Goal: Task Accomplishment & Management: Use online tool/utility

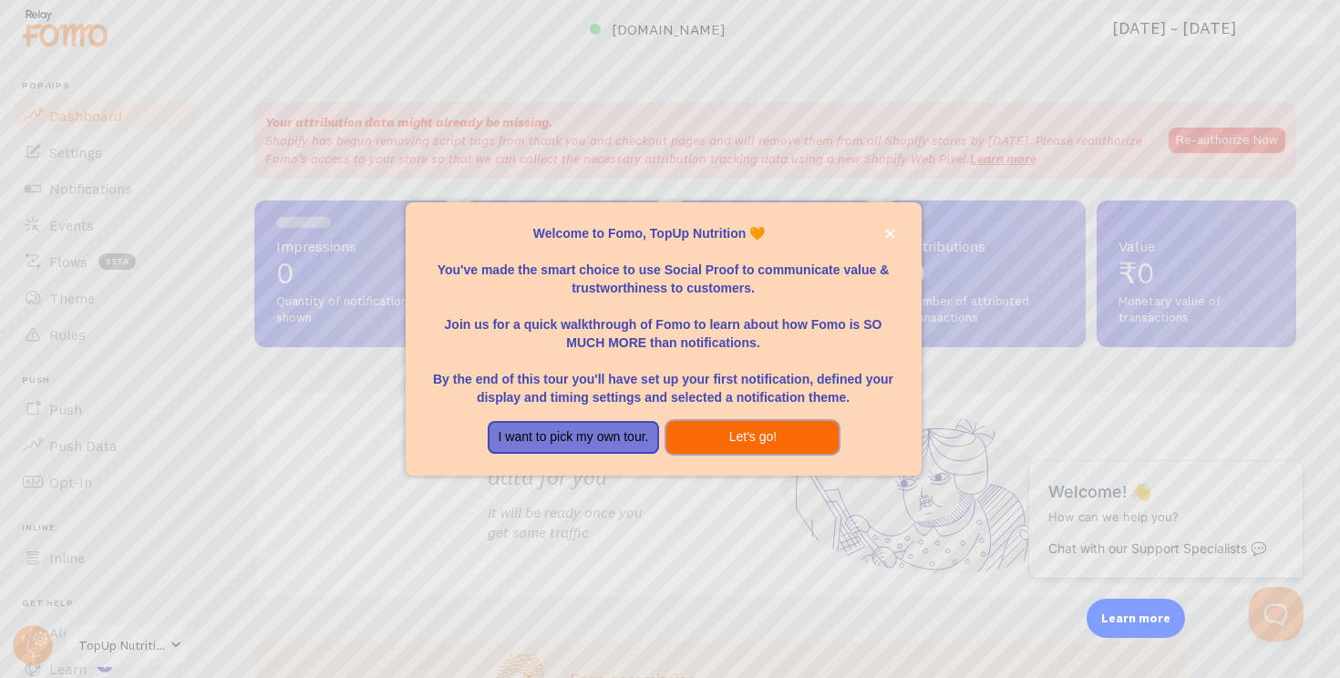
click at [744, 439] on button "Let's go!" at bounding box center [752, 437] width 172 height 33
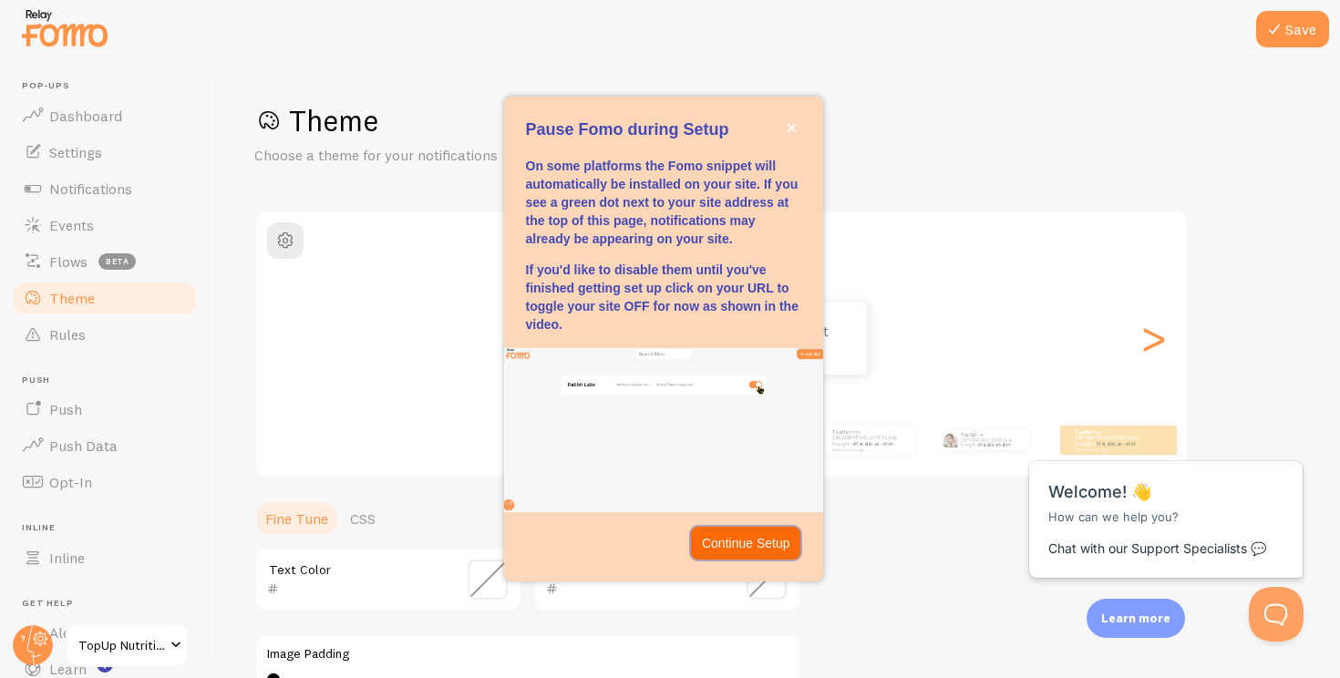
click at [737, 545] on p "Continue Setup" at bounding box center [746, 543] width 88 height 18
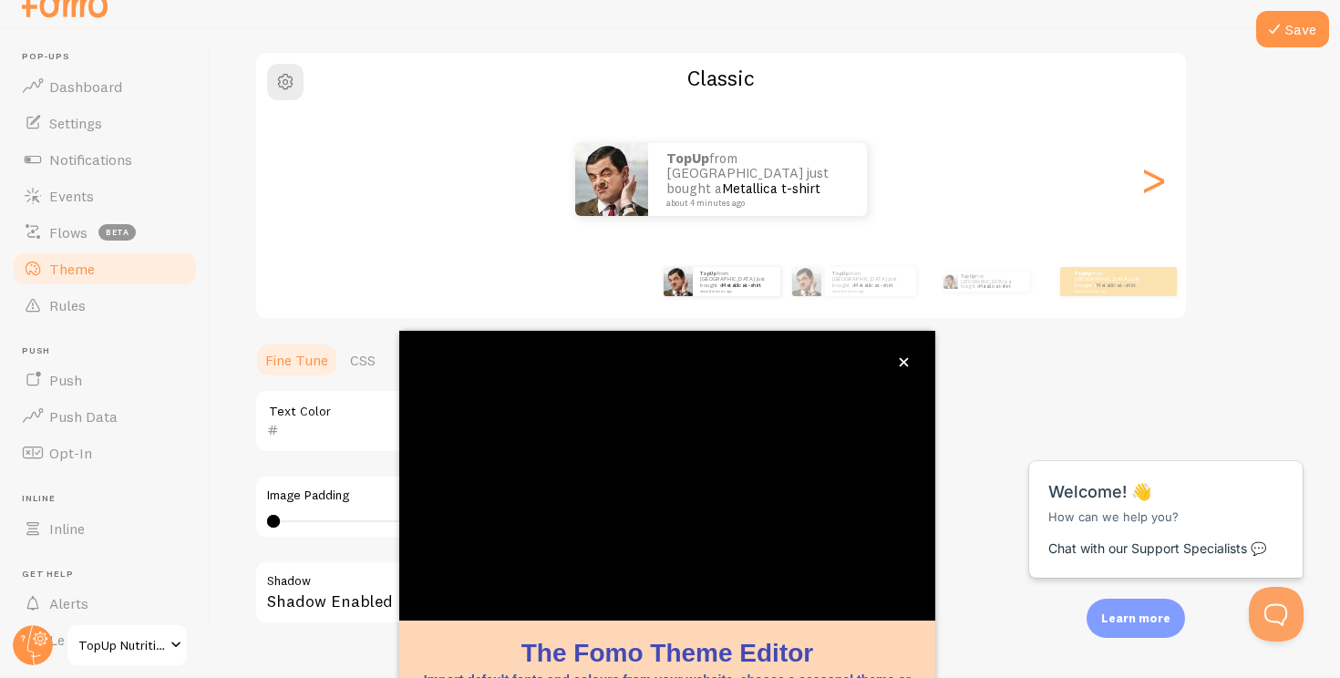
scroll to position [149, 0]
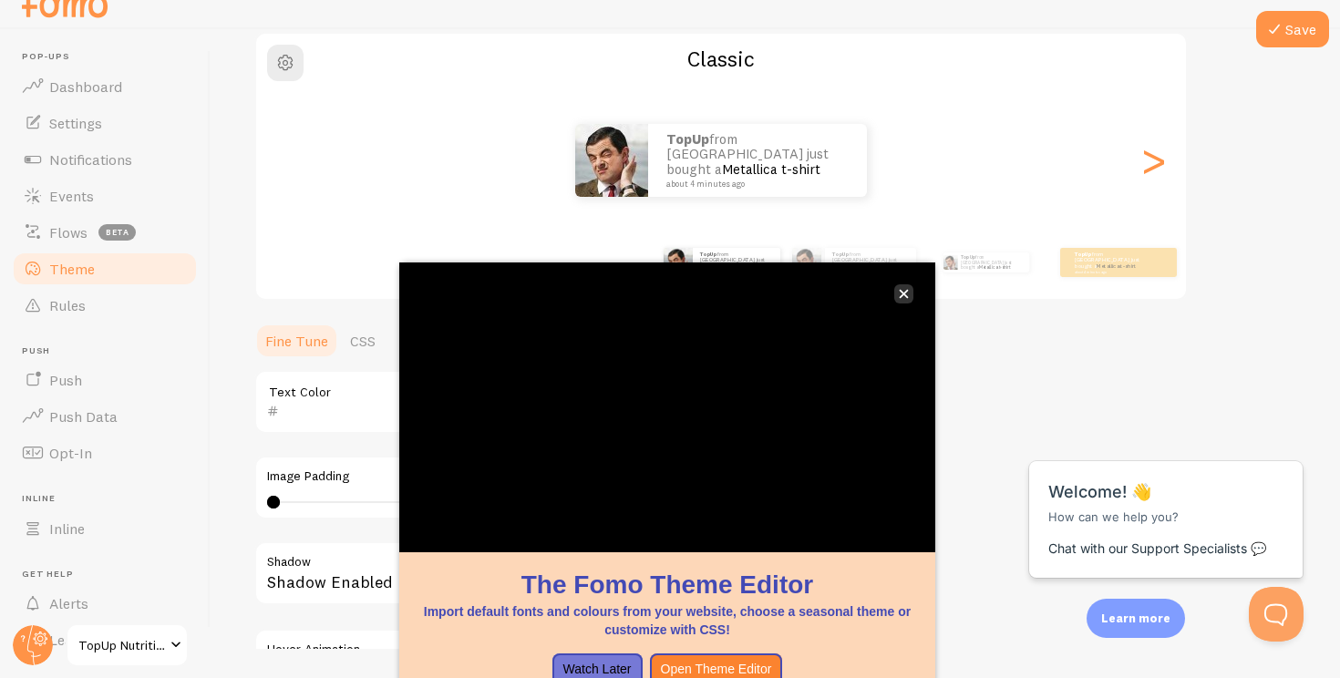
click at [911, 298] on button "close," at bounding box center [903, 293] width 19 height 19
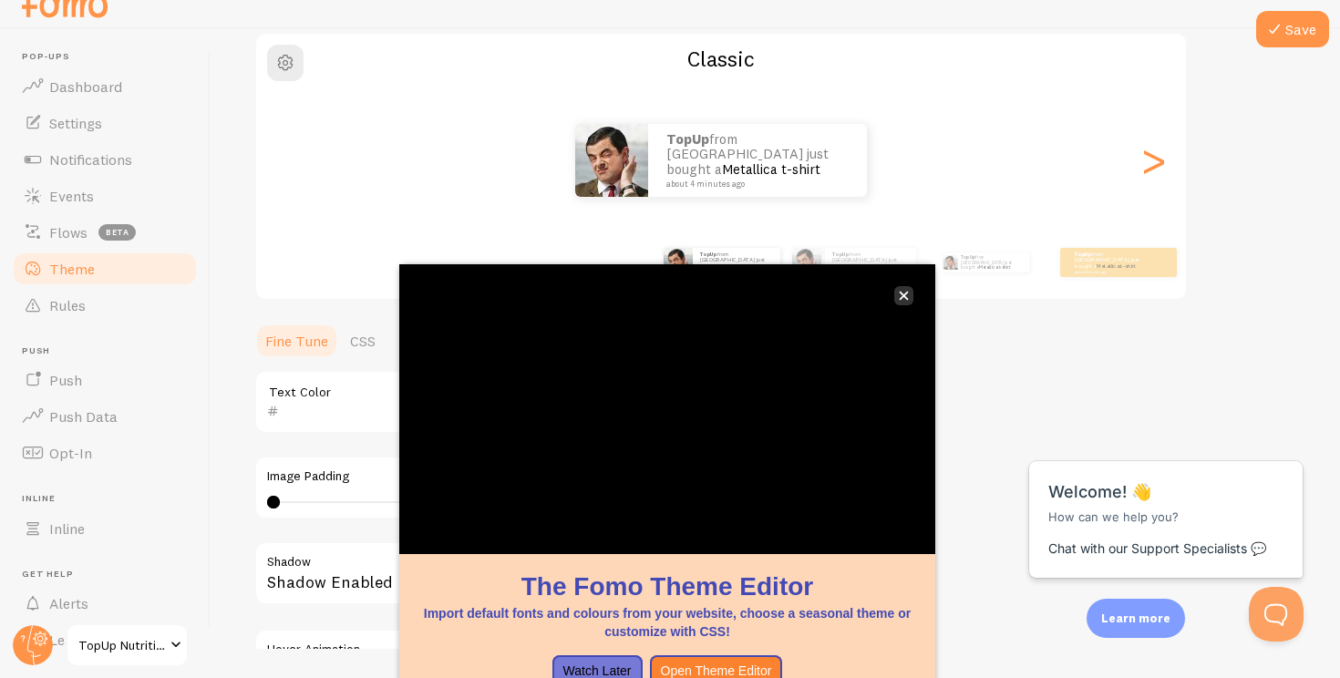
click at [909, 289] on button "close," at bounding box center [903, 295] width 19 height 19
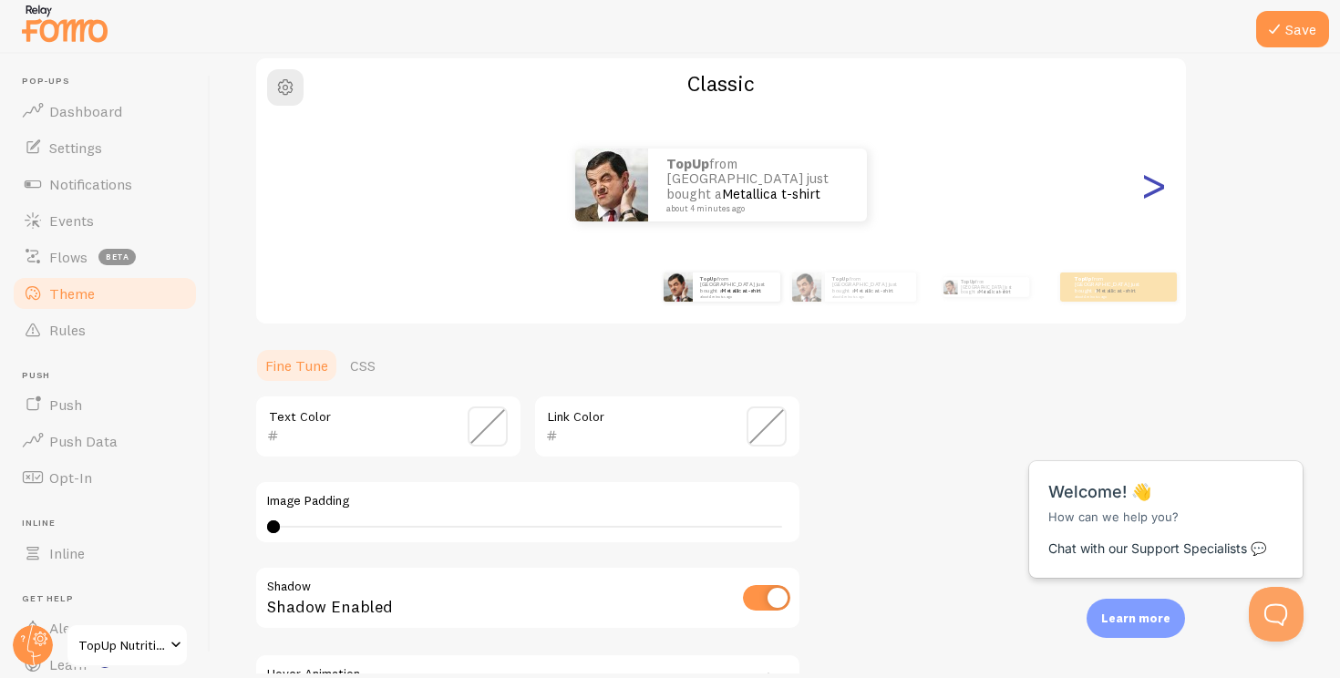
click at [1153, 191] on div ">" at bounding box center [1153, 184] width 22 height 131
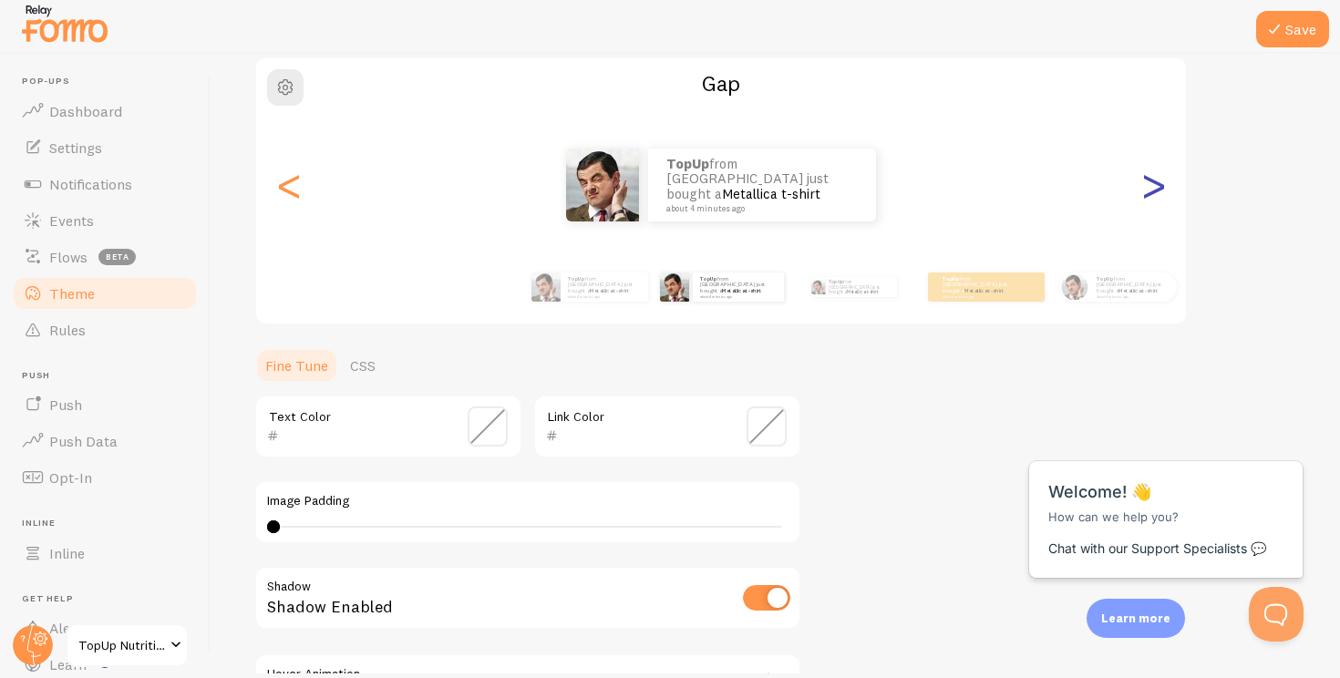
click at [1153, 191] on div ">" at bounding box center [1153, 184] width 22 height 131
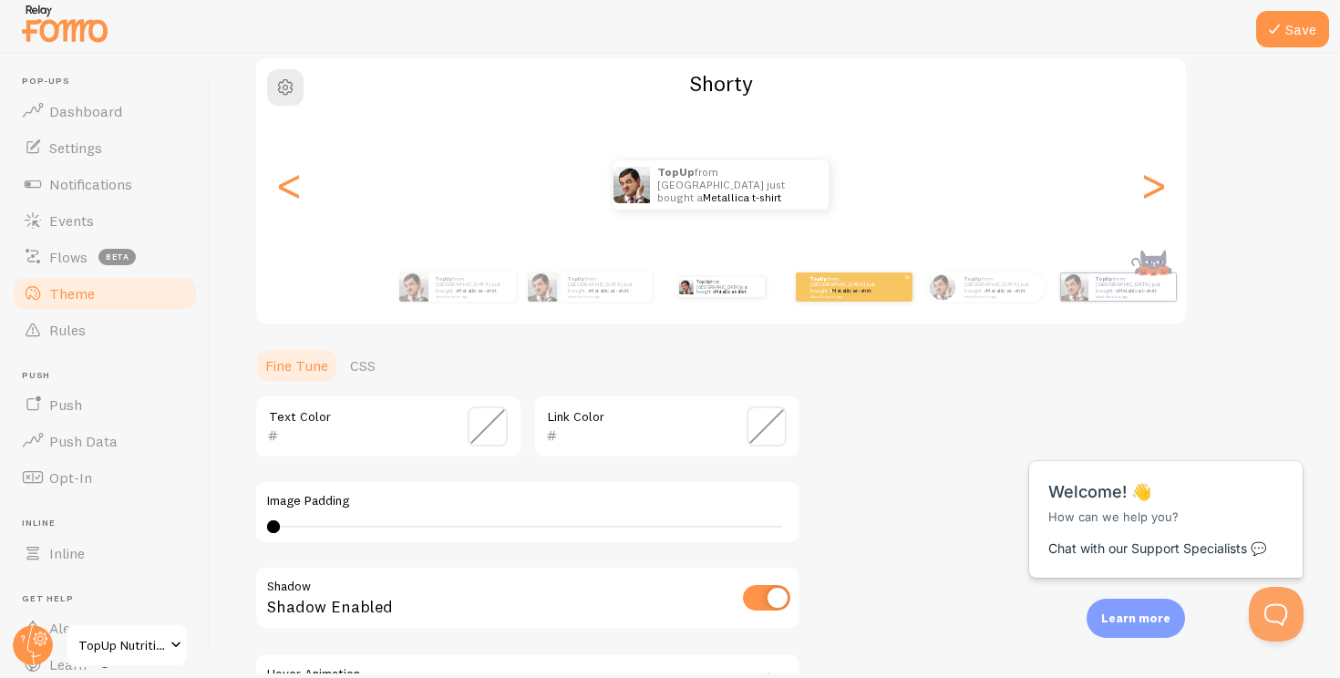
click at [832, 288] on link "Metallica t-shirt" at bounding box center [851, 290] width 39 height 7
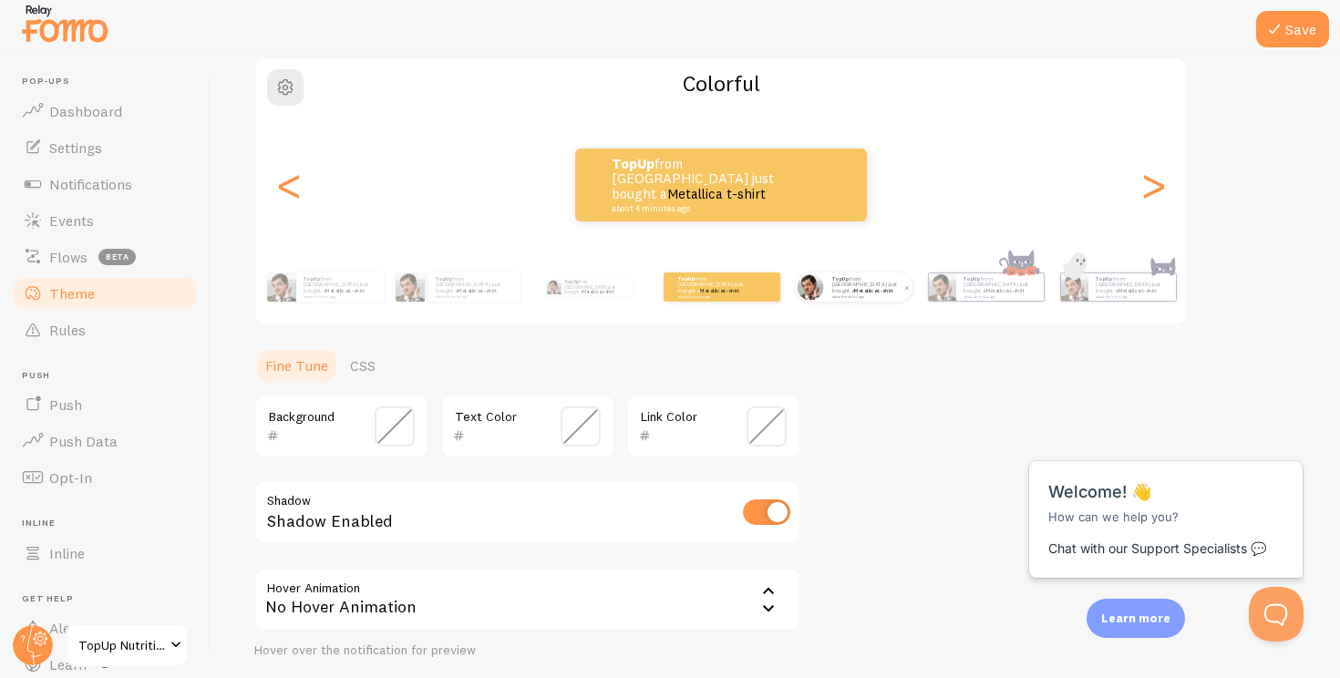
click at [844, 294] on small "about 4 minutes ago" at bounding box center [867, 296] width 71 height 4
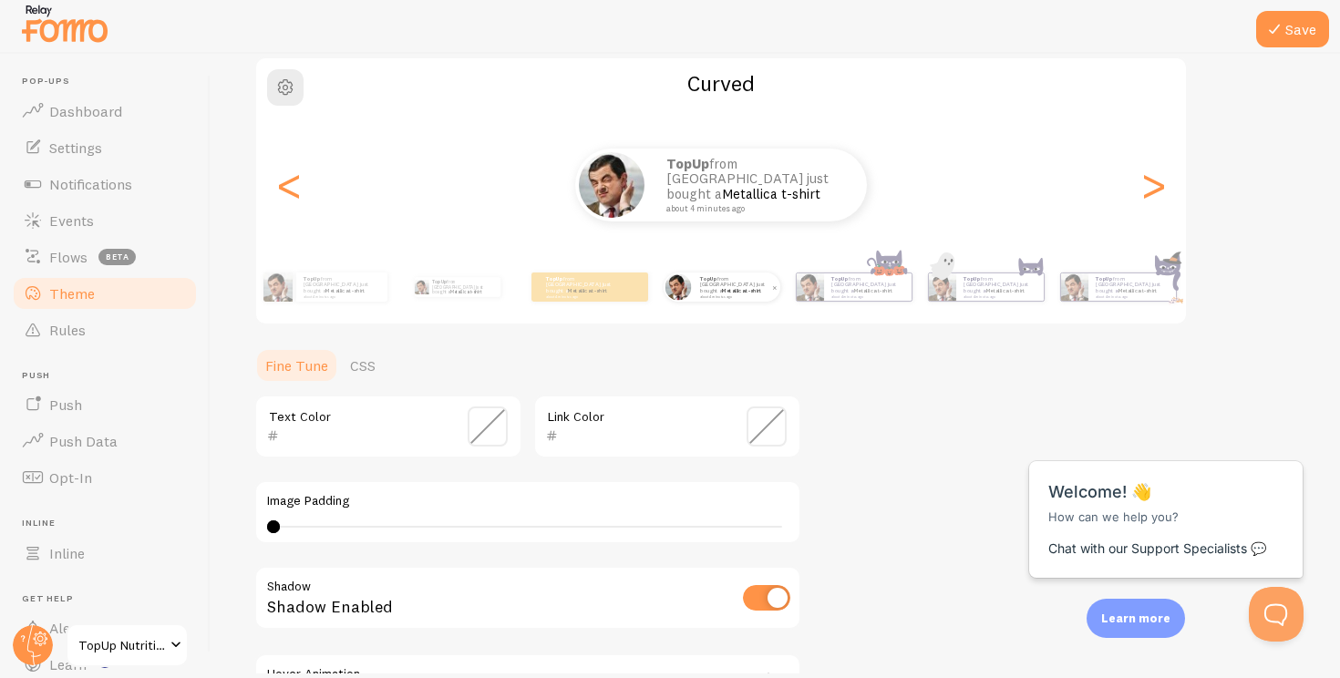
click at [844, 294] on small "about 4 minutes ago" at bounding box center [867, 296] width 71 height 4
type input "0"
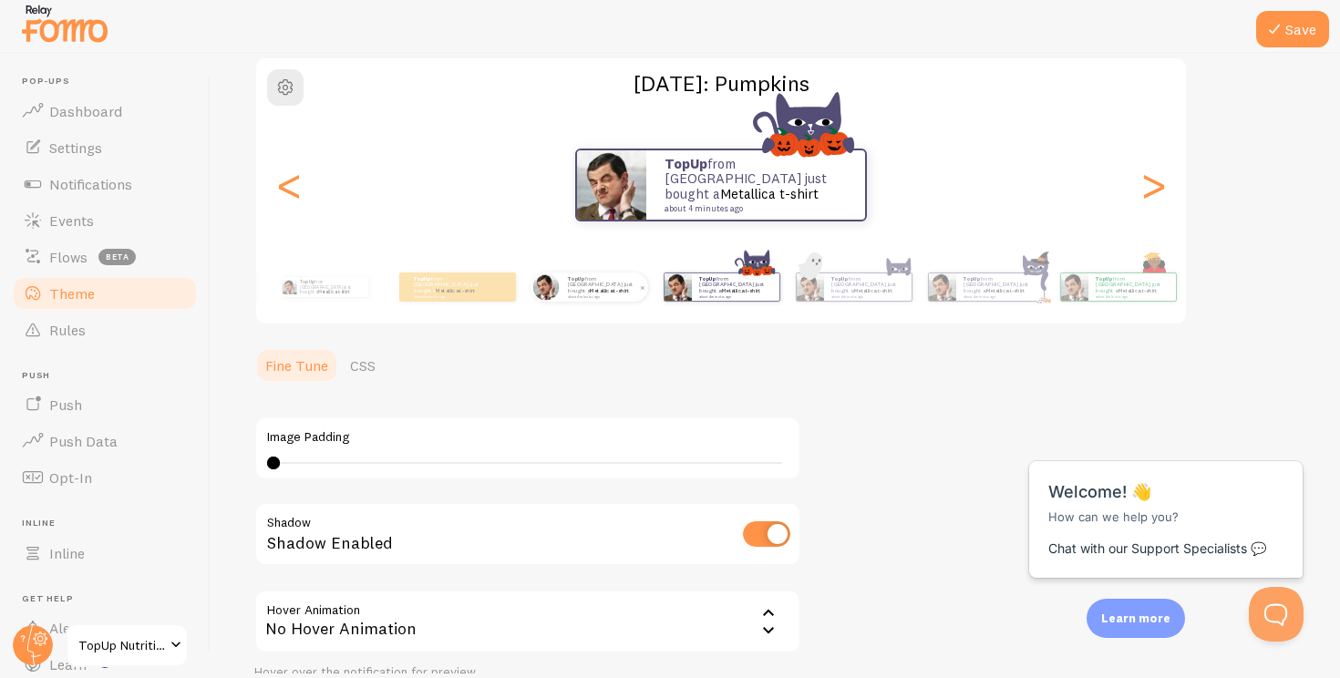
click at [844, 294] on small "about 4 minutes ago" at bounding box center [867, 296] width 71 height 4
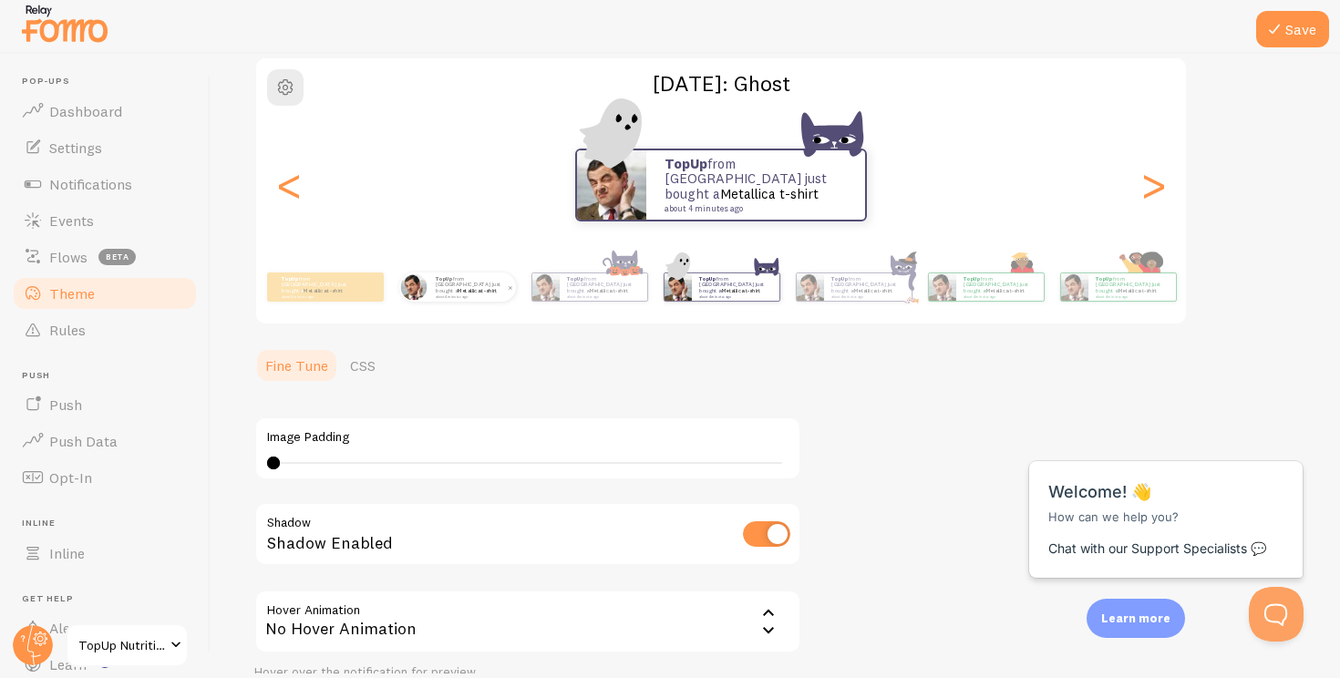
click at [844, 294] on small "about 4 minutes ago" at bounding box center [867, 296] width 71 height 4
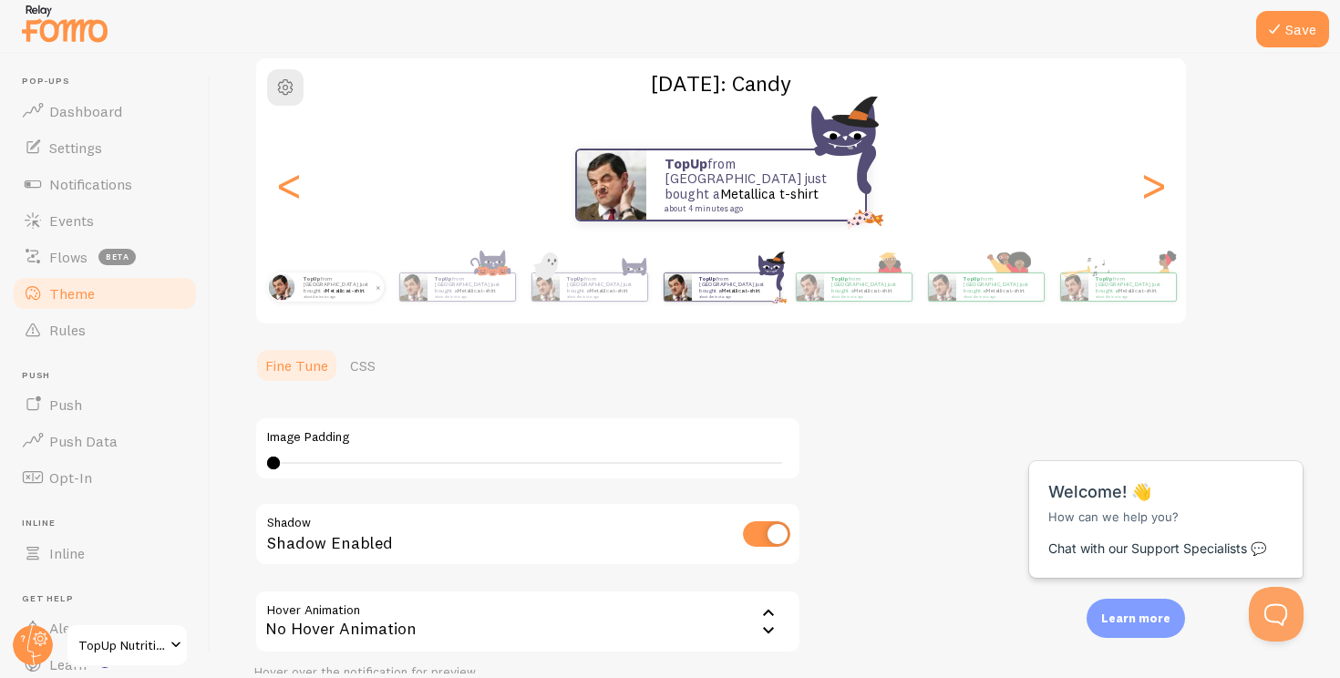
click at [844, 294] on small "about 4 minutes ago" at bounding box center [867, 296] width 71 height 4
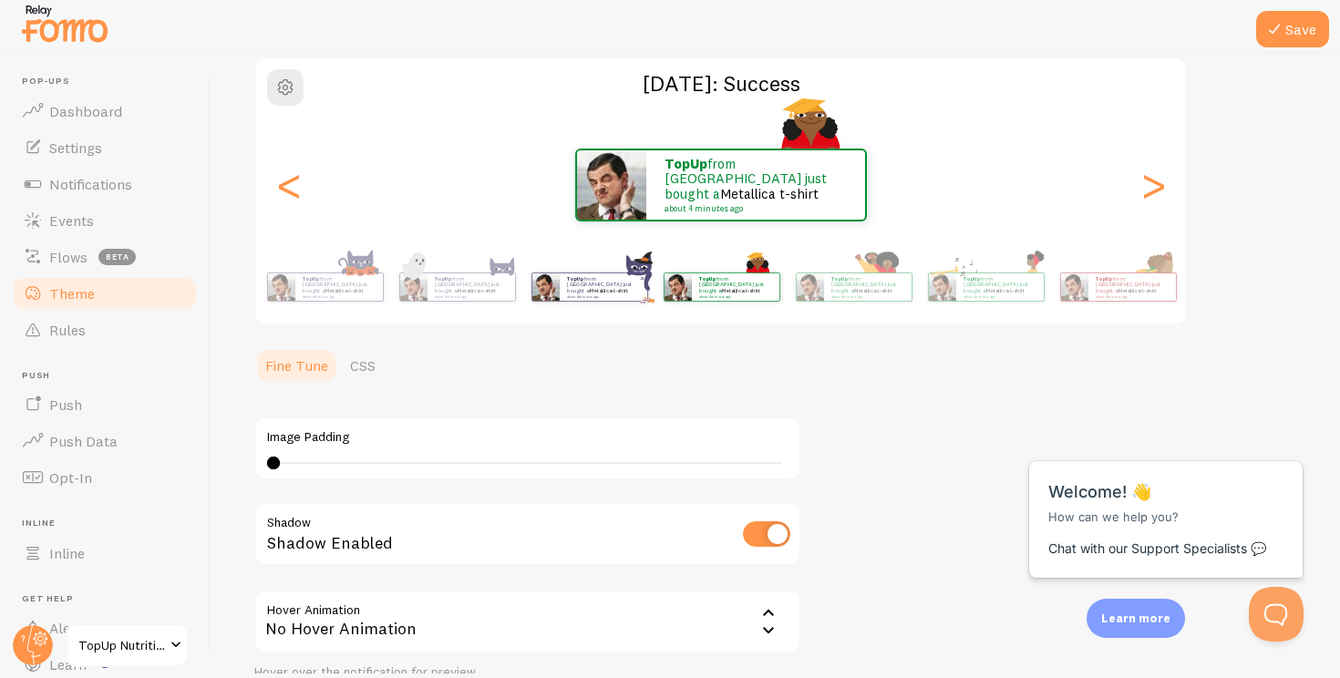
click at [616, 294] on small "about 4 minutes ago" at bounding box center [602, 296] width 71 height 4
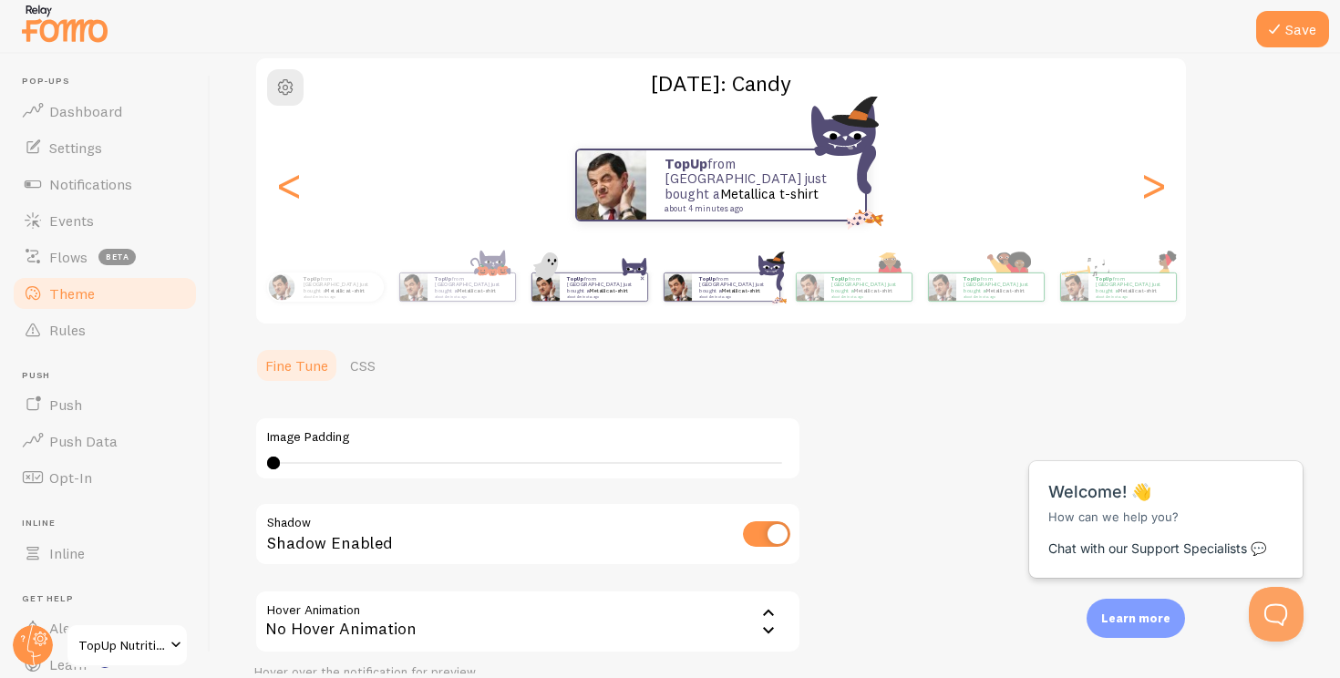
click at [605, 294] on div "TopUp from [GEOGRAPHIC_DATA] just bought a Metallica t-shirt about 4 minutes ago" at bounding box center [604, 287] width 88 height 27
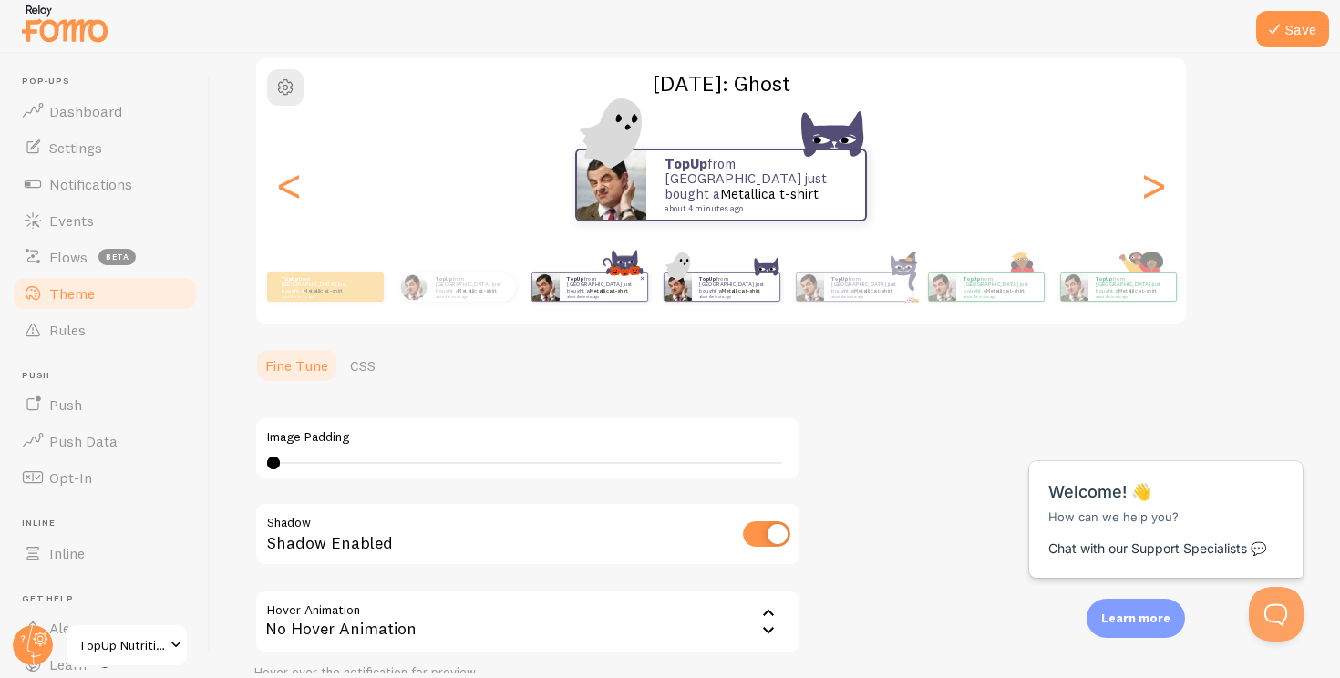
click at [587, 294] on div "TopUp from [GEOGRAPHIC_DATA] just bought a Metallica t-shirt about 4 minutes ago" at bounding box center [604, 287] width 88 height 27
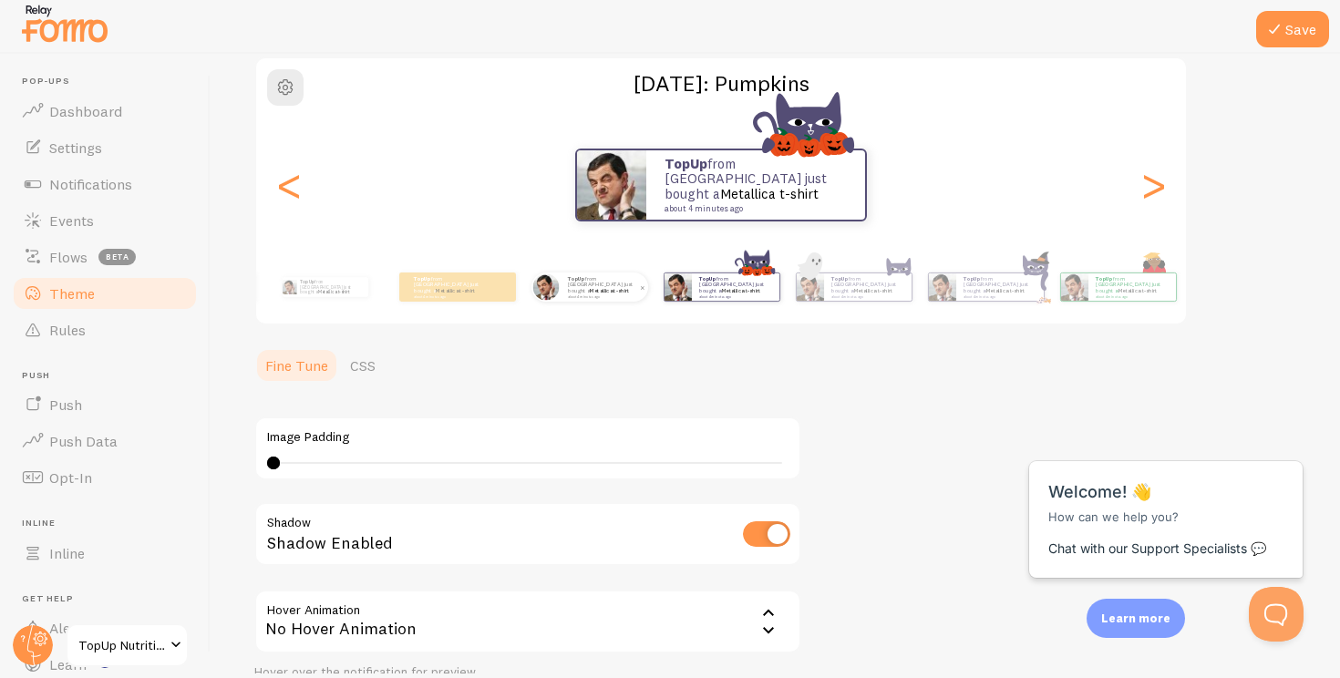
click at [570, 294] on div "TopUp from [GEOGRAPHIC_DATA] just bought a Metallica t-shirt about 4 minutes ago" at bounding box center [605, 287] width 88 height 29
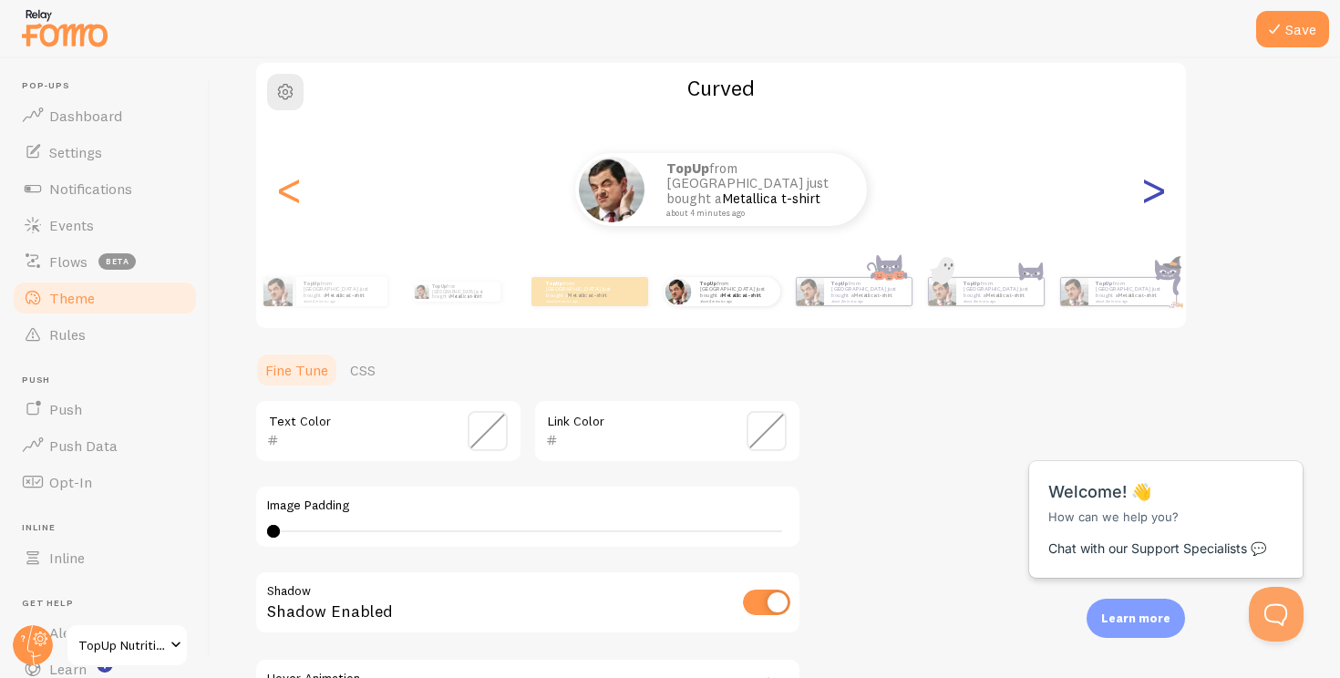
scroll to position [0, 0]
click at [1156, 192] on div ">" at bounding box center [1153, 189] width 22 height 131
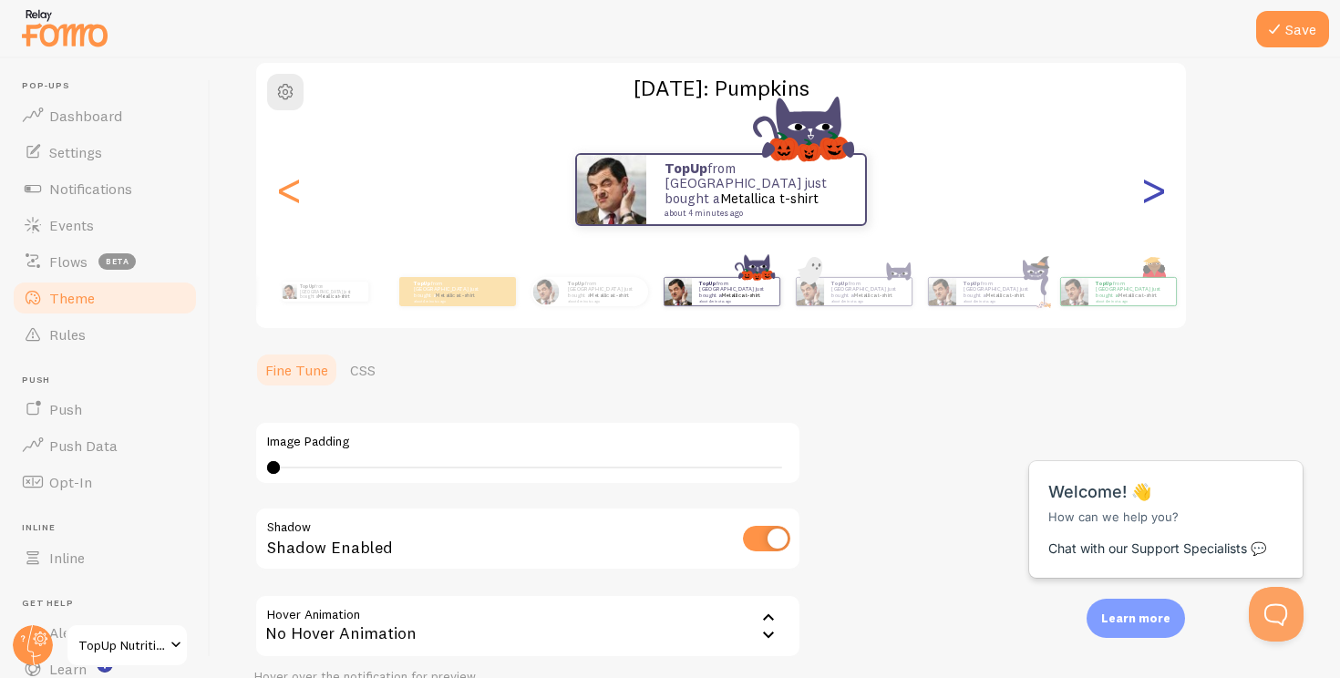
click at [1156, 192] on div ">" at bounding box center [1153, 189] width 22 height 131
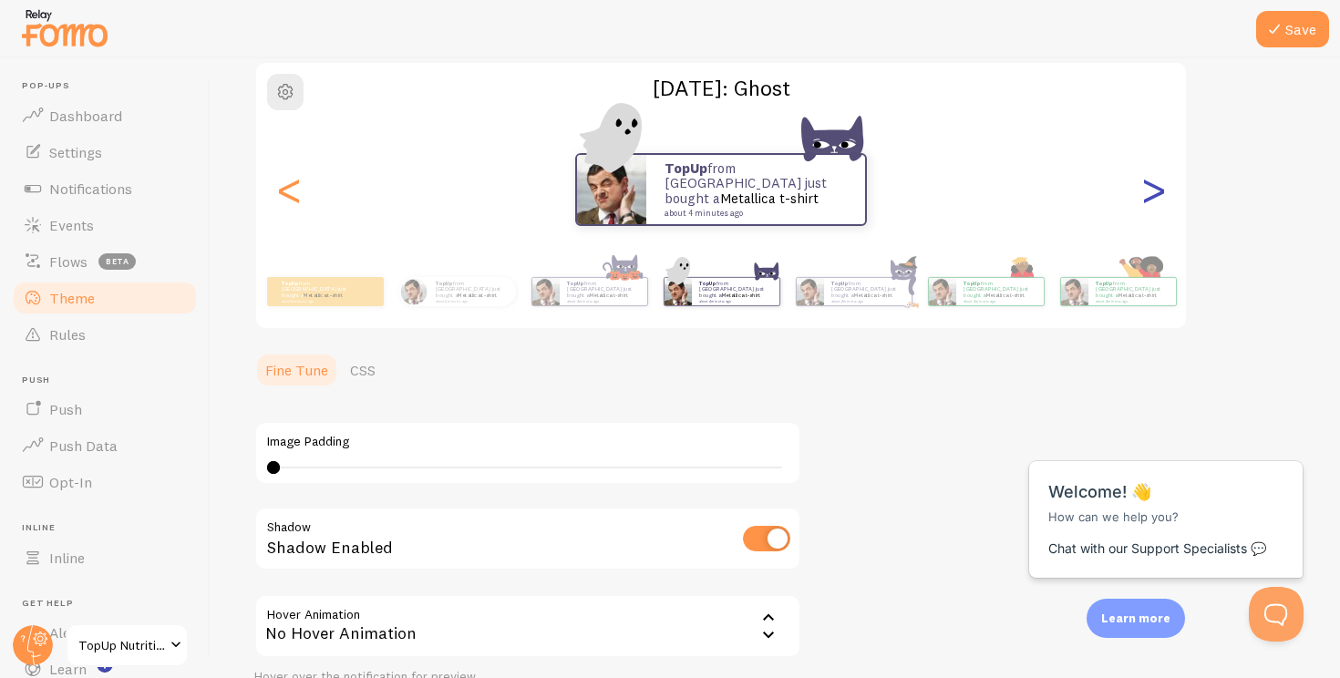
click at [1156, 192] on div ">" at bounding box center [1153, 189] width 22 height 131
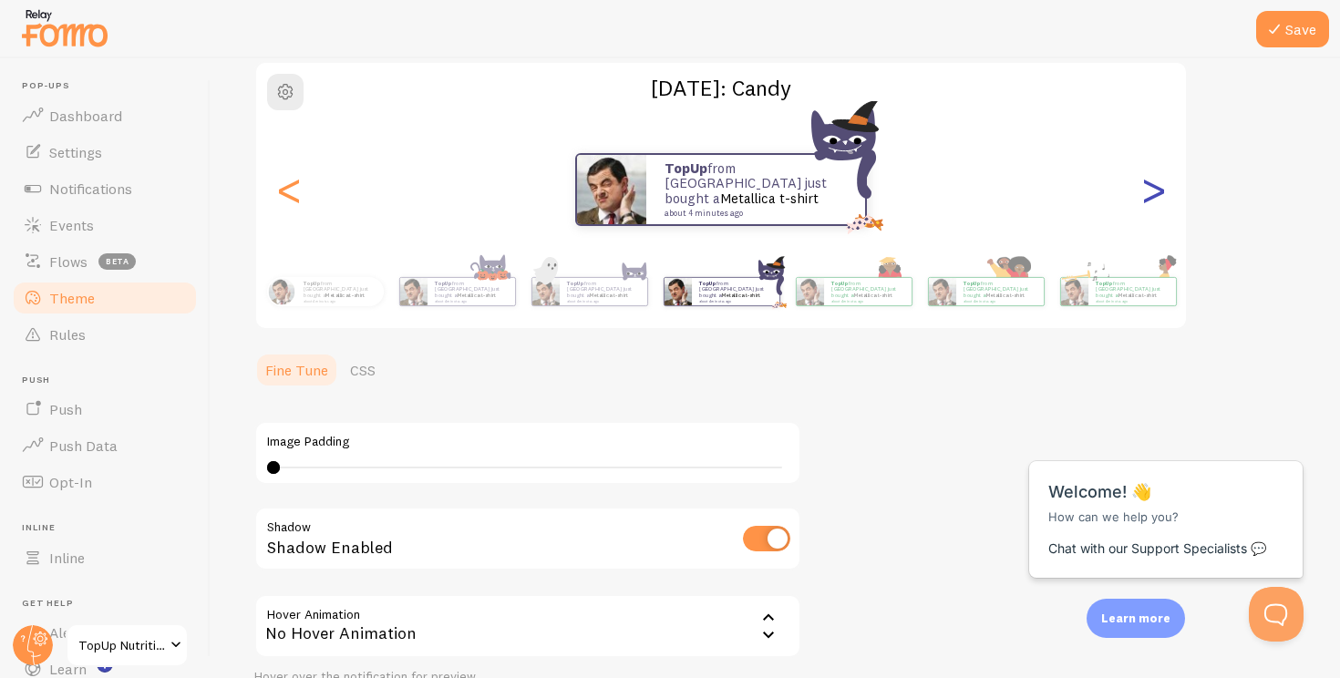
click at [1156, 192] on div ">" at bounding box center [1153, 189] width 22 height 131
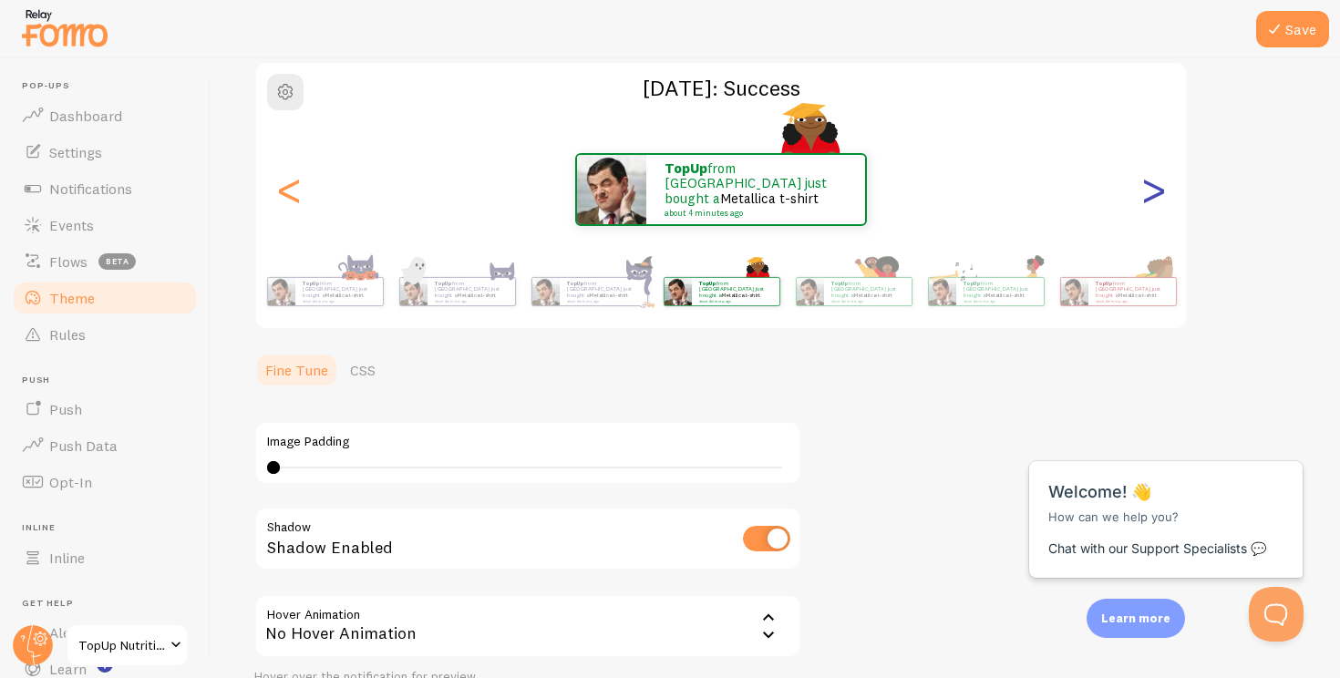
click at [1156, 192] on div ">" at bounding box center [1153, 189] width 22 height 131
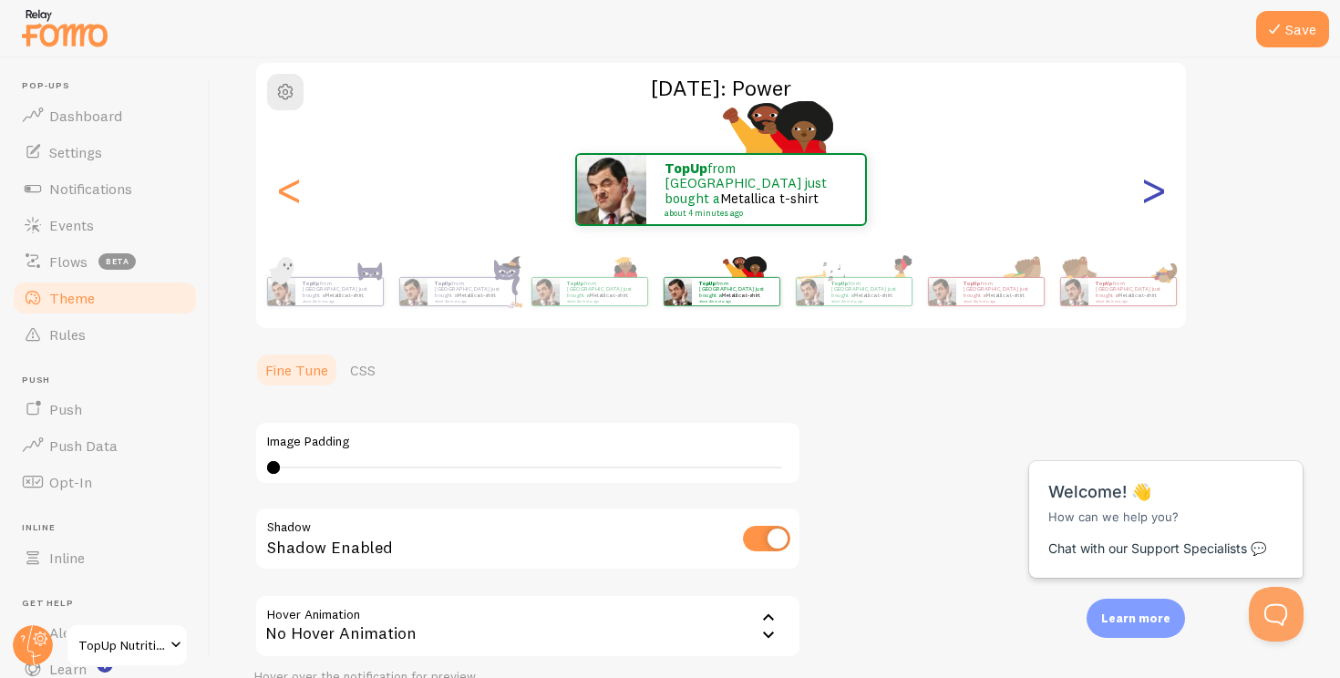
click at [1156, 192] on div ">" at bounding box center [1153, 189] width 22 height 131
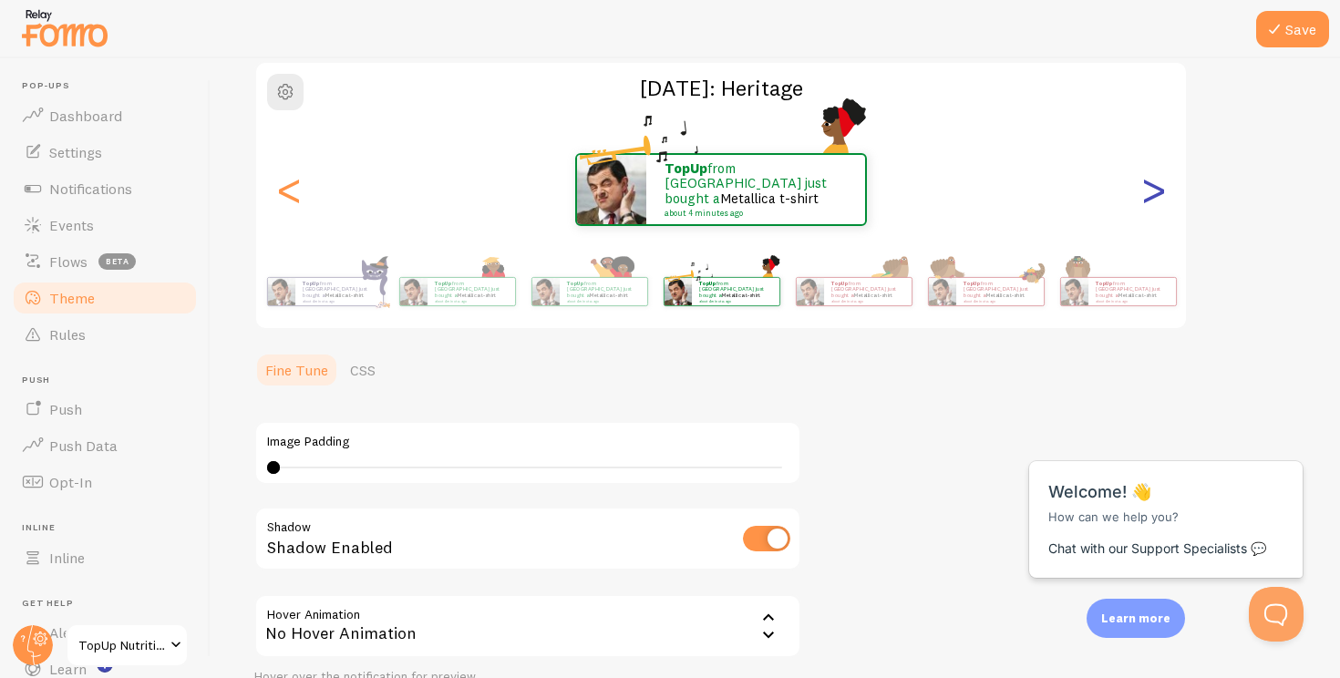
click at [1156, 192] on div ">" at bounding box center [1153, 189] width 22 height 131
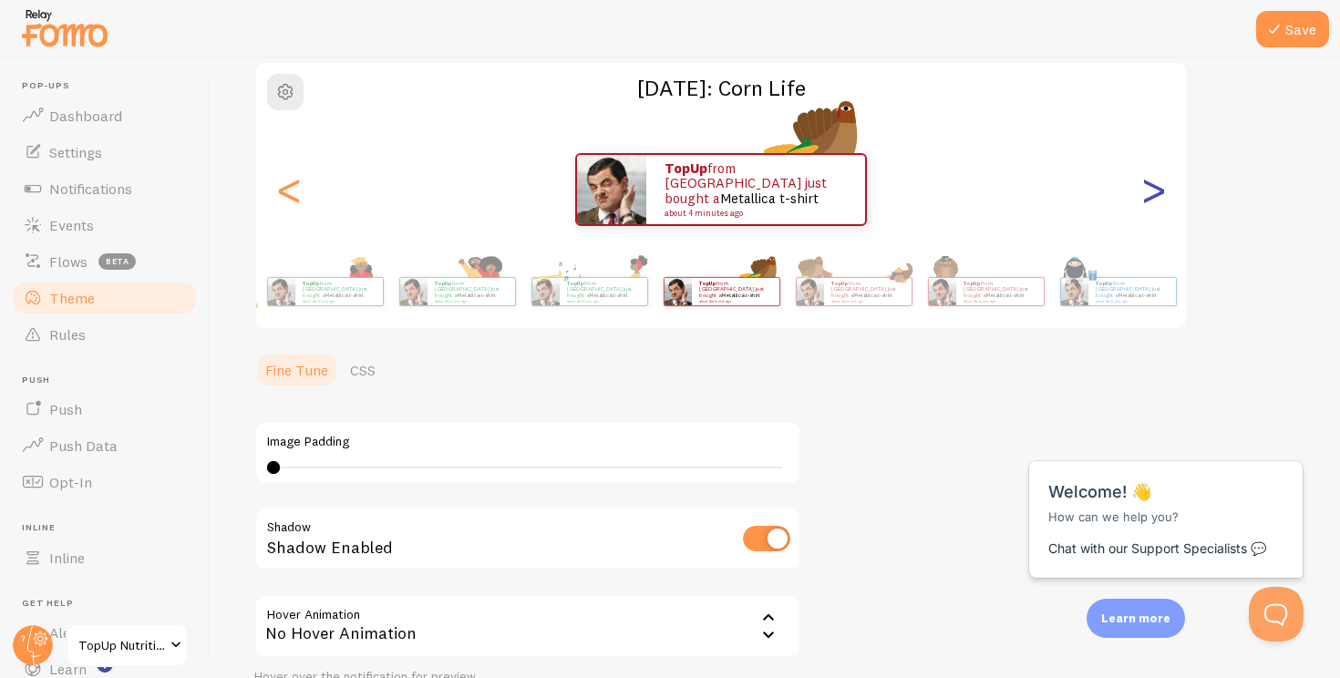
click at [1156, 192] on div ">" at bounding box center [1153, 189] width 22 height 131
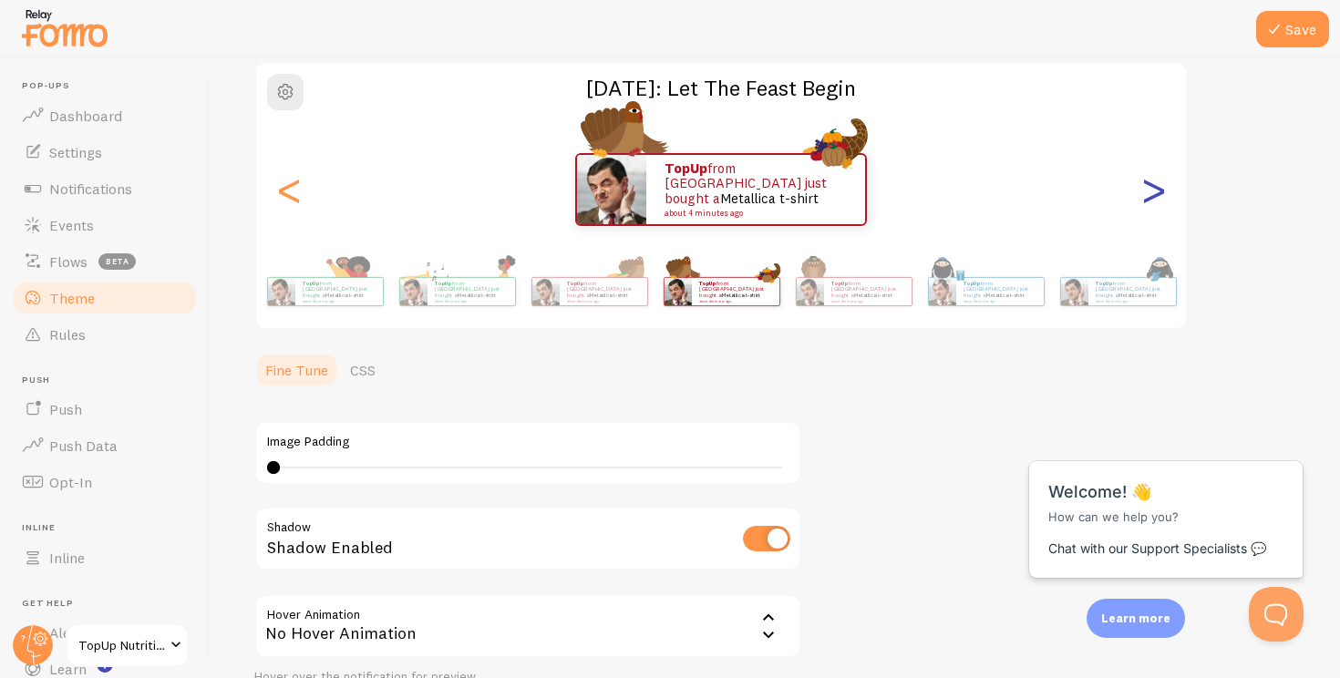
click at [1156, 192] on div ">" at bounding box center [1153, 189] width 22 height 131
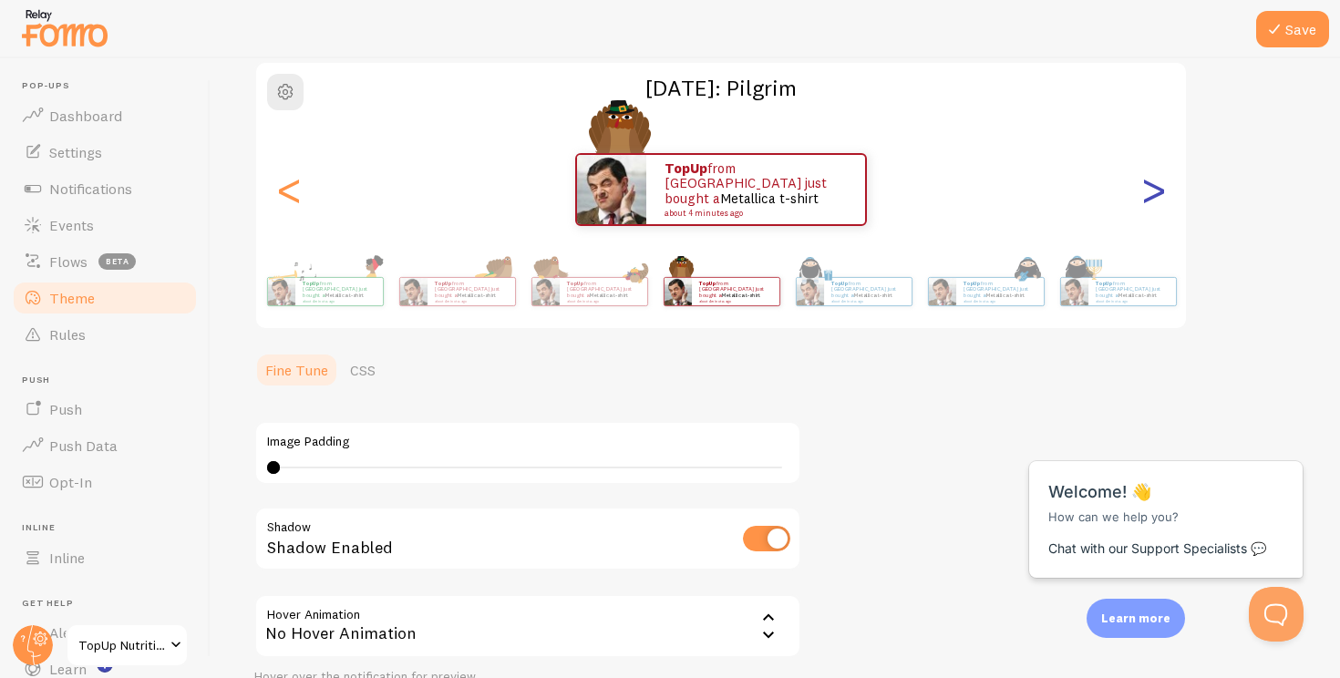
click at [1156, 192] on div ">" at bounding box center [1153, 189] width 22 height 131
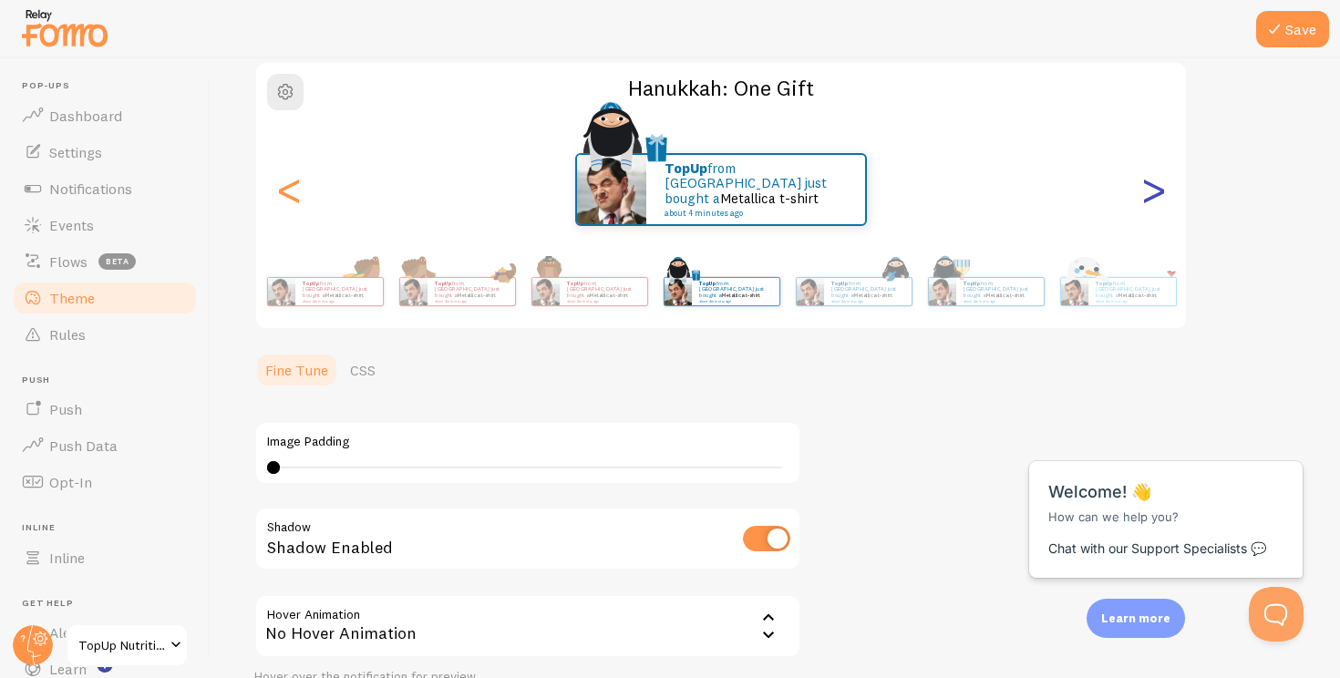
click at [1156, 192] on div ">" at bounding box center [1153, 189] width 22 height 131
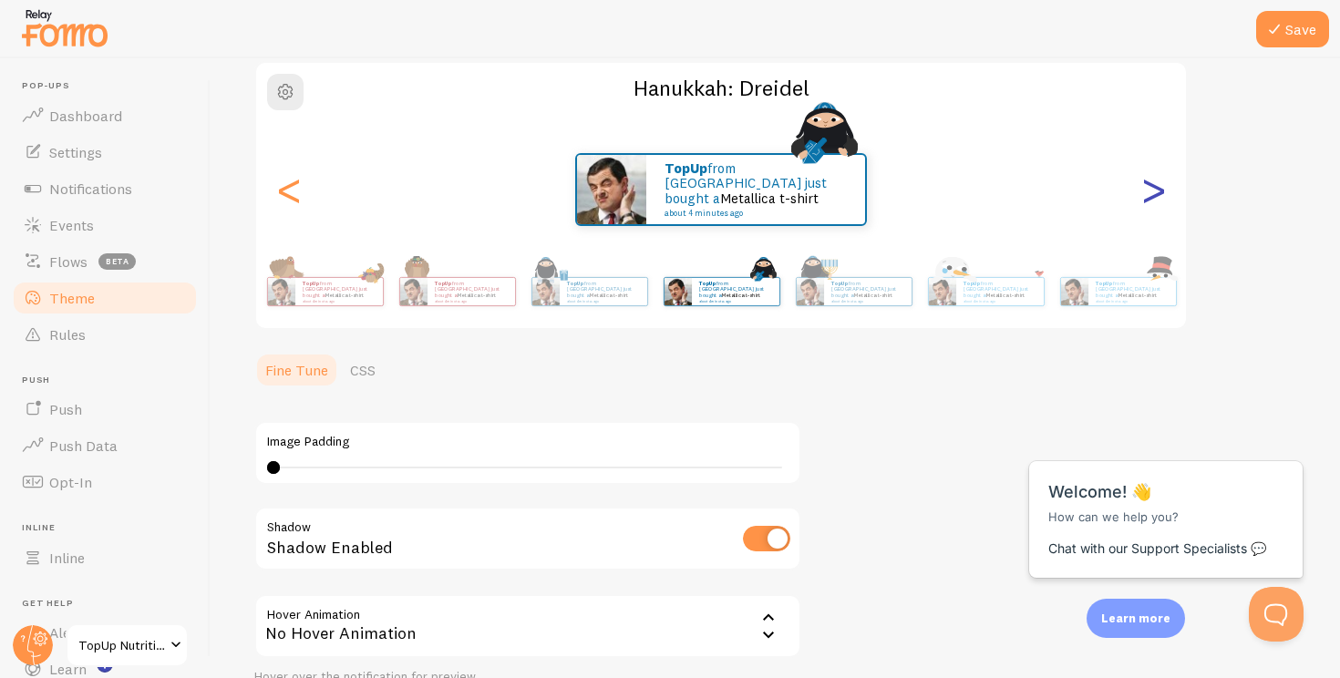
click at [1156, 192] on div ">" at bounding box center [1153, 189] width 22 height 131
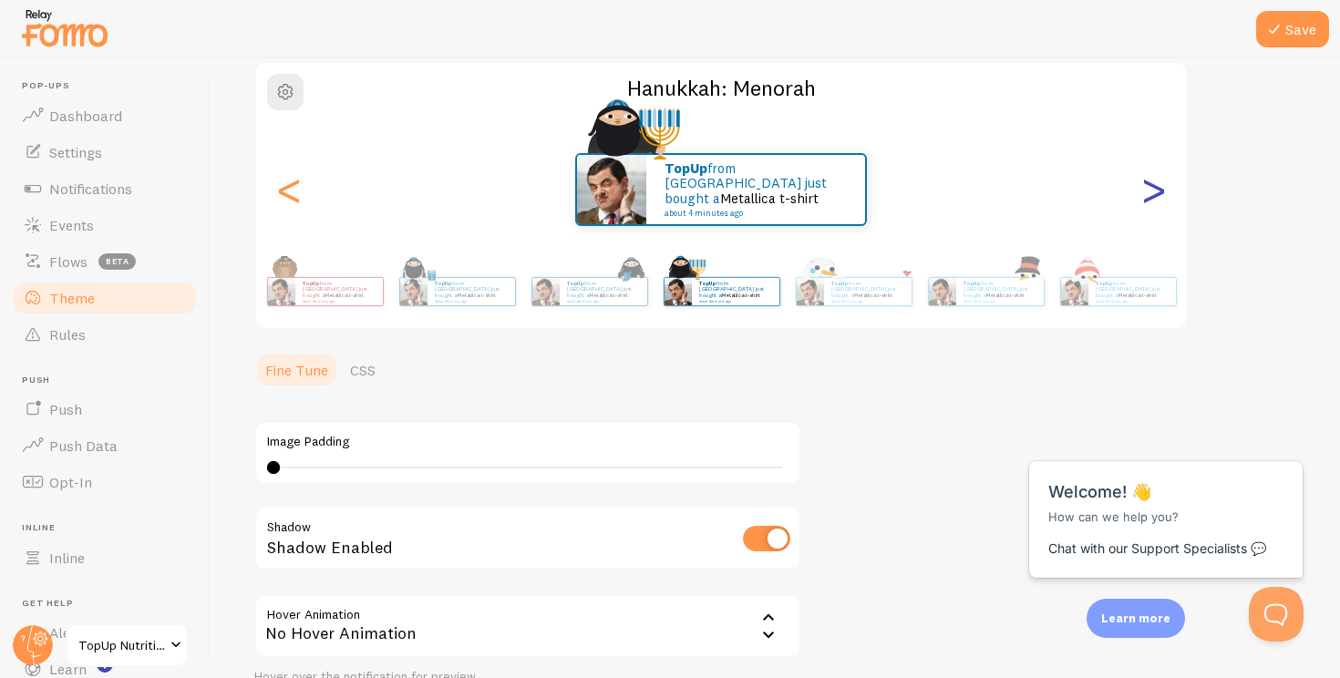
click at [1156, 192] on div ">" at bounding box center [1153, 189] width 22 height 131
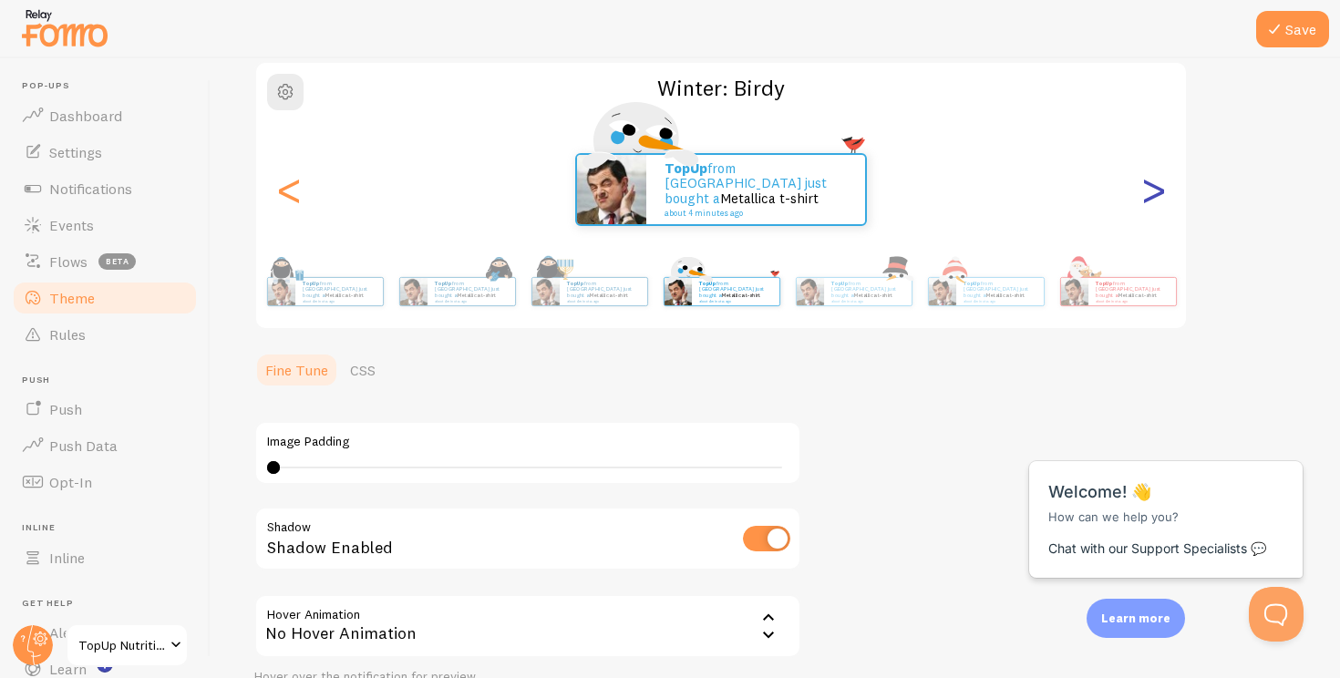
click at [1156, 192] on div ">" at bounding box center [1153, 189] width 22 height 131
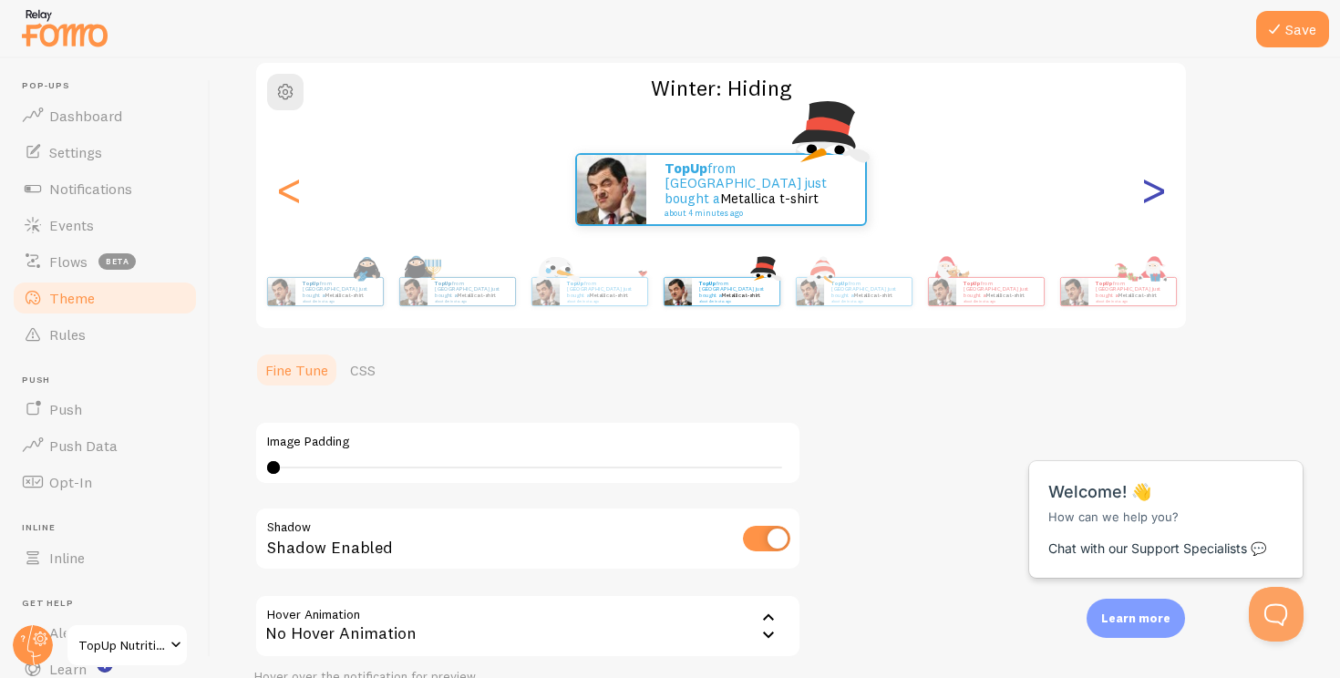
click at [1156, 192] on div ">" at bounding box center [1153, 189] width 22 height 131
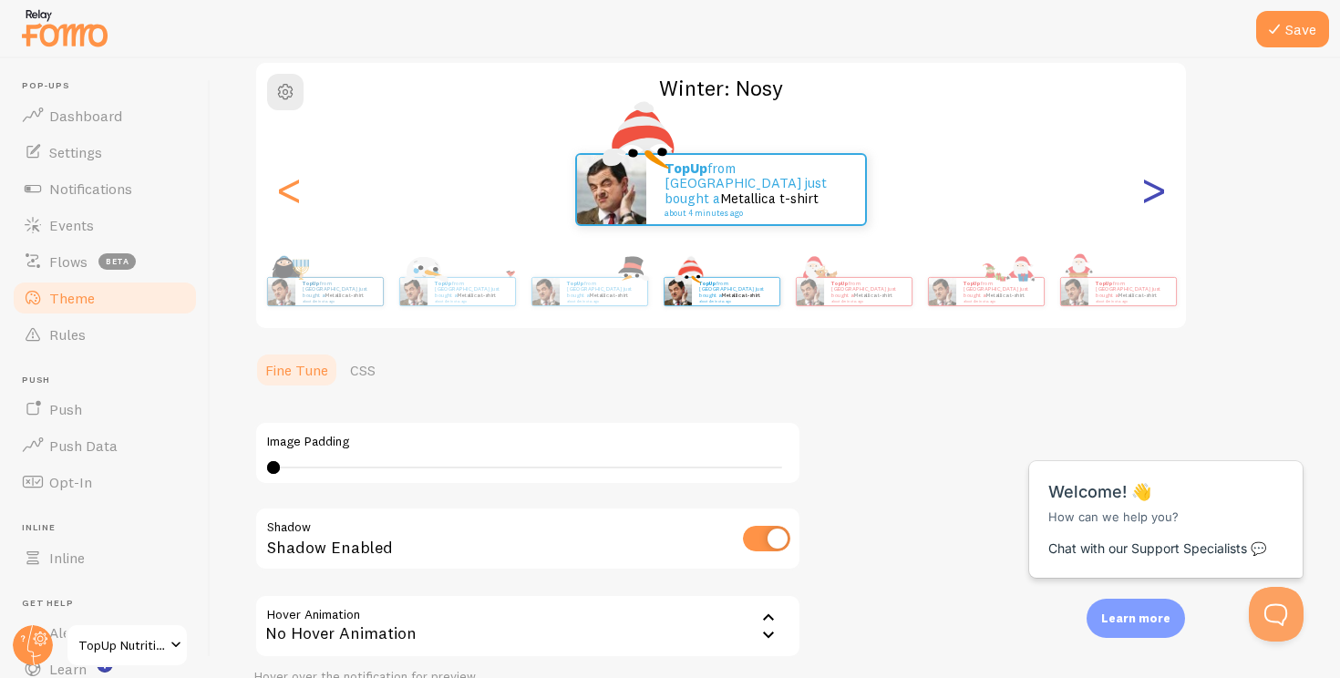
click at [1156, 192] on div ">" at bounding box center [1153, 189] width 22 height 131
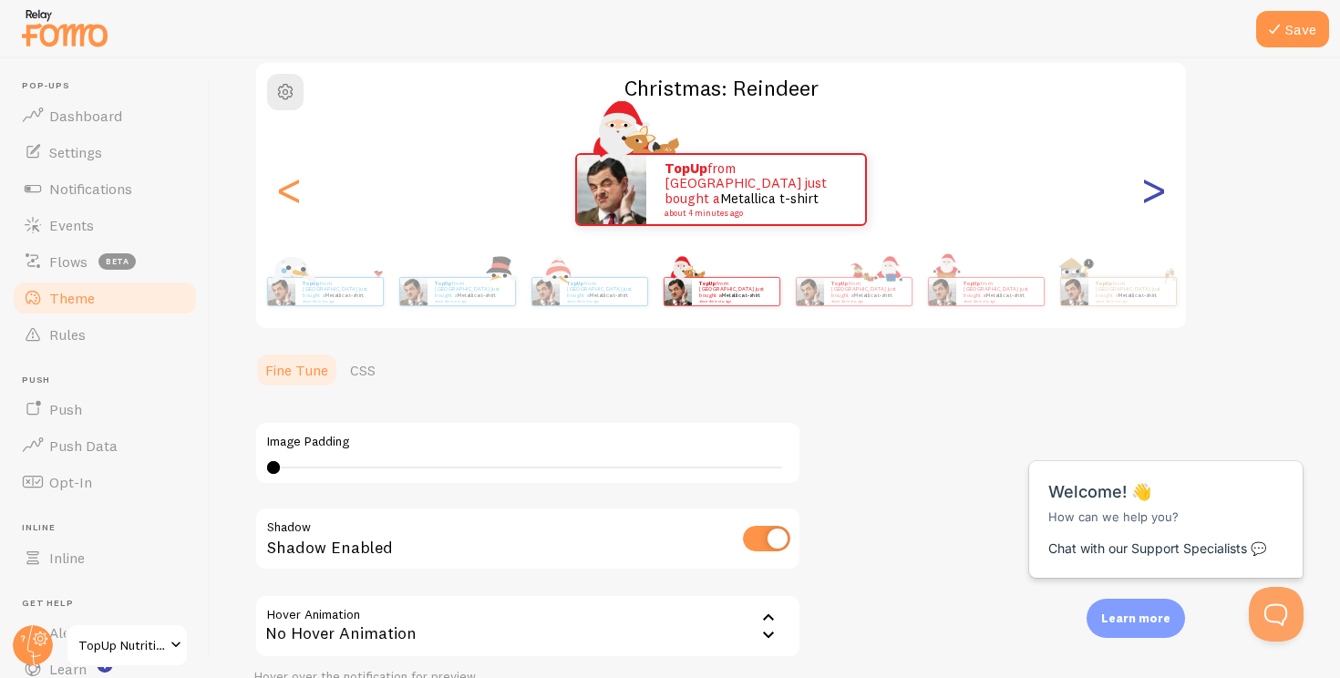
click at [1156, 192] on div ">" at bounding box center [1153, 189] width 22 height 131
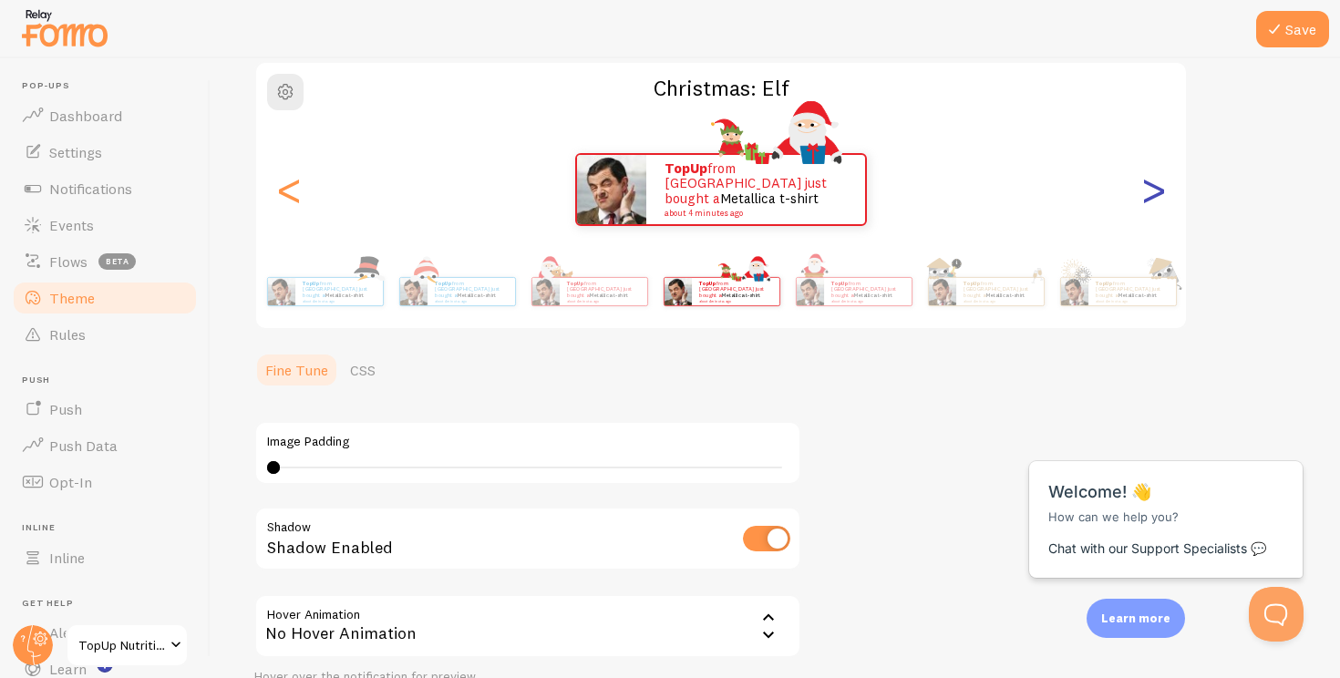
click at [1156, 192] on div ">" at bounding box center [1153, 189] width 22 height 131
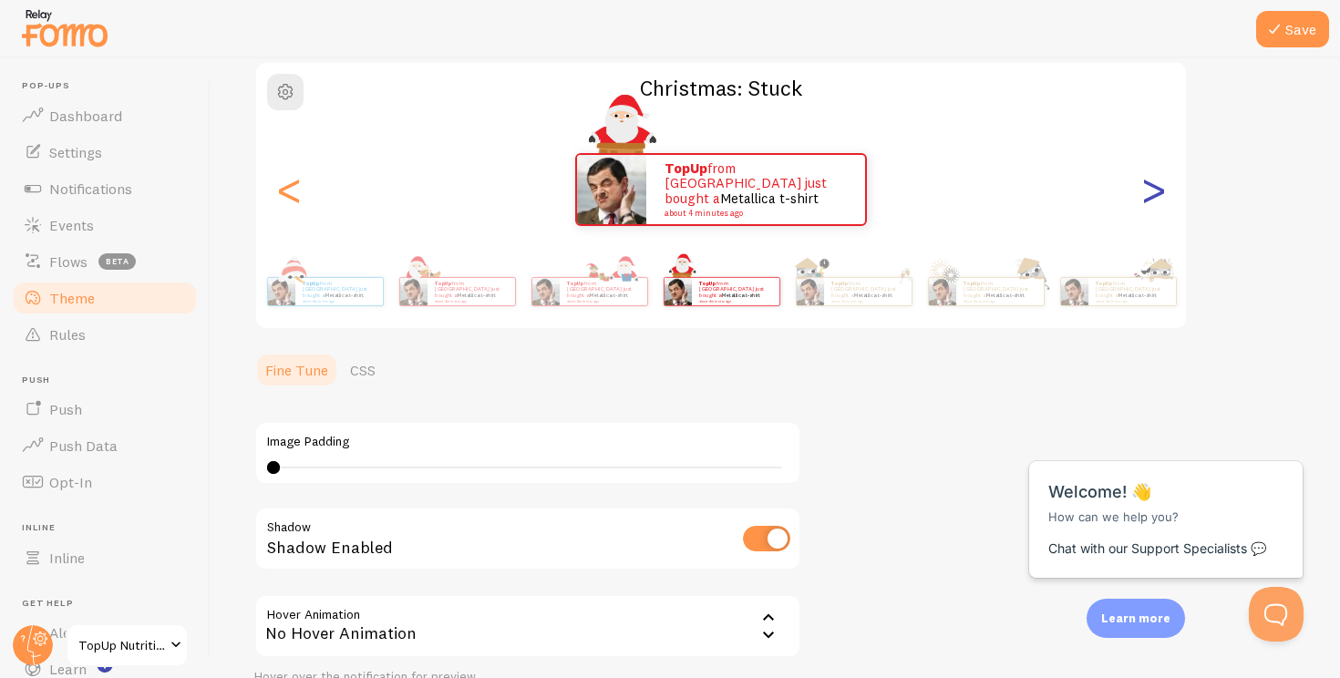
click at [1156, 192] on div ">" at bounding box center [1153, 189] width 22 height 131
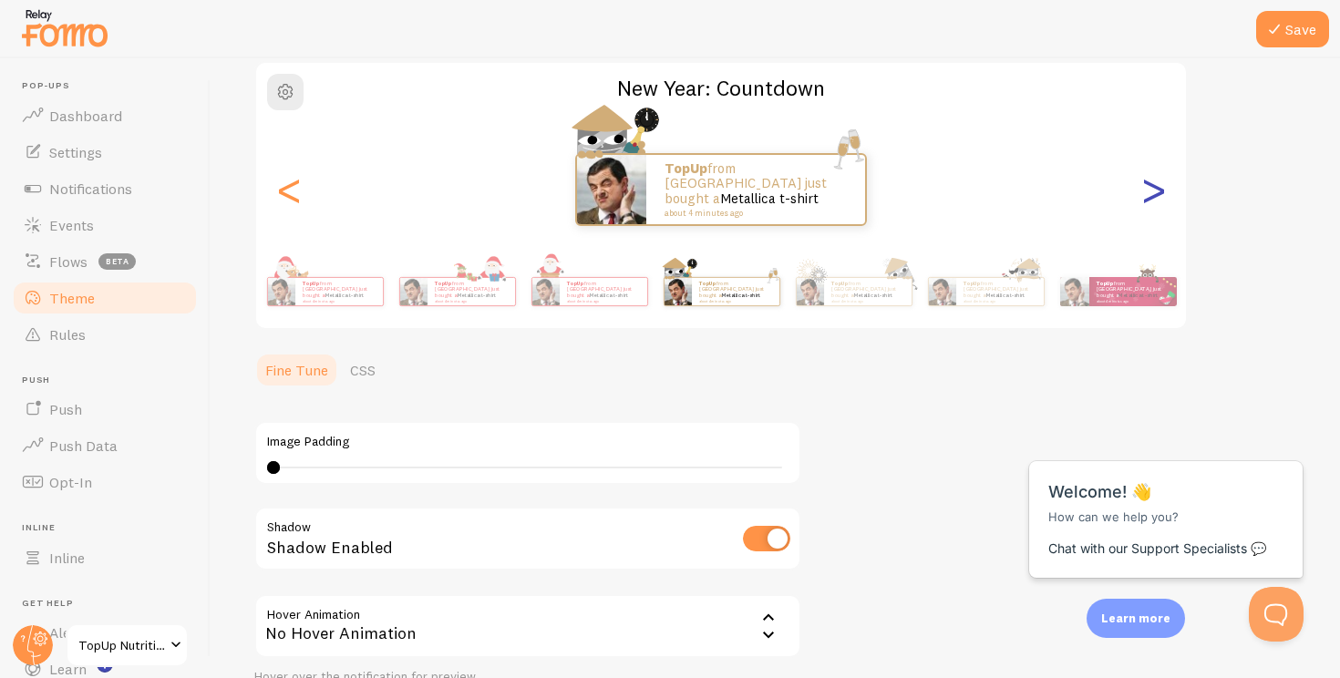
click at [1156, 192] on div ">" at bounding box center [1153, 189] width 22 height 131
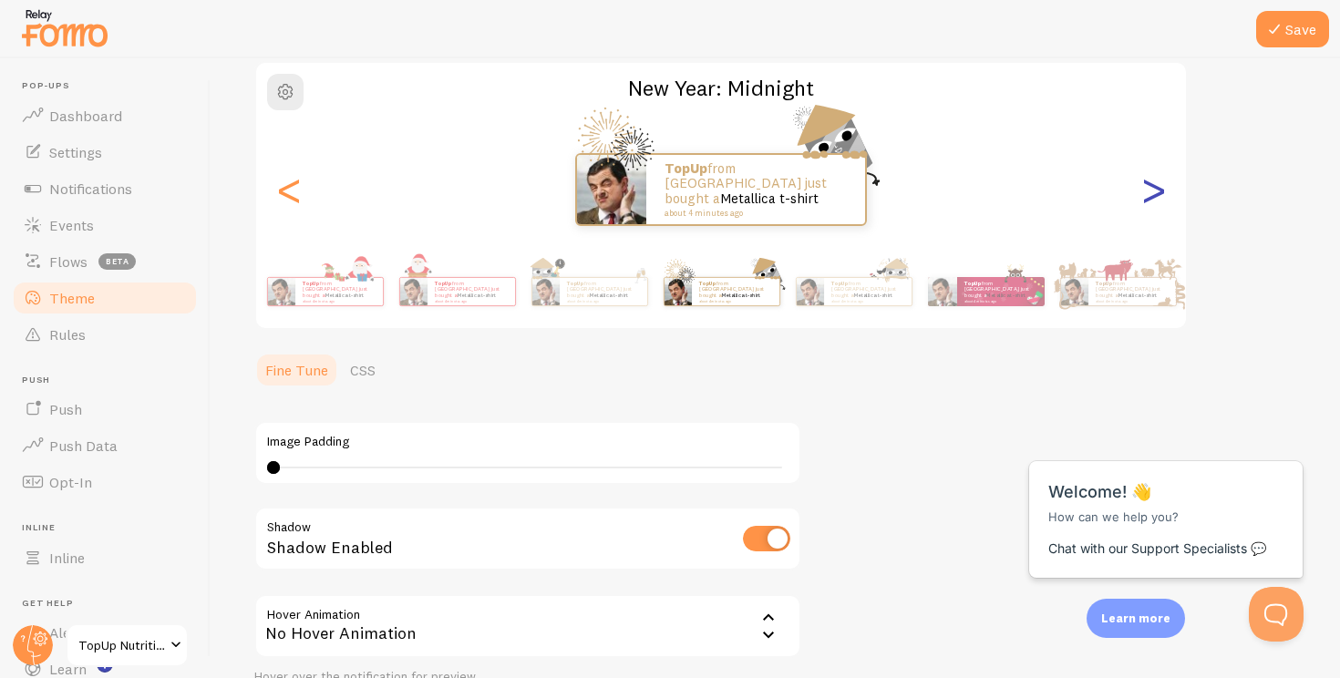
click at [1156, 192] on div ">" at bounding box center [1153, 189] width 22 height 131
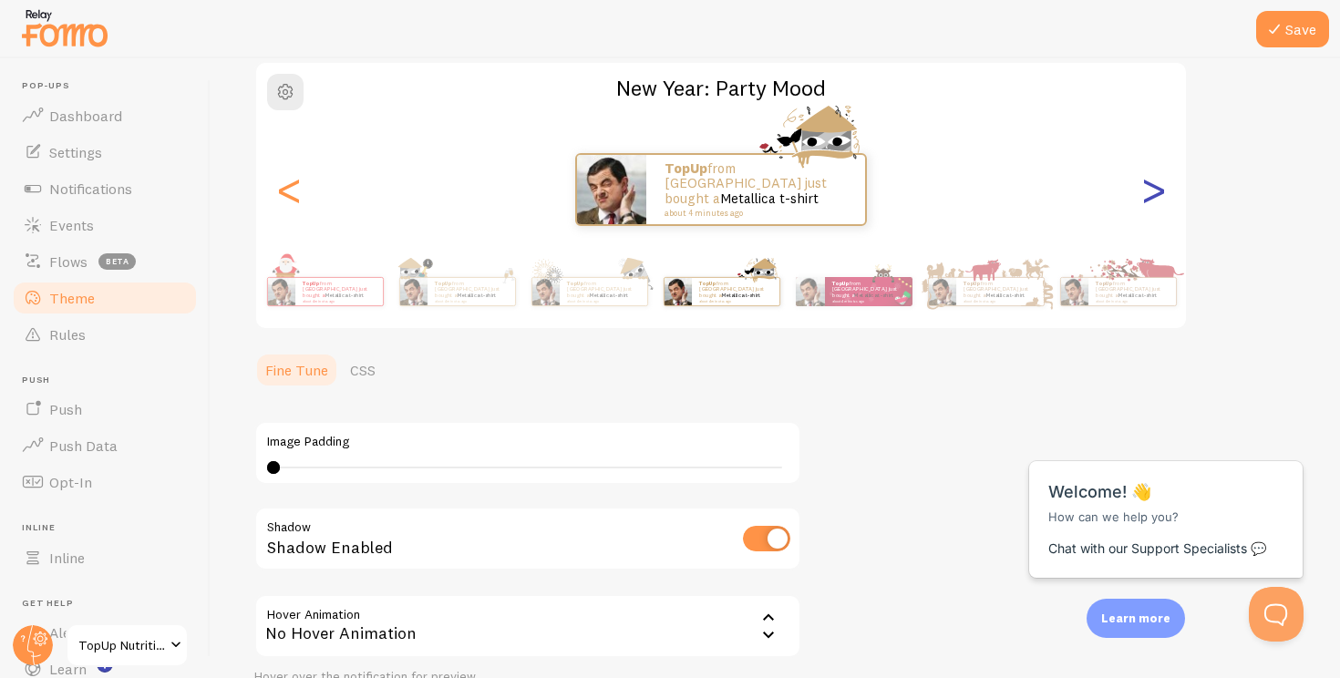
click at [1156, 191] on div ">" at bounding box center [1153, 189] width 22 height 131
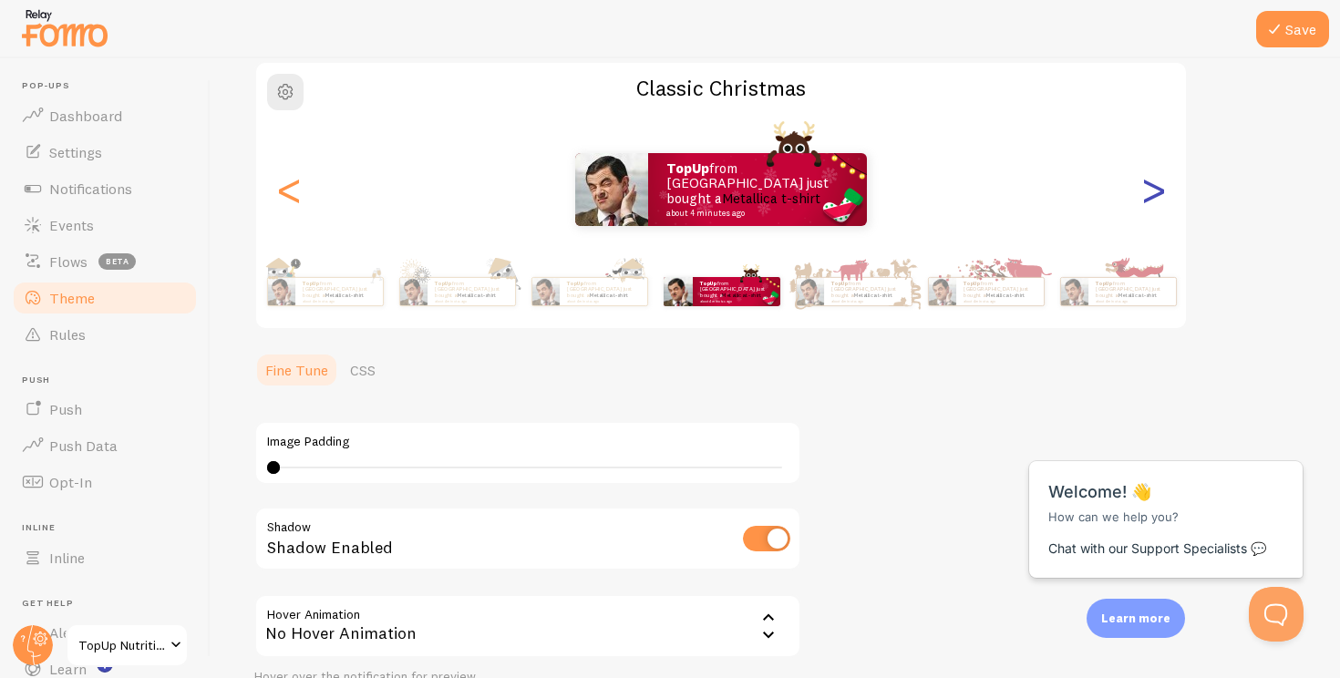
click at [1156, 191] on div ">" at bounding box center [1153, 189] width 22 height 131
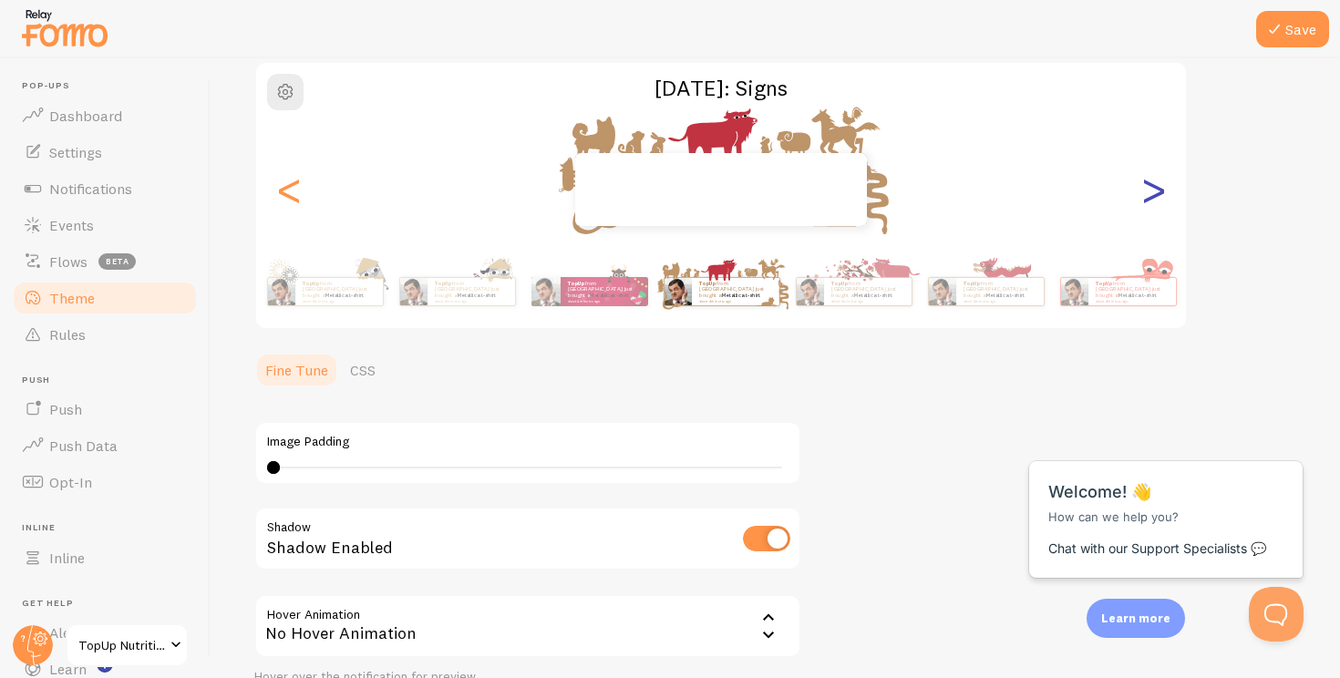
click at [1156, 191] on div ">" at bounding box center [1153, 189] width 22 height 131
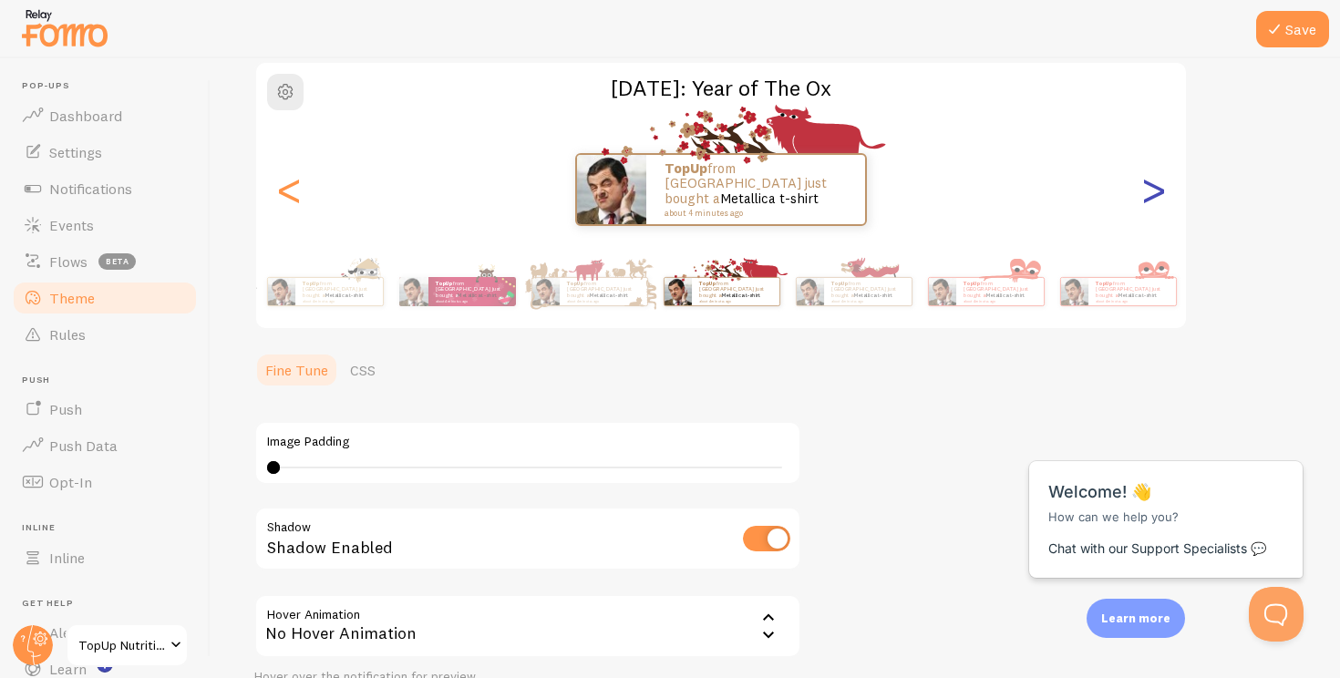
click at [1156, 191] on div ">" at bounding box center [1153, 189] width 22 height 131
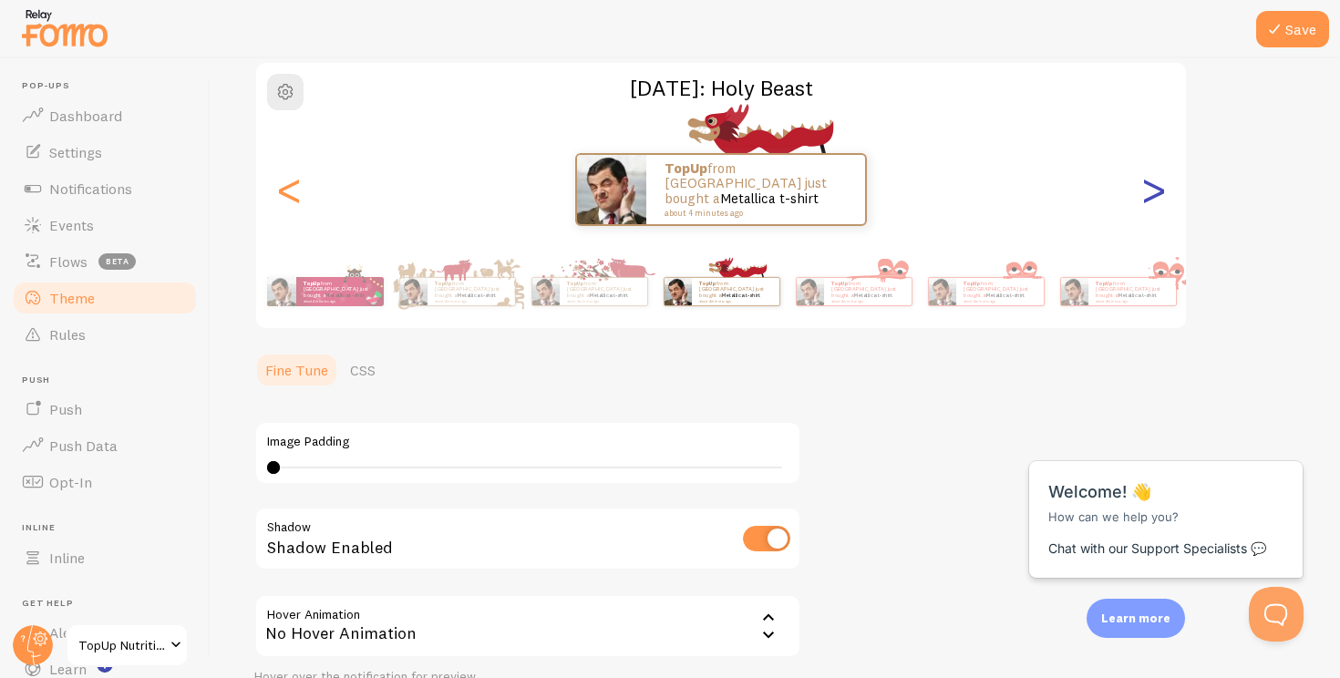
click at [1156, 191] on div ">" at bounding box center [1153, 189] width 22 height 131
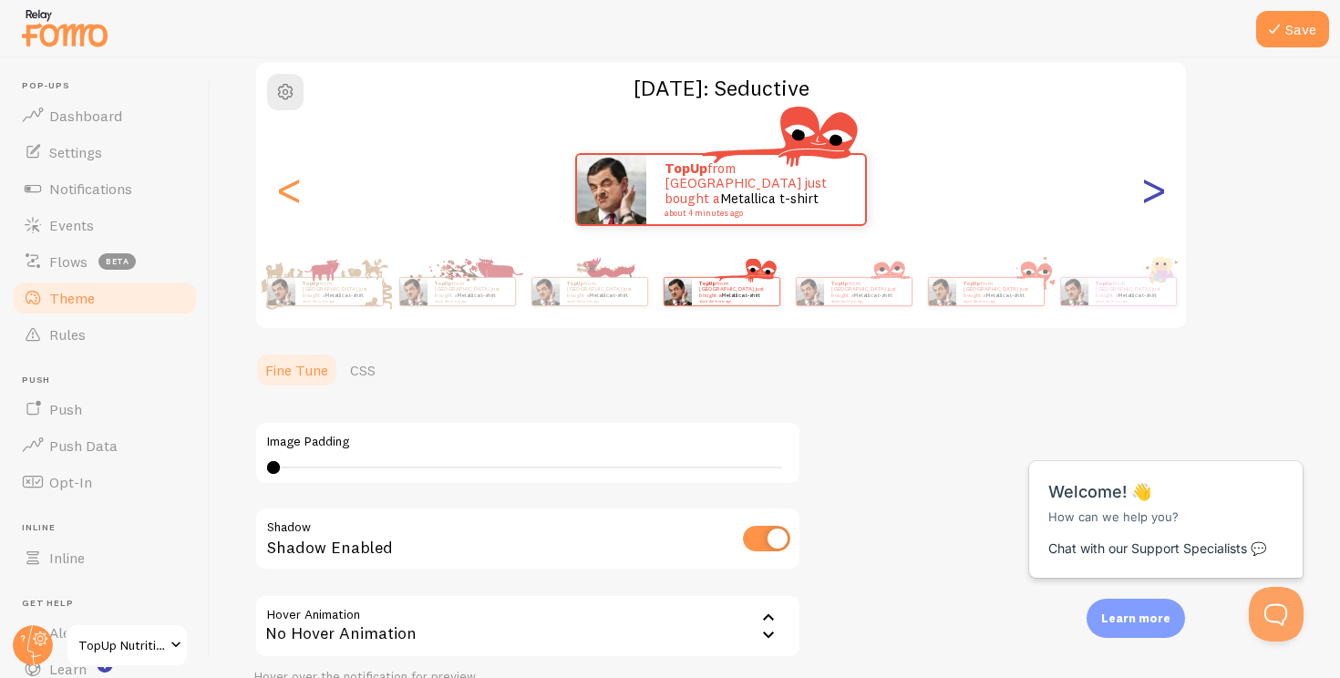
click at [1156, 191] on div ">" at bounding box center [1153, 189] width 22 height 131
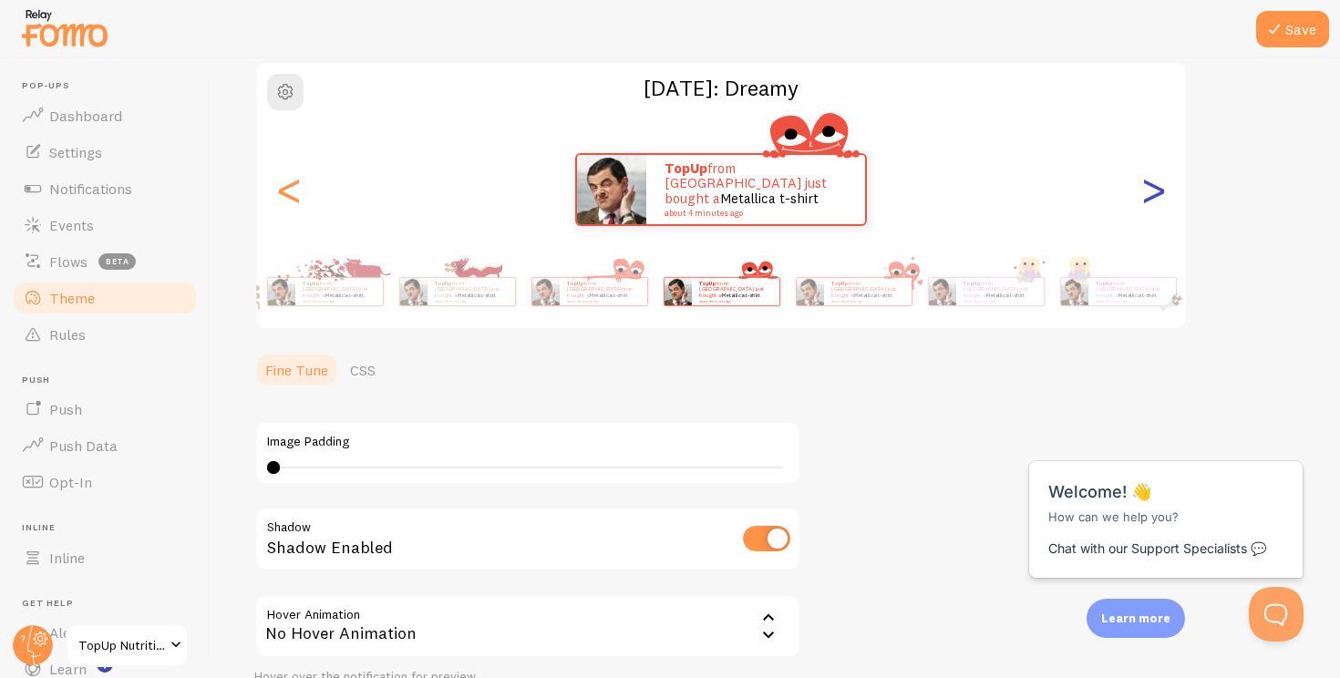
click at [1156, 191] on div ">" at bounding box center [1153, 189] width 22 height 131
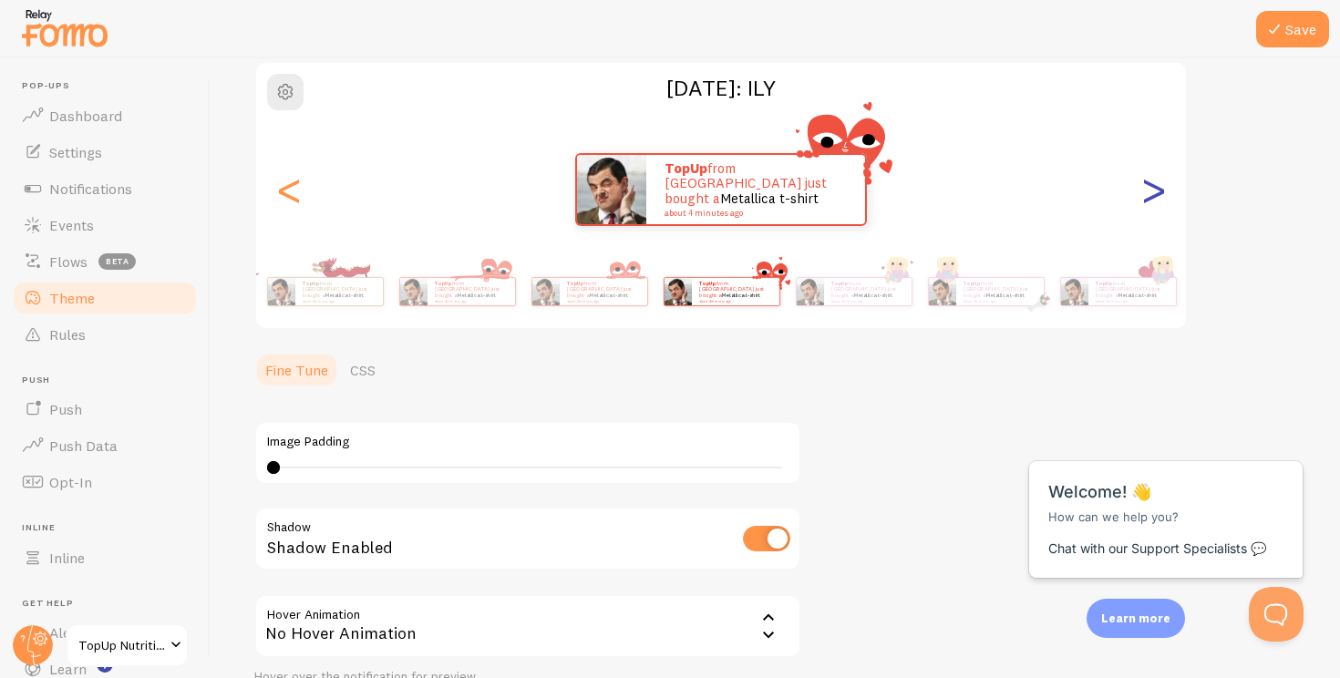
click at [1156, 191] on div ">" at bounding box center [1153, 189] width 22 height 131
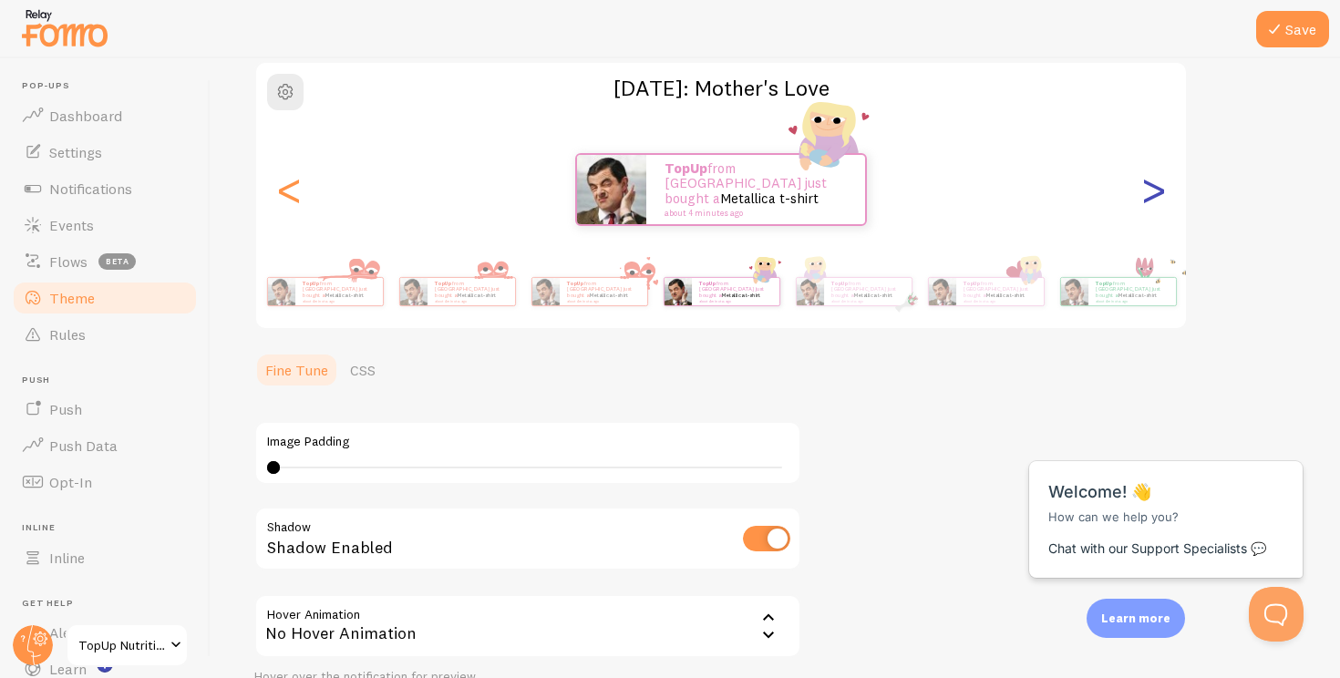
click at [1156, 191] on div ">" at bounding box center [1153, 189] width 22 height 131
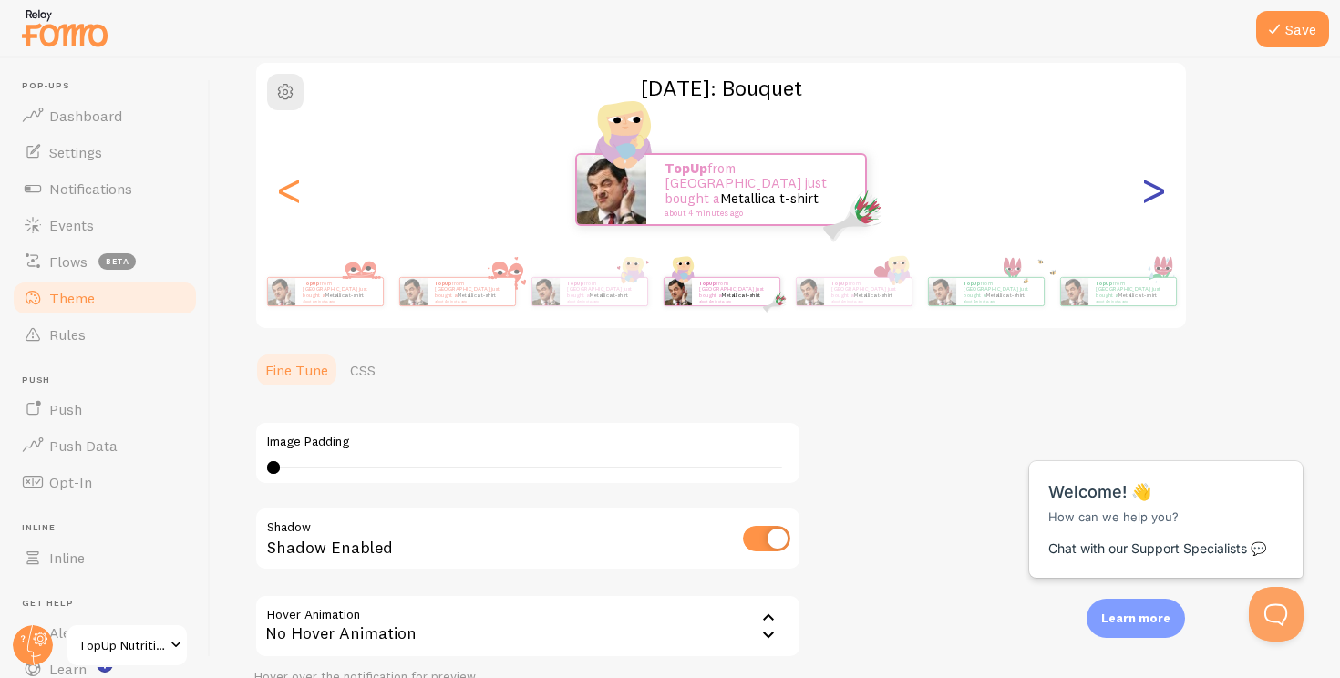
click at [1156, 191] on div ">" at bounding box center [1153, 189] width 22 height 131
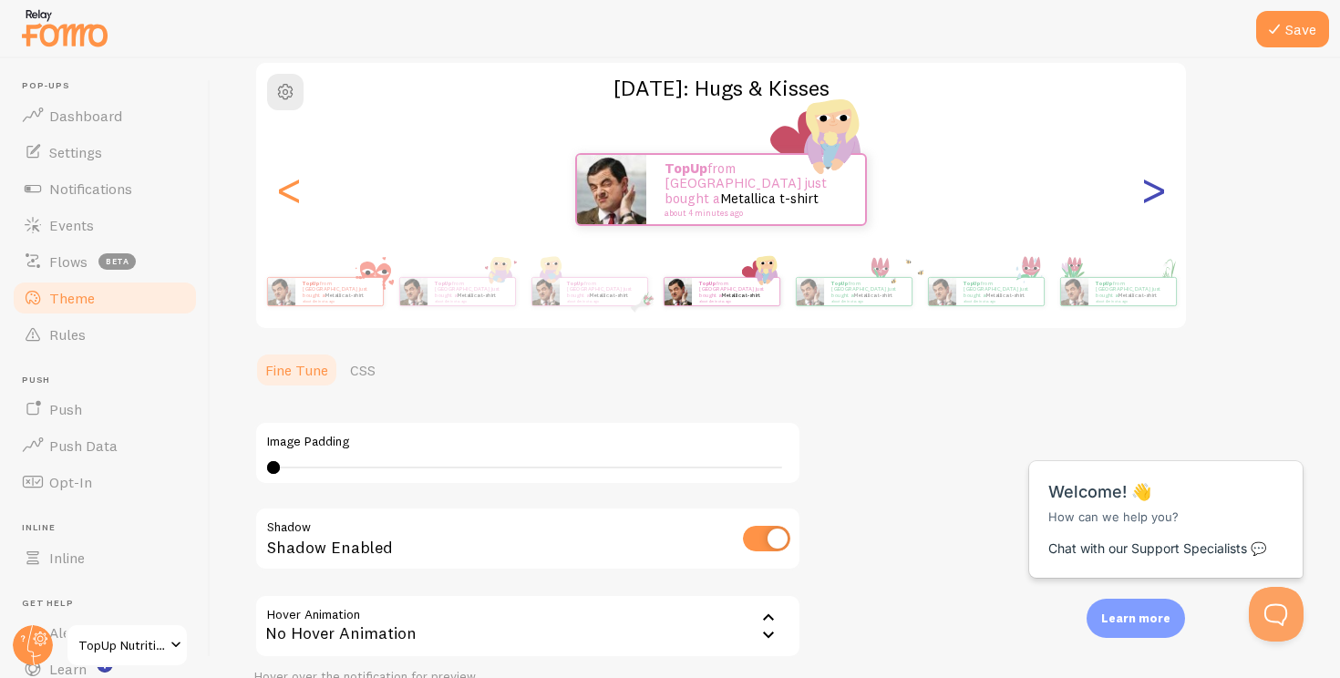
click at [1156, 191] on div ">" at bounding box center [1153, 189] width 22 height 131
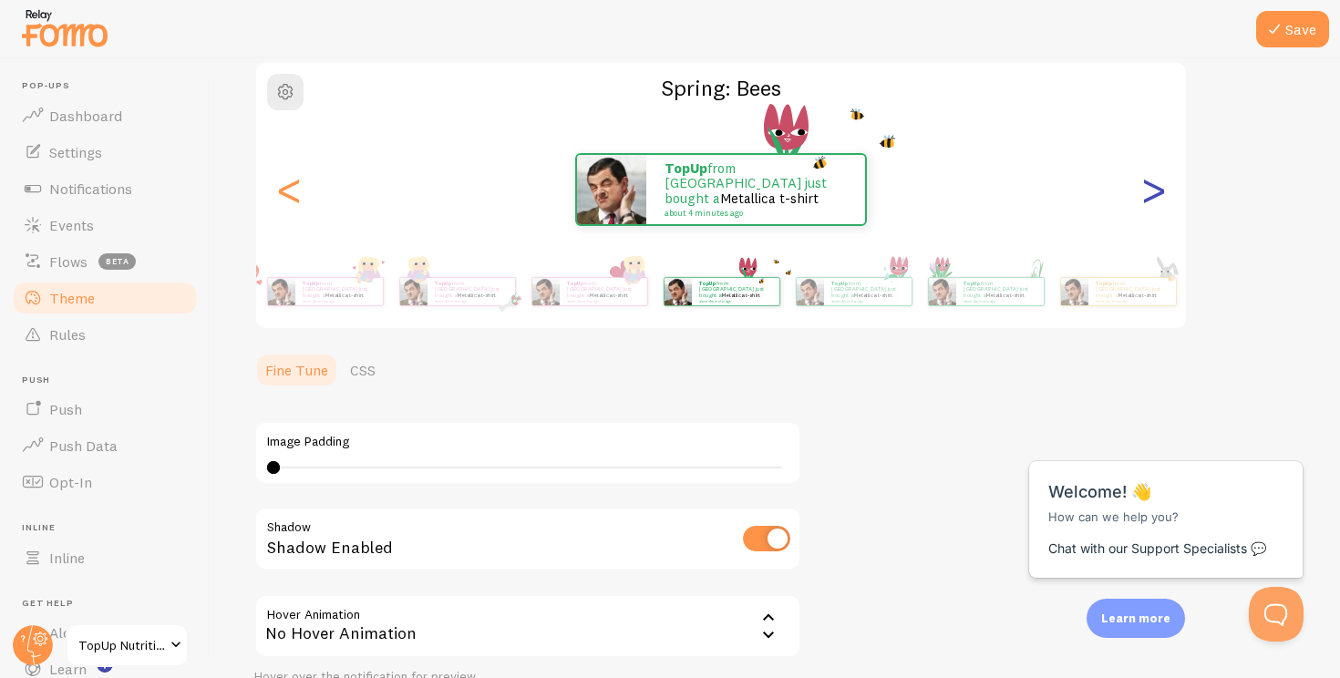
click at [1156, 191] on div ">" at bounding box center [1153, 189] width 22 height 131
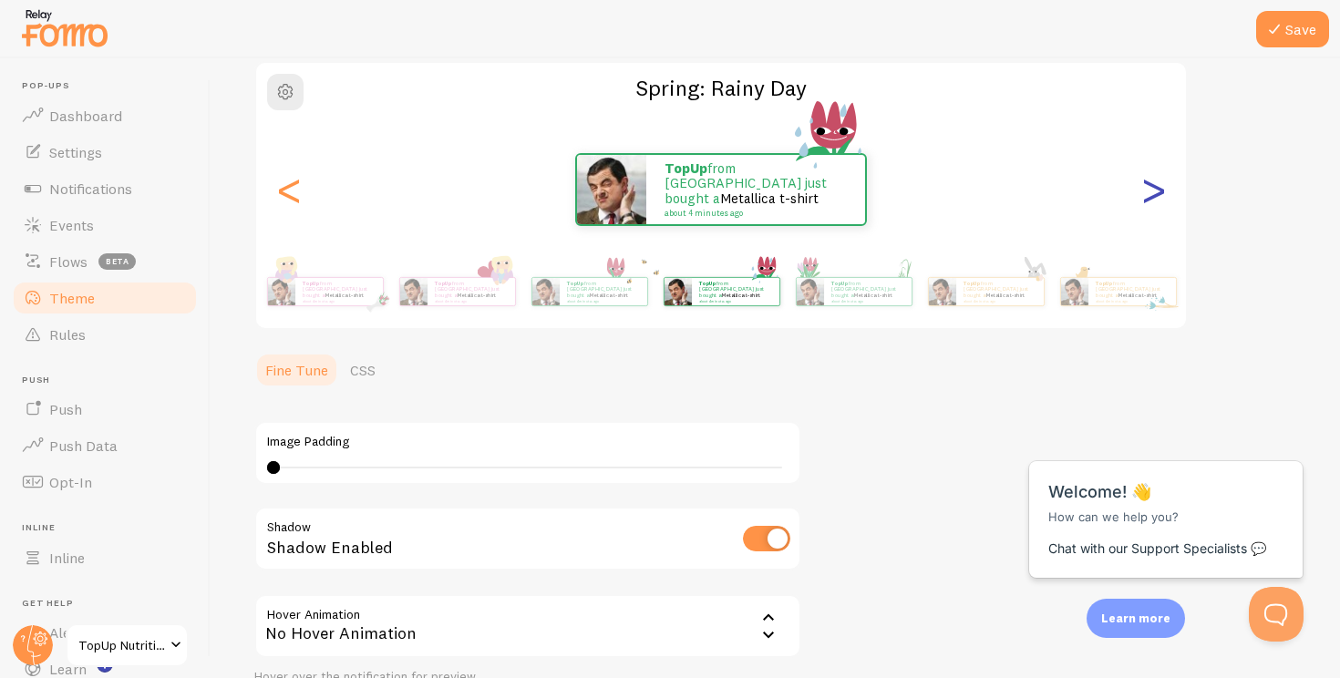
click at [1156, 191] on div ">" at bounding box center [1153, 189] width 22 height 131
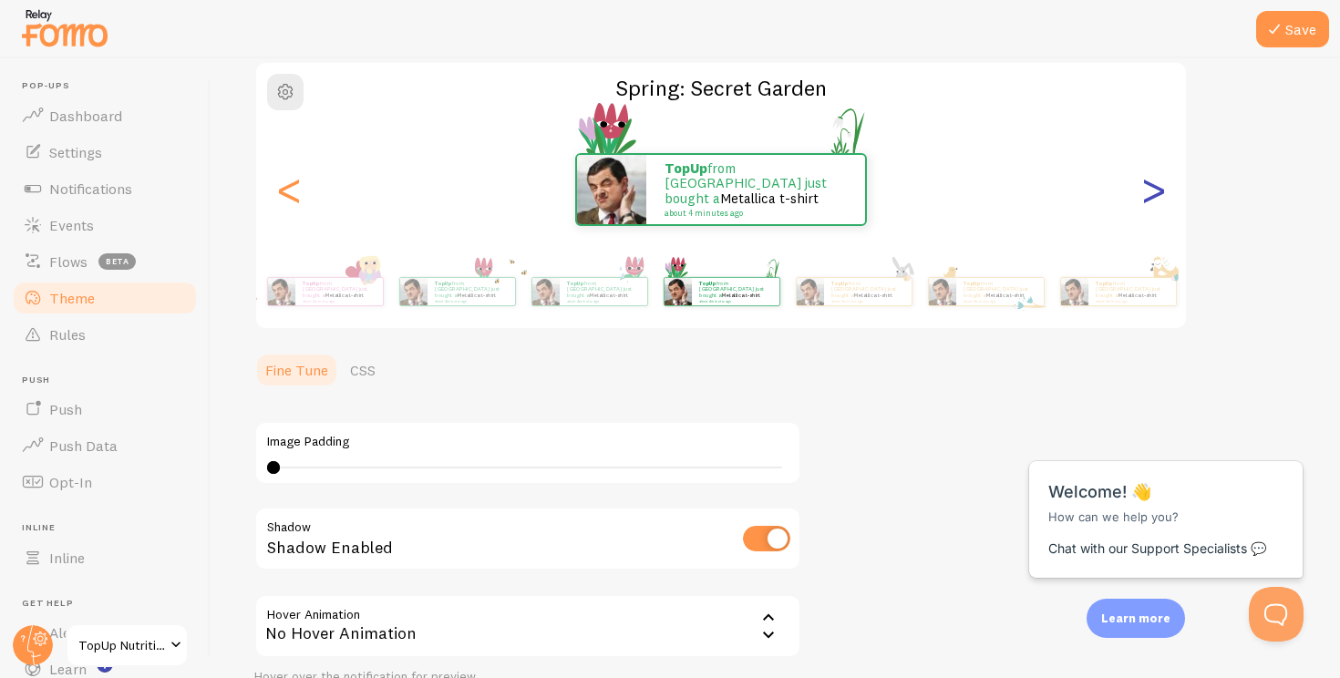
click at [1156, 191] on div ">" at bounding box center [1153, 189] width 22 height 131
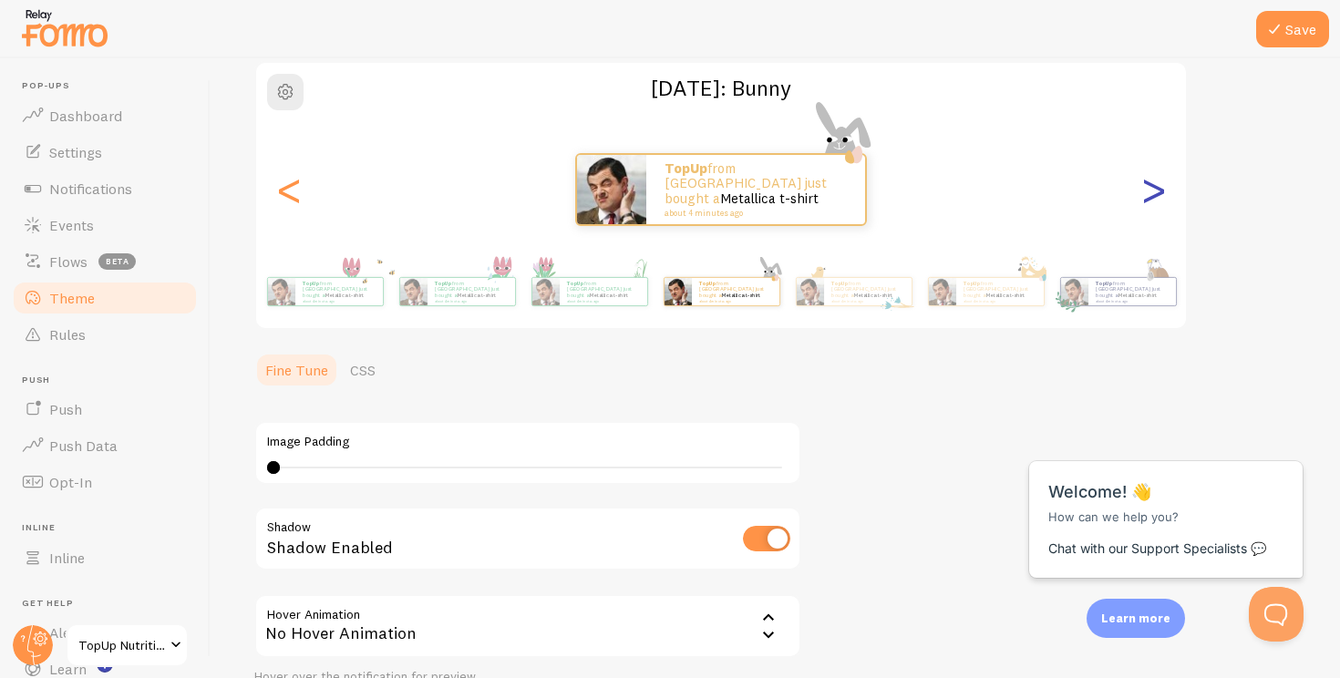
click at [1156, 191] on div ">" at bounding box center [1153, 189] width 22 height 131
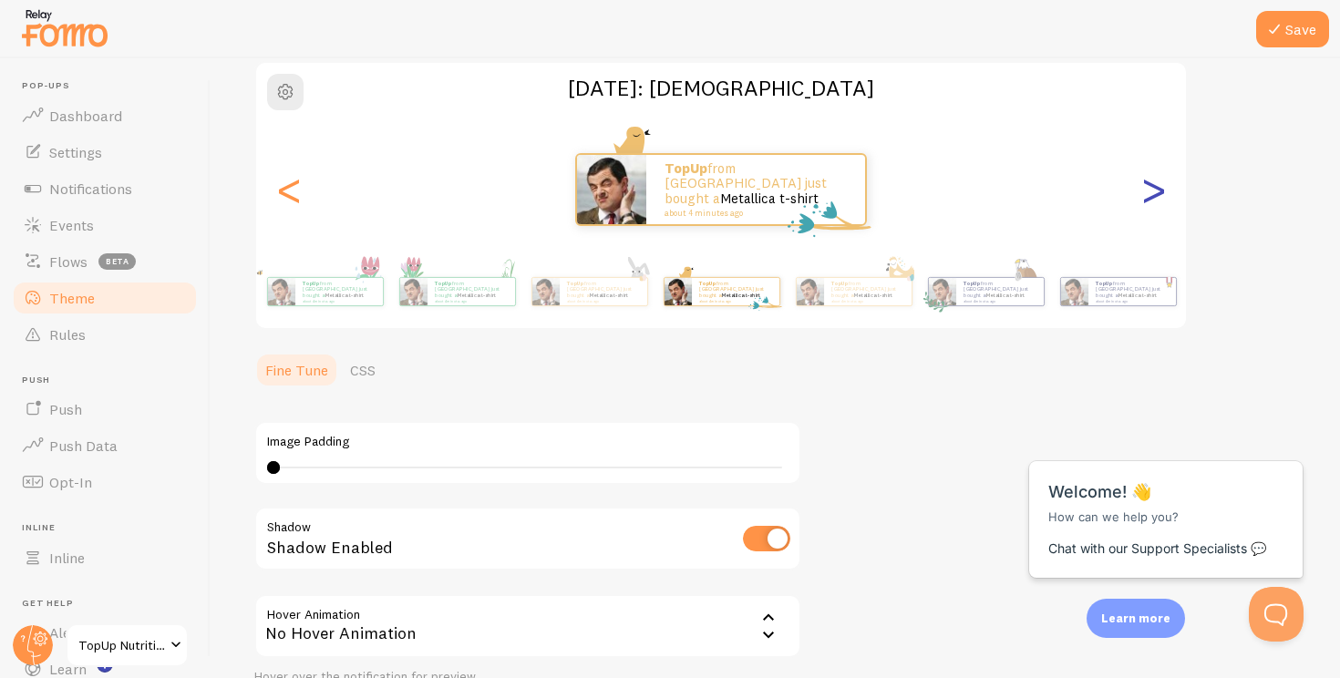
click at [1156, 191] on div ">" at bounding box center [1153, 189] width 22 height 131
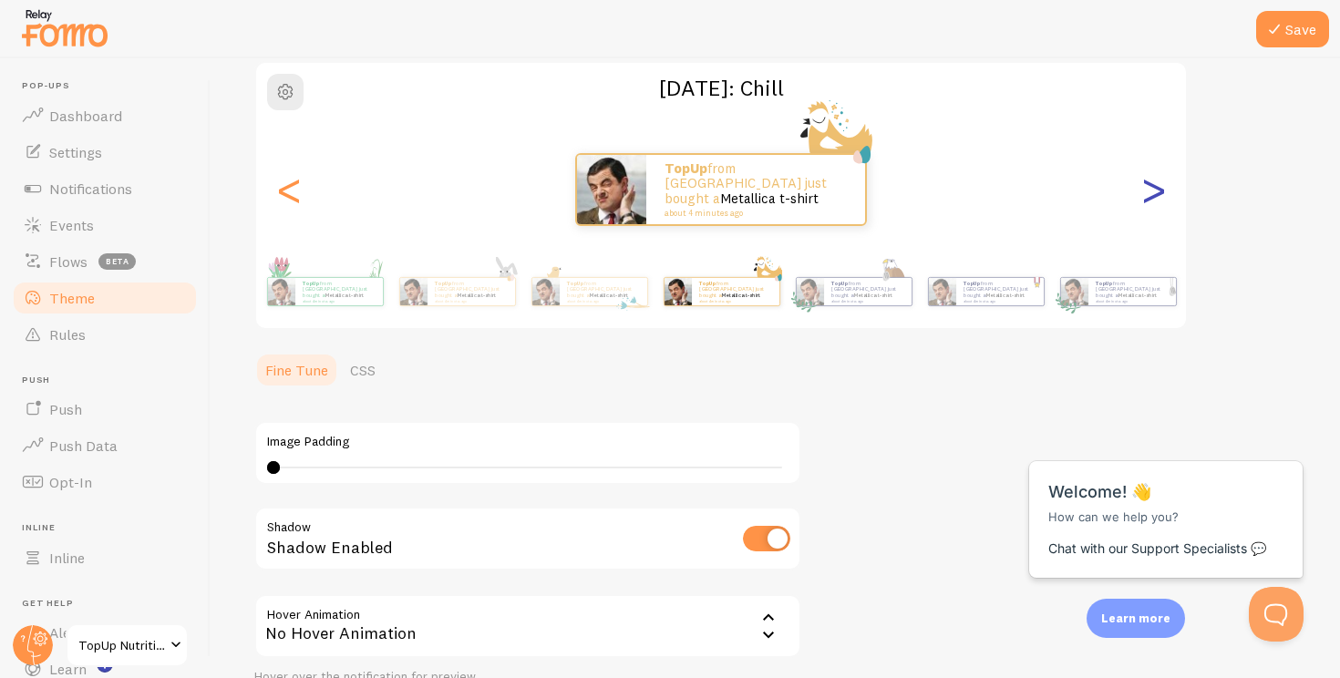
click at [1156, 191] on div ">" at bounding box center [1153, 189] width 22 height 131
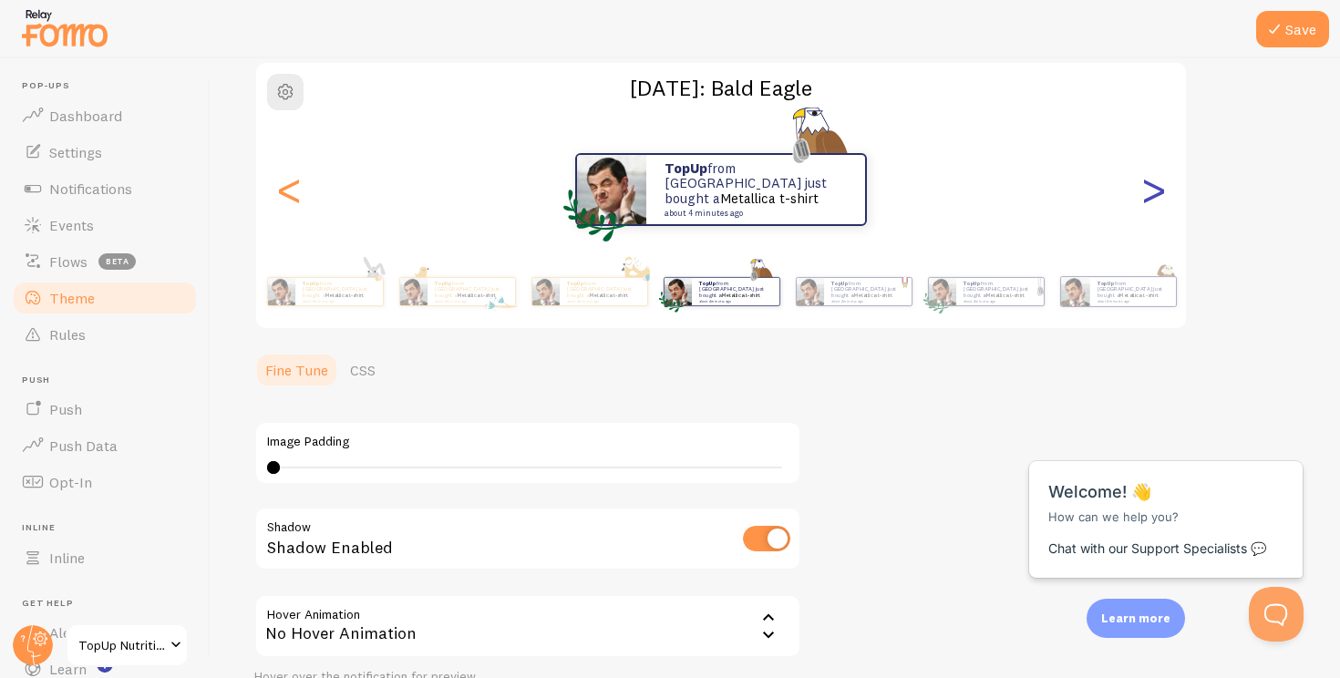
click at [1156, 191] on div ">" at bounding box center [1153, 189] width 22 height 131
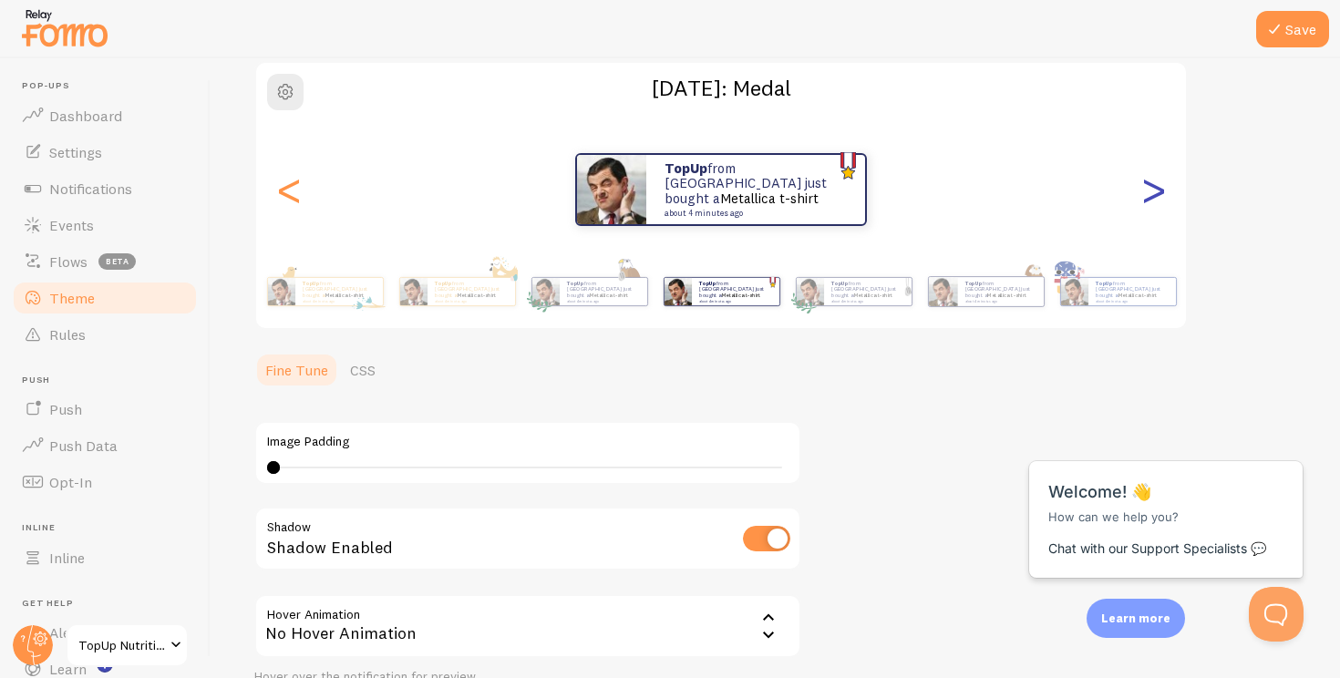
click at [1156, 191] on div ">" at bounding box center [1153, 189] width 22 height 131
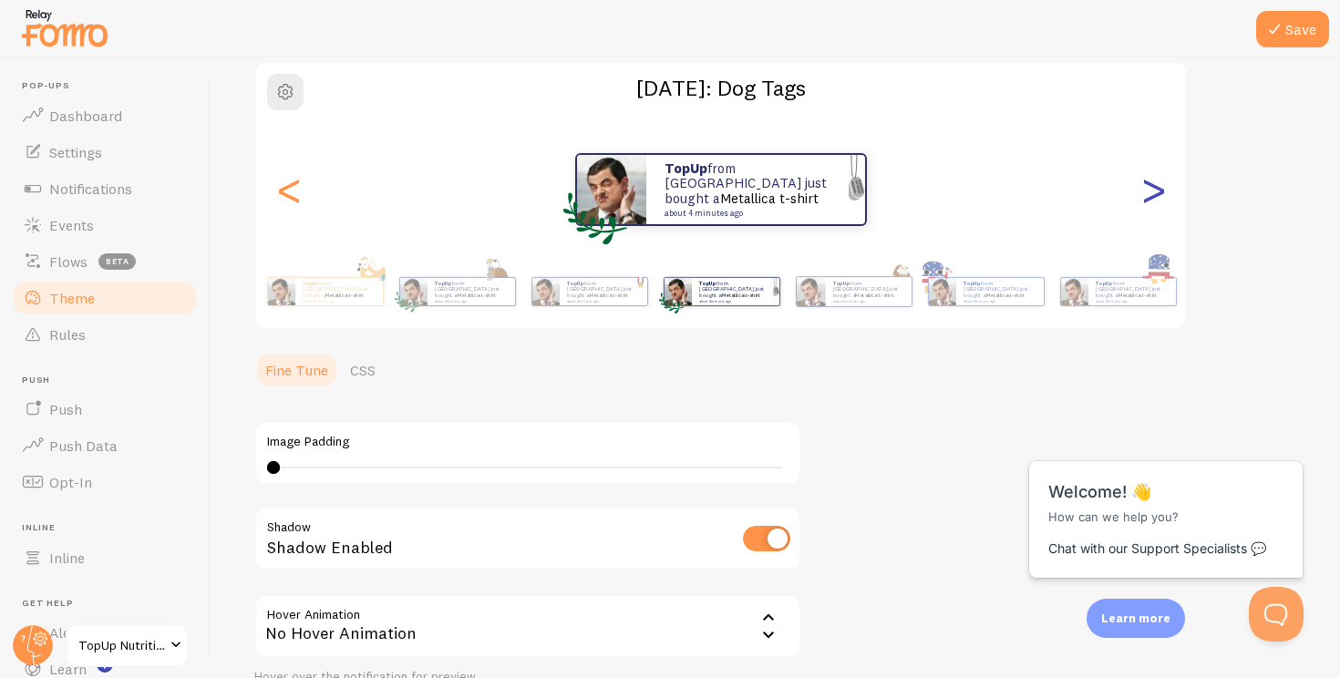
click at [1156, 191] on div ">" at bounding box center [1153, 189] width 22 height 131
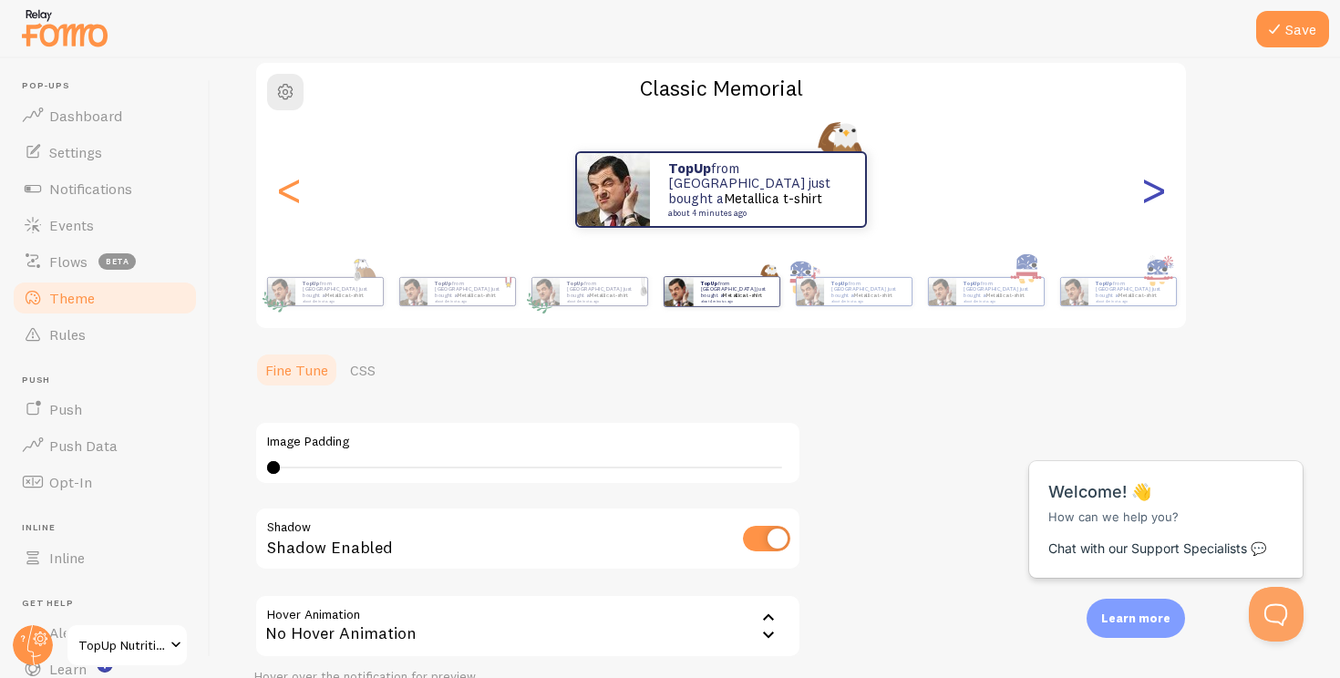
click at [1156, 191] on div ">" at bounding box center [1153, 189] width 22 height 131
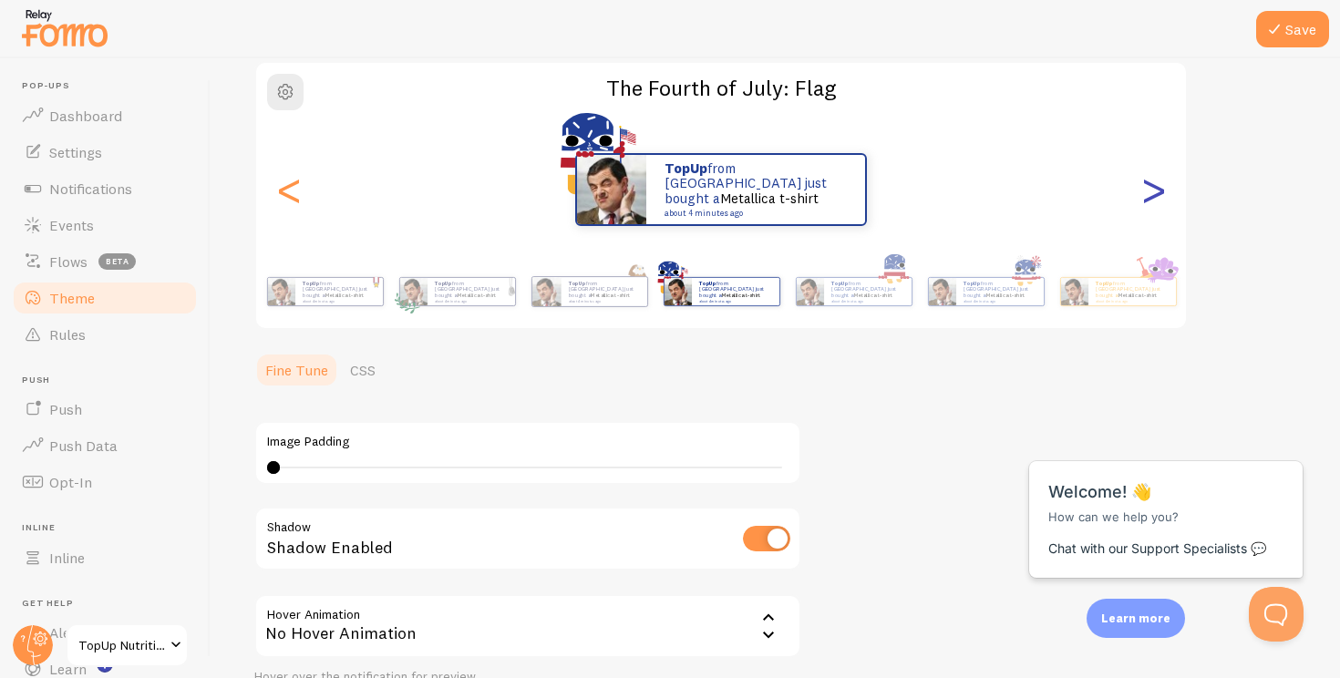
click at [1156, 191] on div ">" at bounding box center [1153, 189] width 22 height 131
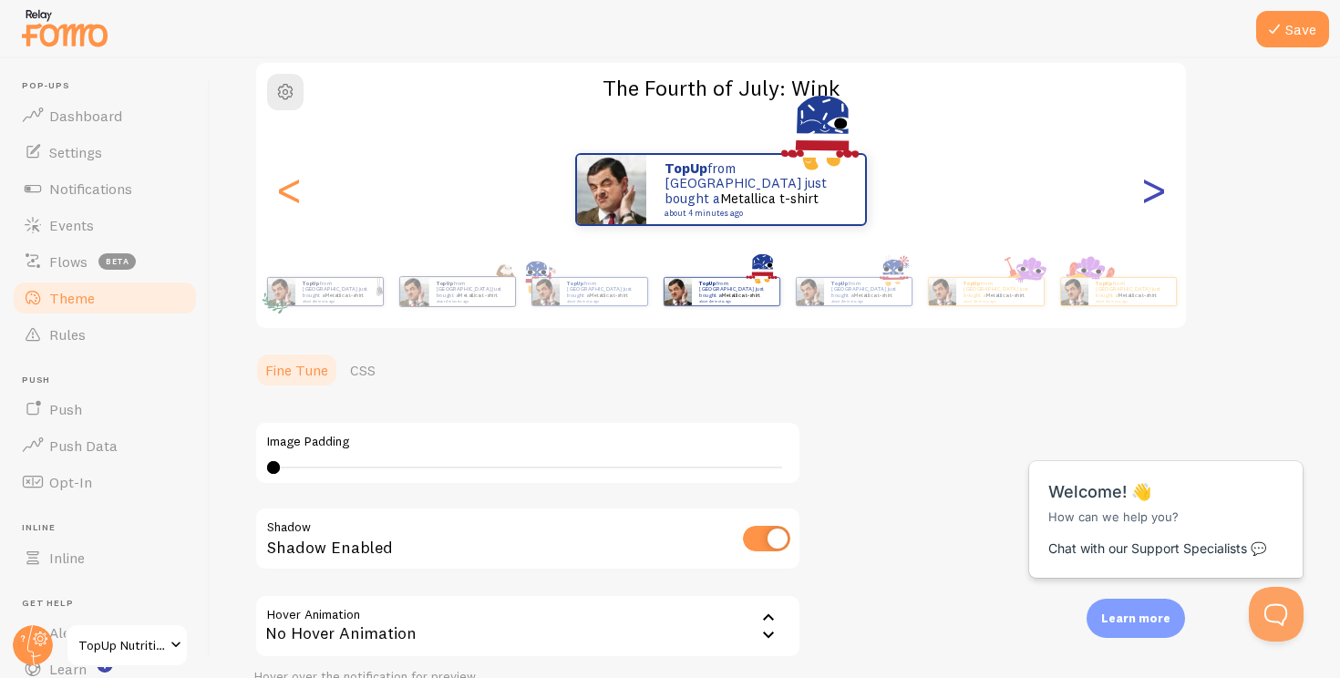
click at [1156, 191] on div ">" at bounding box center [1153, 189] width 22 height 131
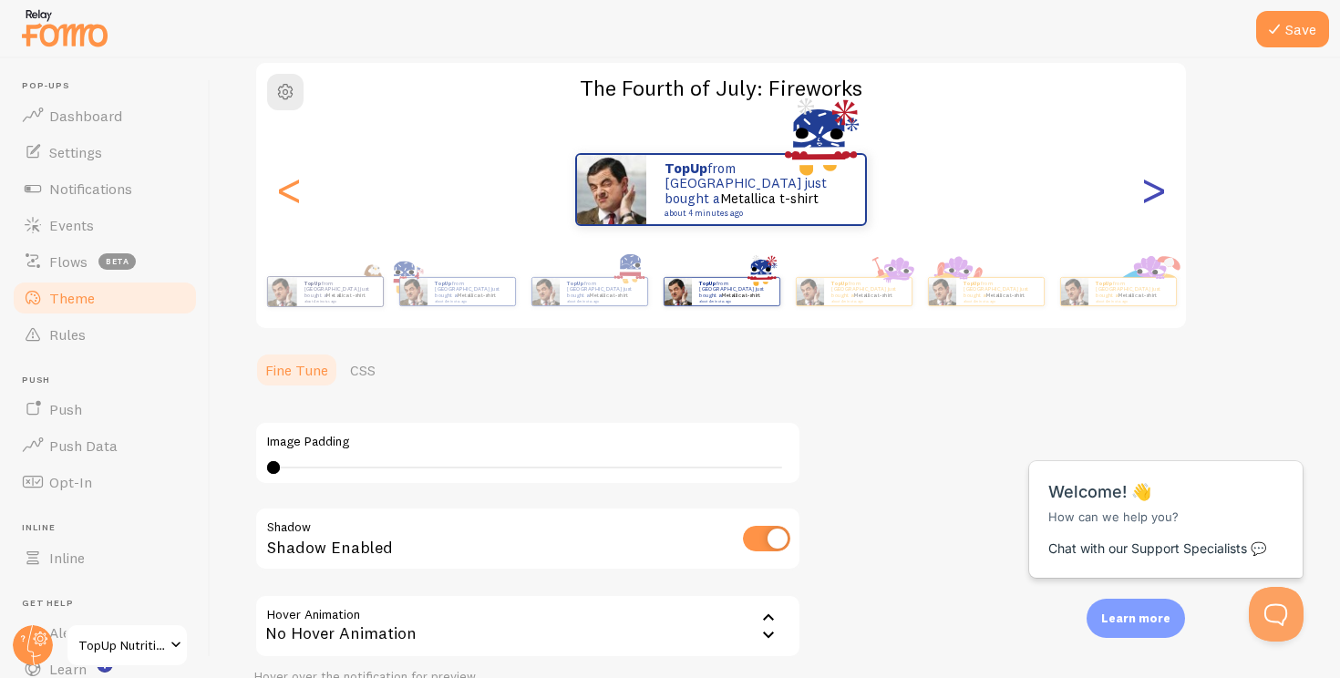
click at [1156, 191] on div ">" at bounding box center [1153, 189] width 22 height 131
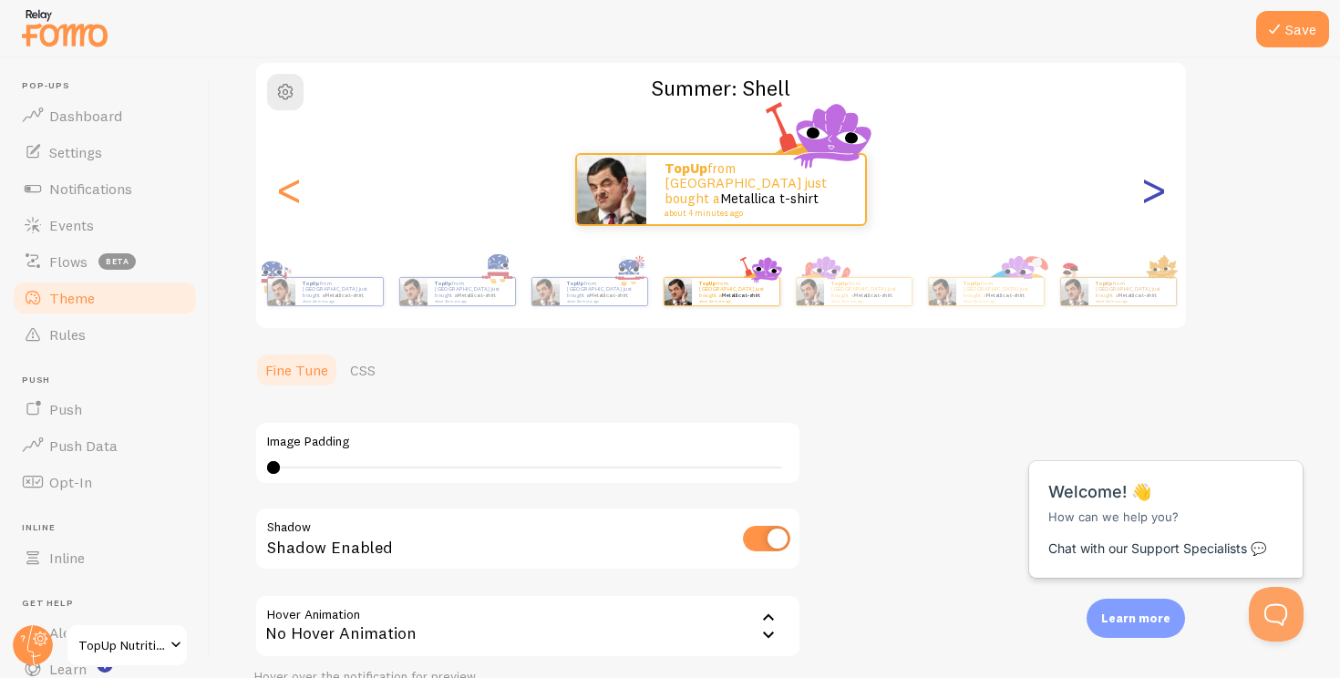
click at [1156, 191] on div ">" at bounding box center [1153, 189] width 22 height 131
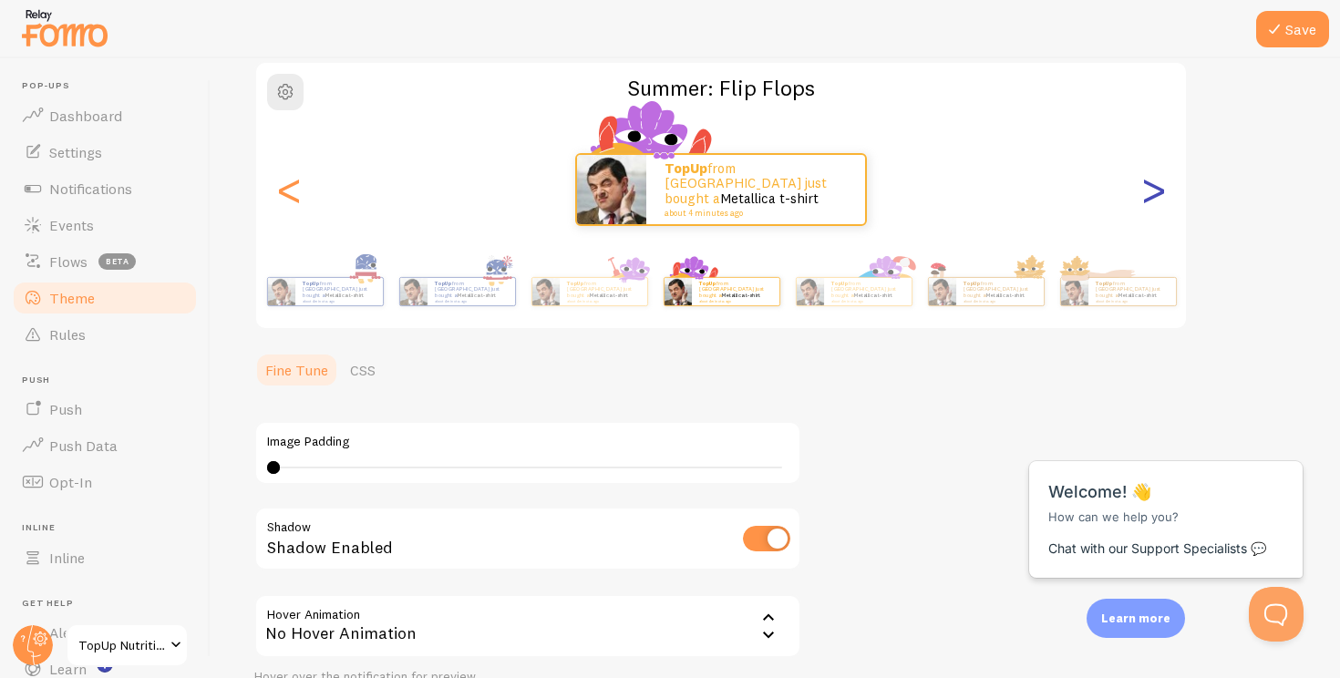
click at [1156, 191] on div ">" at bounding box center [1153, 189] width 22 height 131
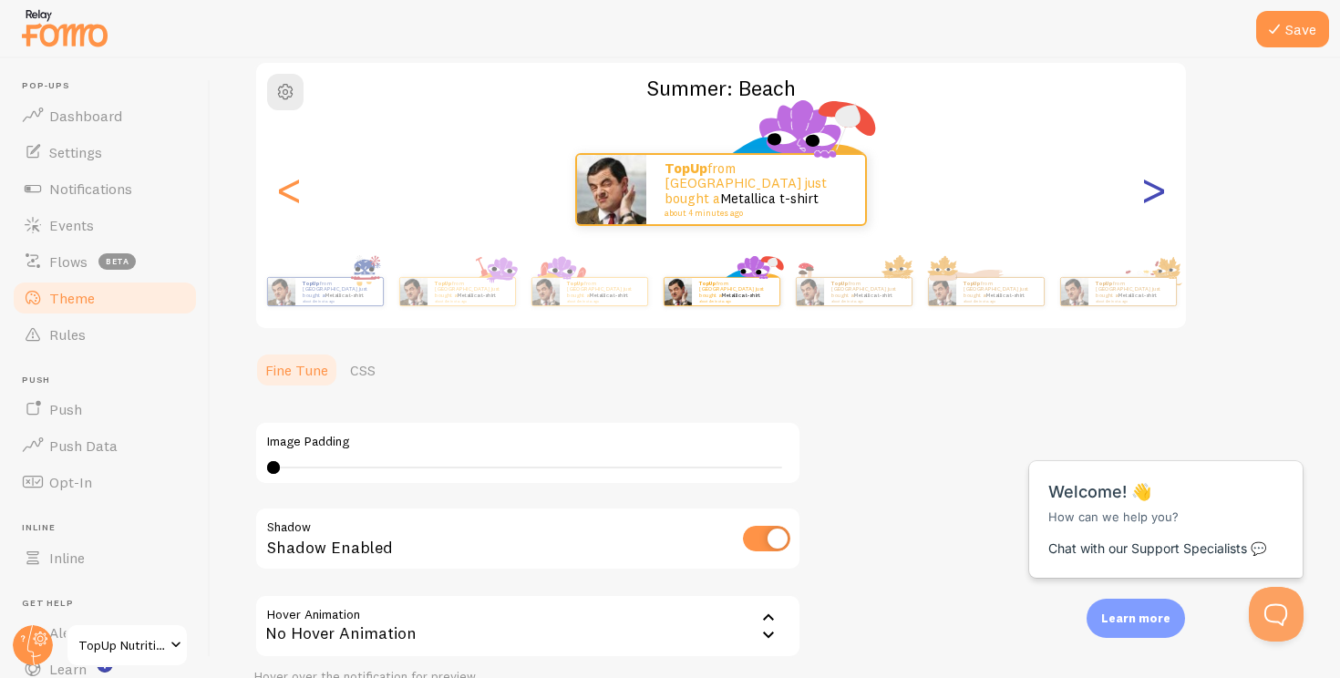
click at [1156, 191] on div ">" at bounding box center [1153, 189] width 22 height 131
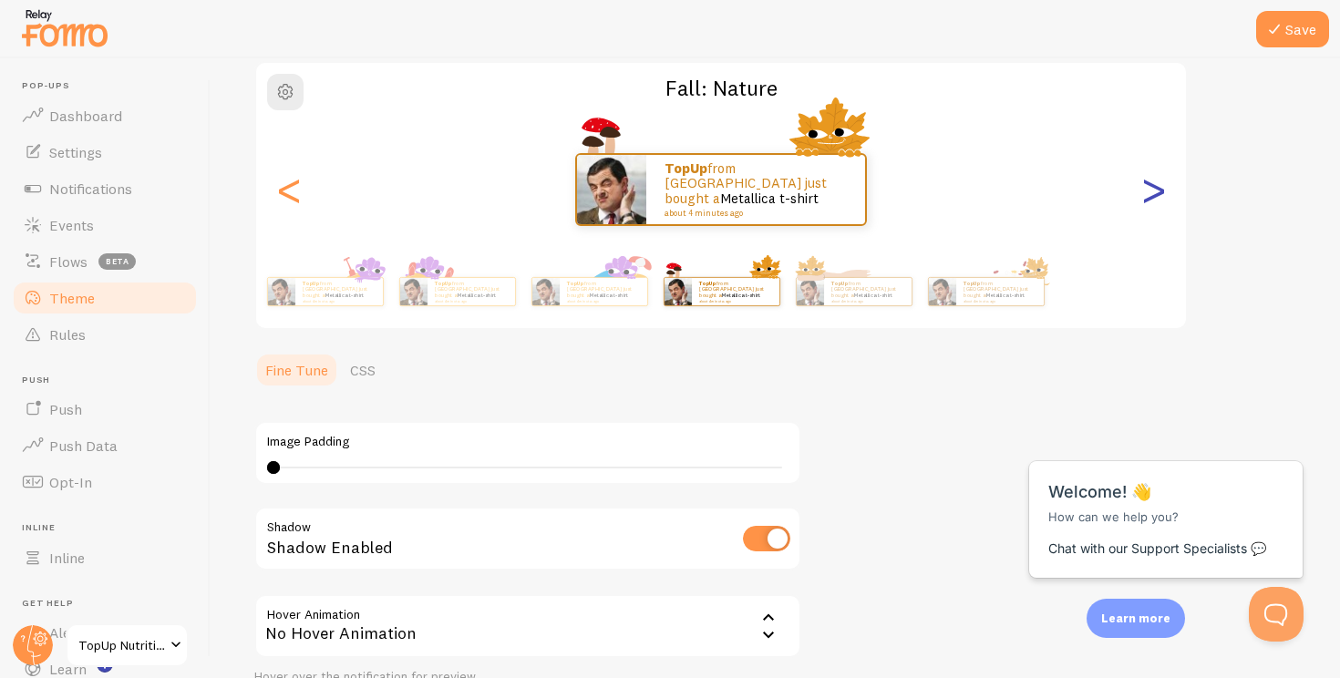
click at [1156, 191] on div ">" at bounding box center [1153, 189] width 22 height 131
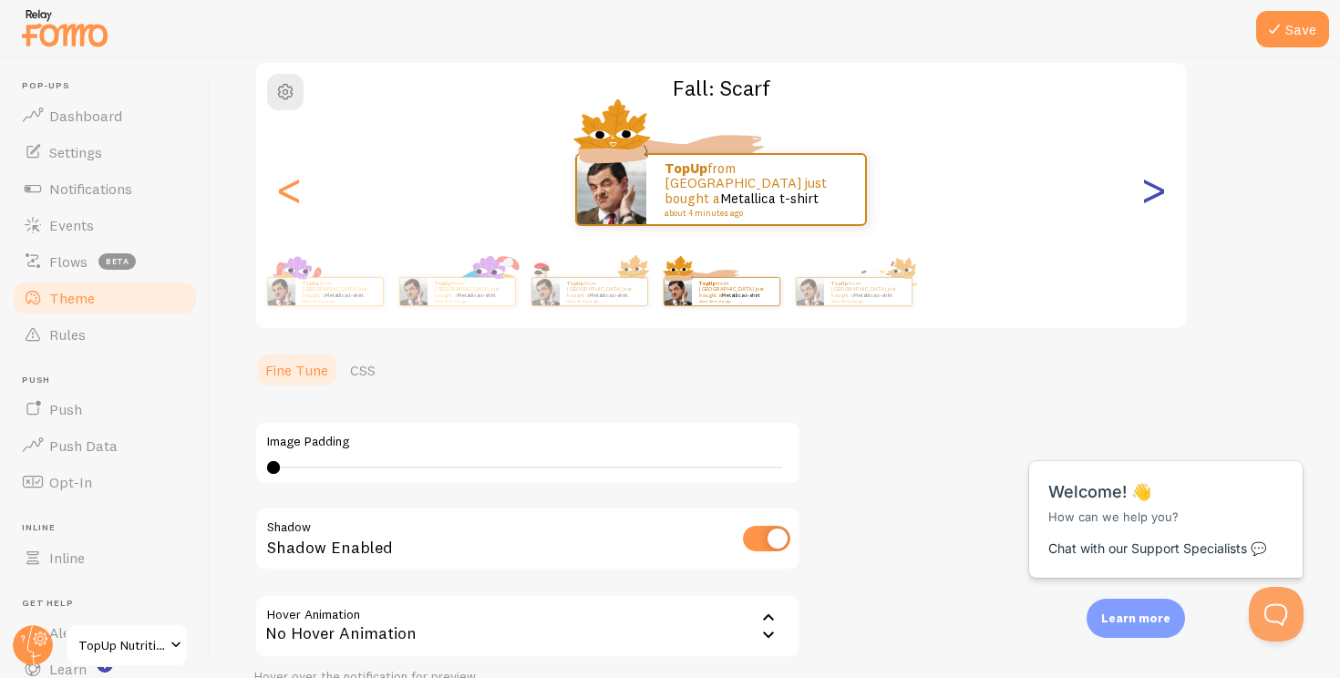
click at [1156, 191] on div ">" at bounding box center [1153, 189] width 22 height 131
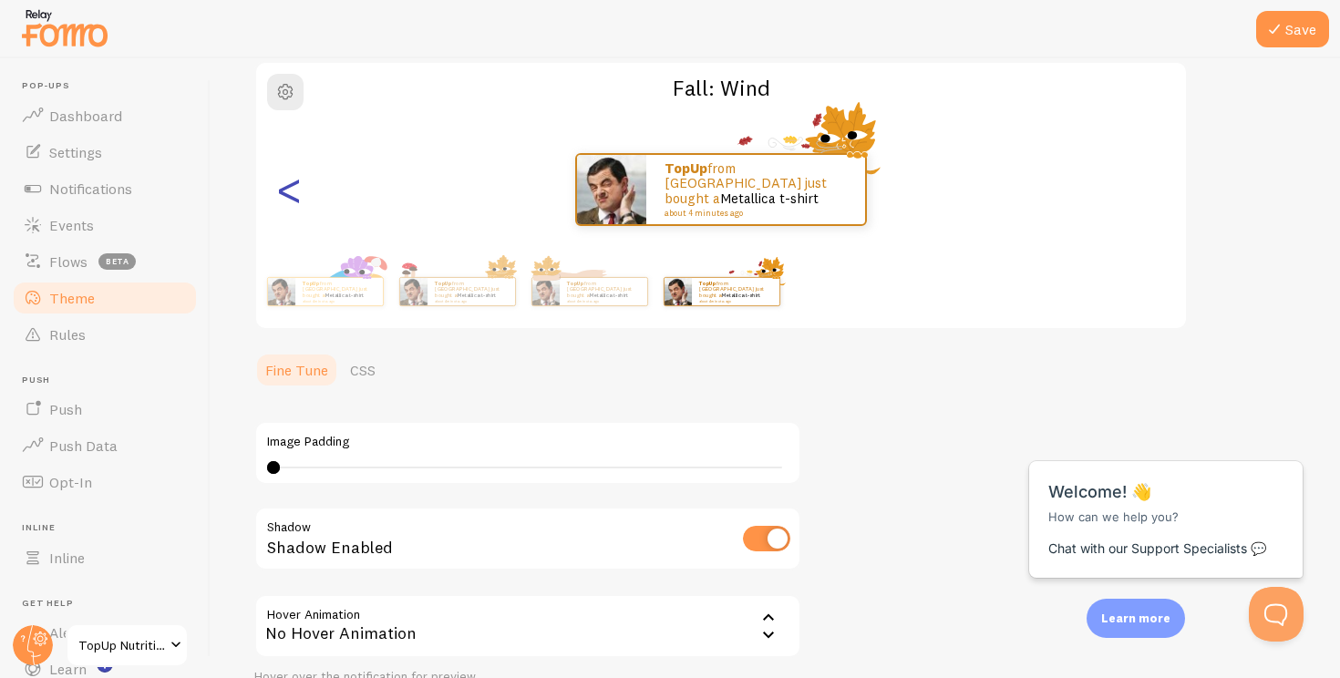
click at [296, 208] on div "<" at bounding box center [289, 189] width 22 height 131
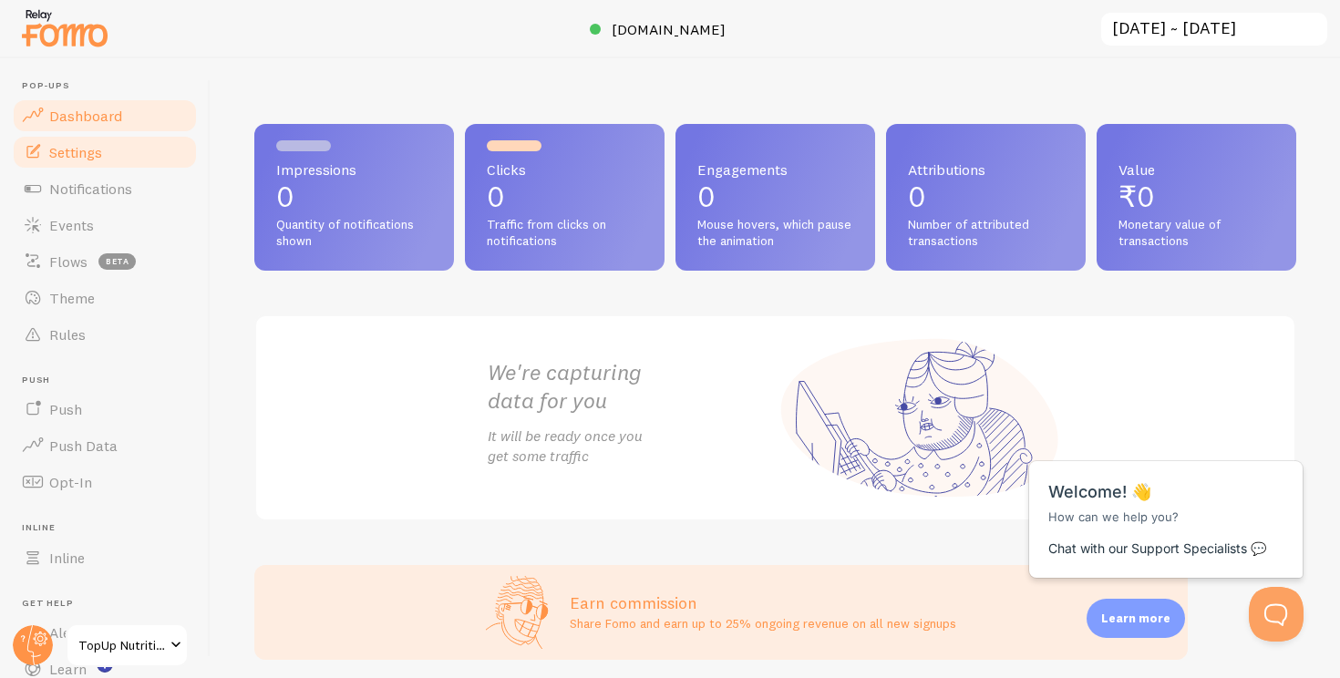
click at [46, 159] on link "Settings" at bounding box center [105, 152] width 188 height 36
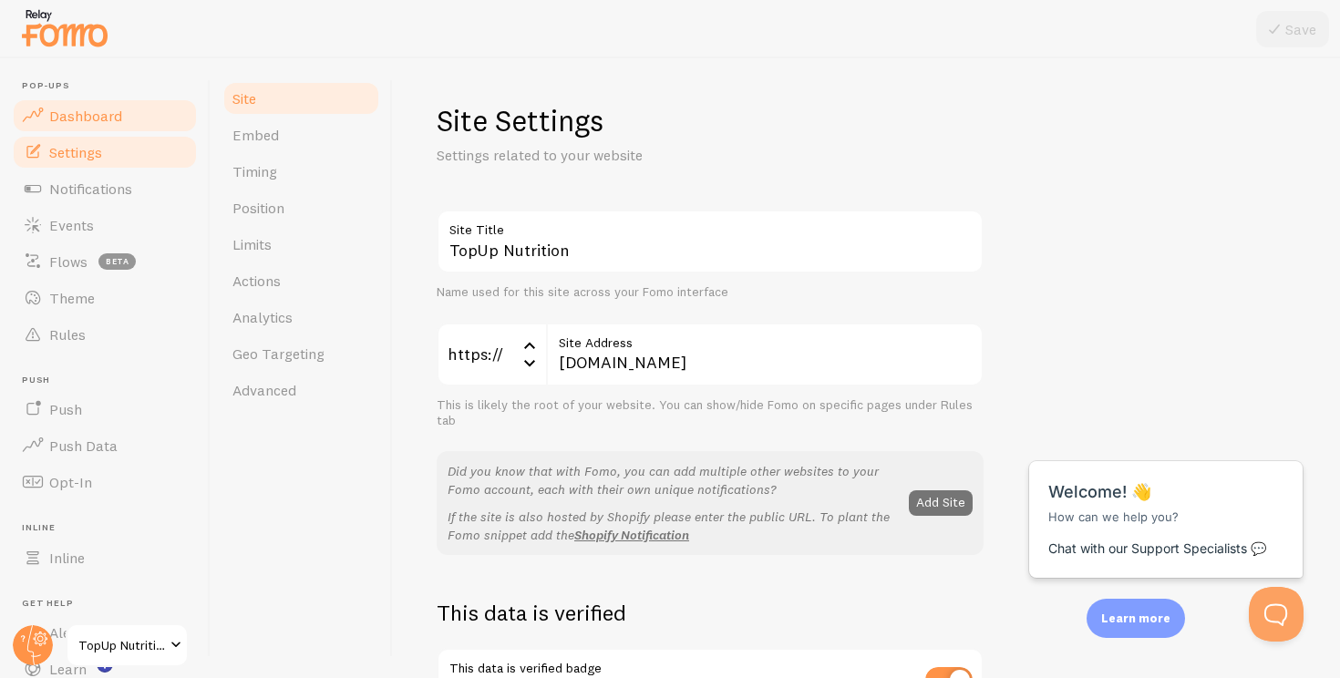
click at [107, 102] on link "Dashboard" at bounding box center [105, 116] width 188 height 36
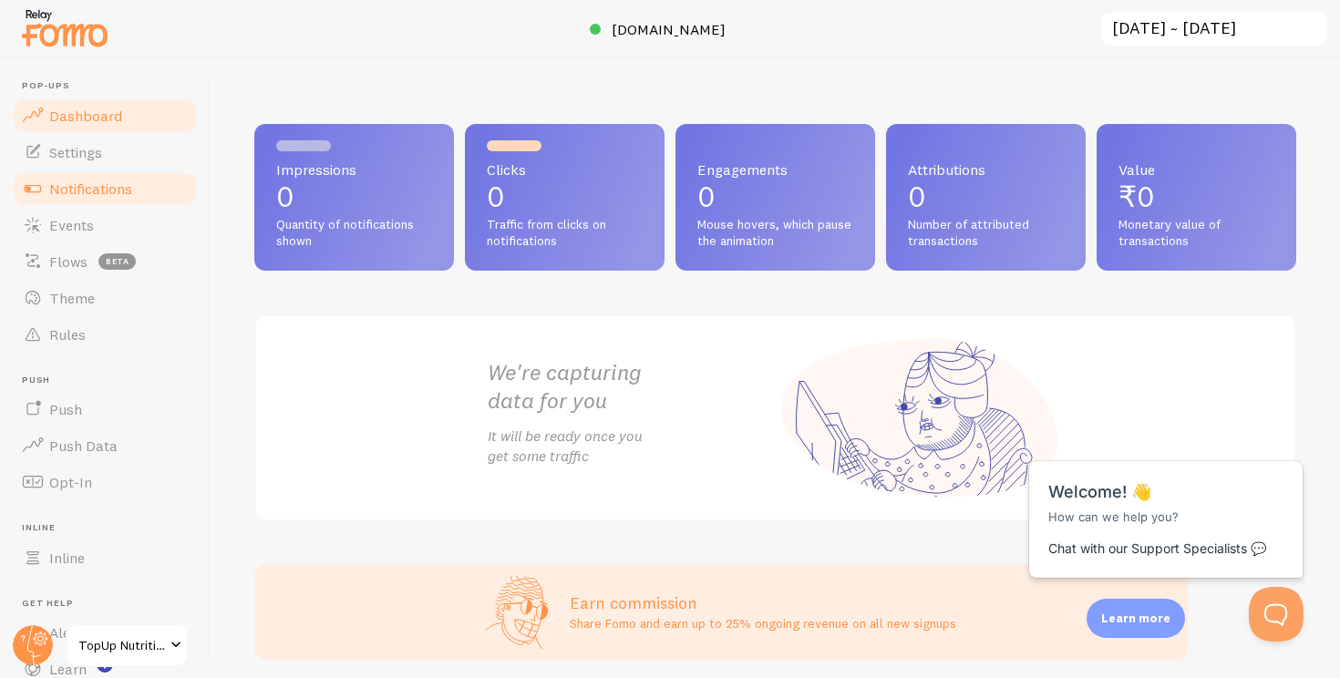
click at [93, 191] on span "Notifications" at bounding box center [90, 189] width 83 height 18
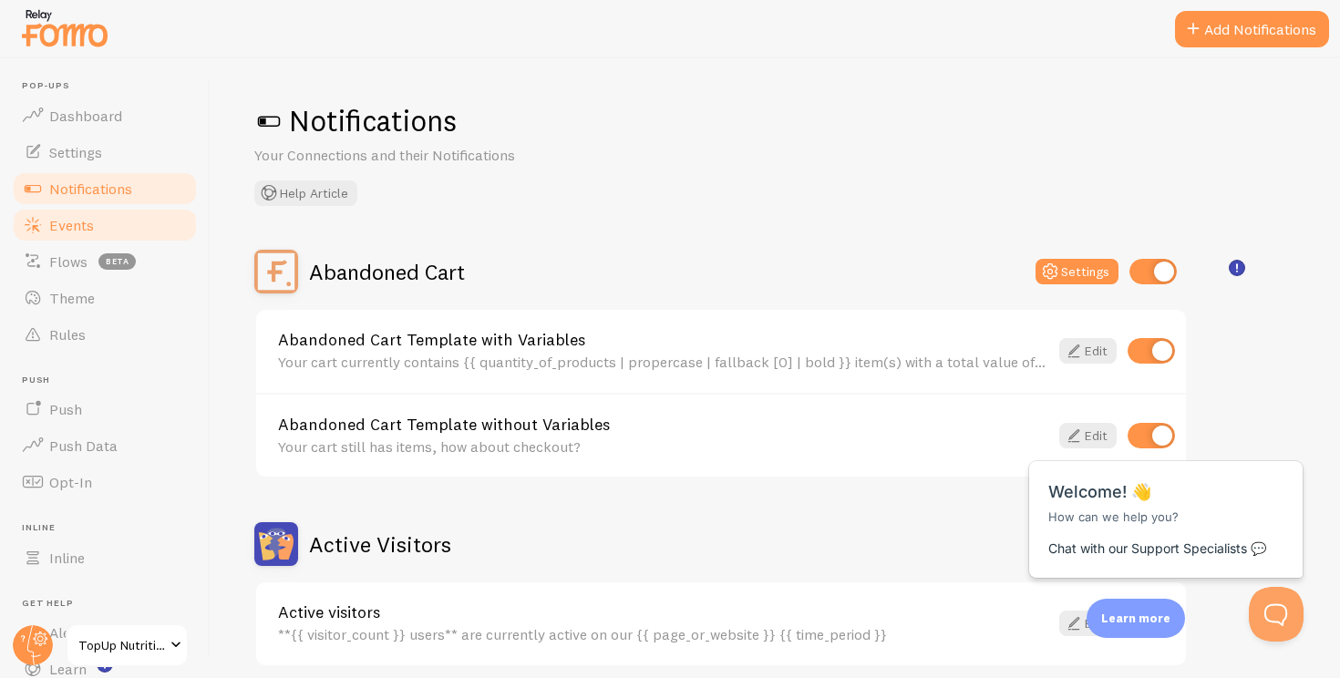
click at [105, 242] on link "Events" at bounding box center [105, 225] width 188 height 36
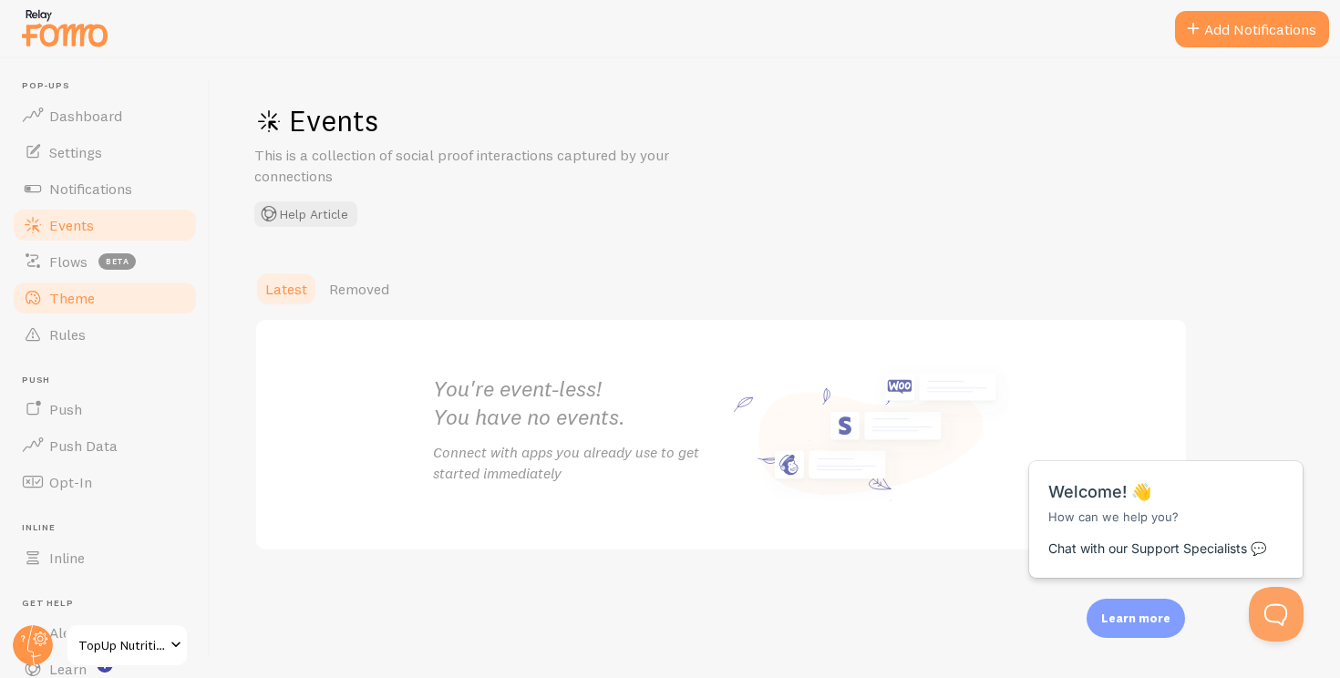
click at [89, 306] on link "Theme" at bounding box center [105, 298] width 188 height 36
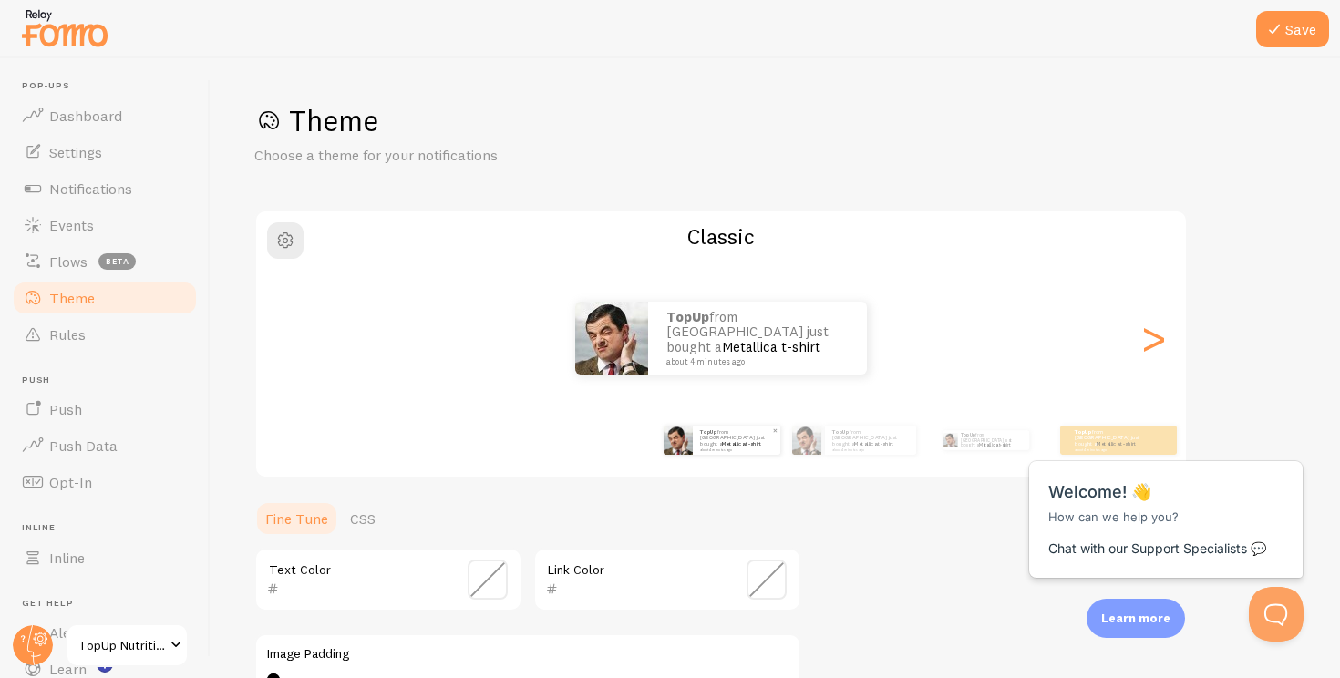
click at [736, 442] on link "Metallica t-shirt" at bounding box center [741, 443] width 39 height 7
click at [809, 441] on img at bounding box center [806, 440] width 29 height 29
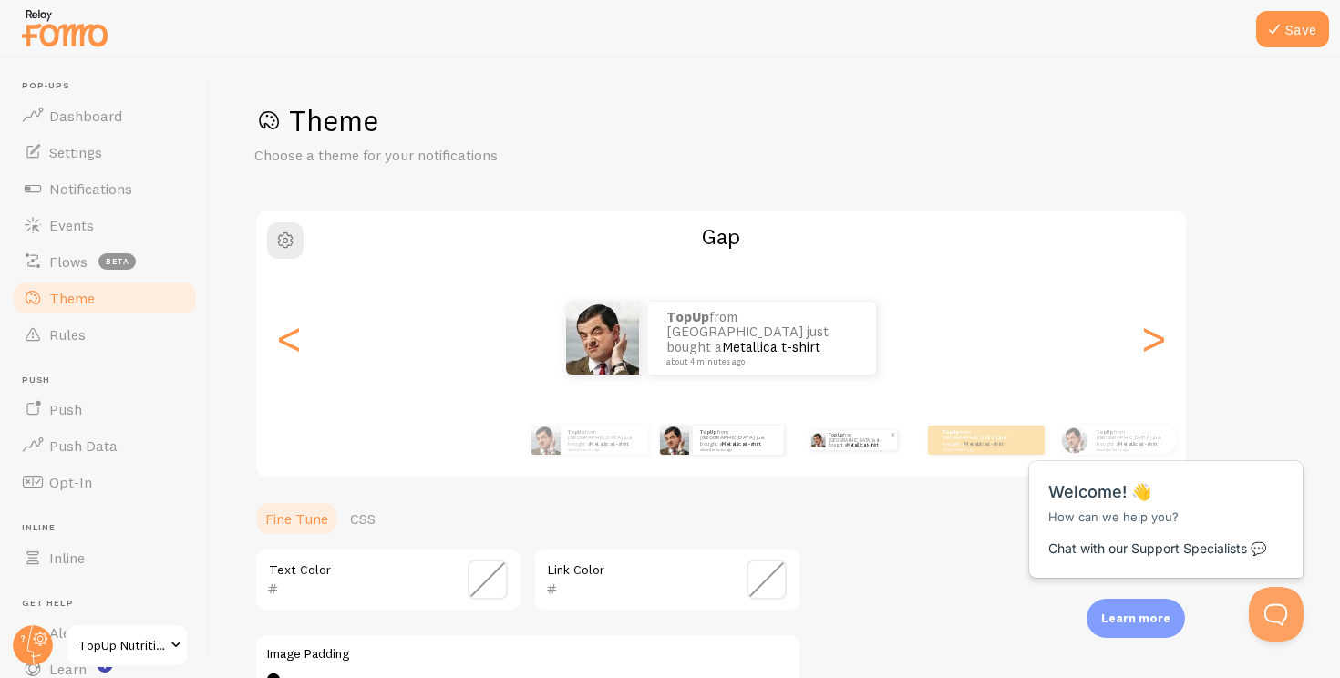
click at [890, 444] on div "TopUp from [GEOGRAPHIC_DATA] just bought a Metallica t-shirt about 4 minutes ago" at bounding box center [860, 440] width 71 height 20
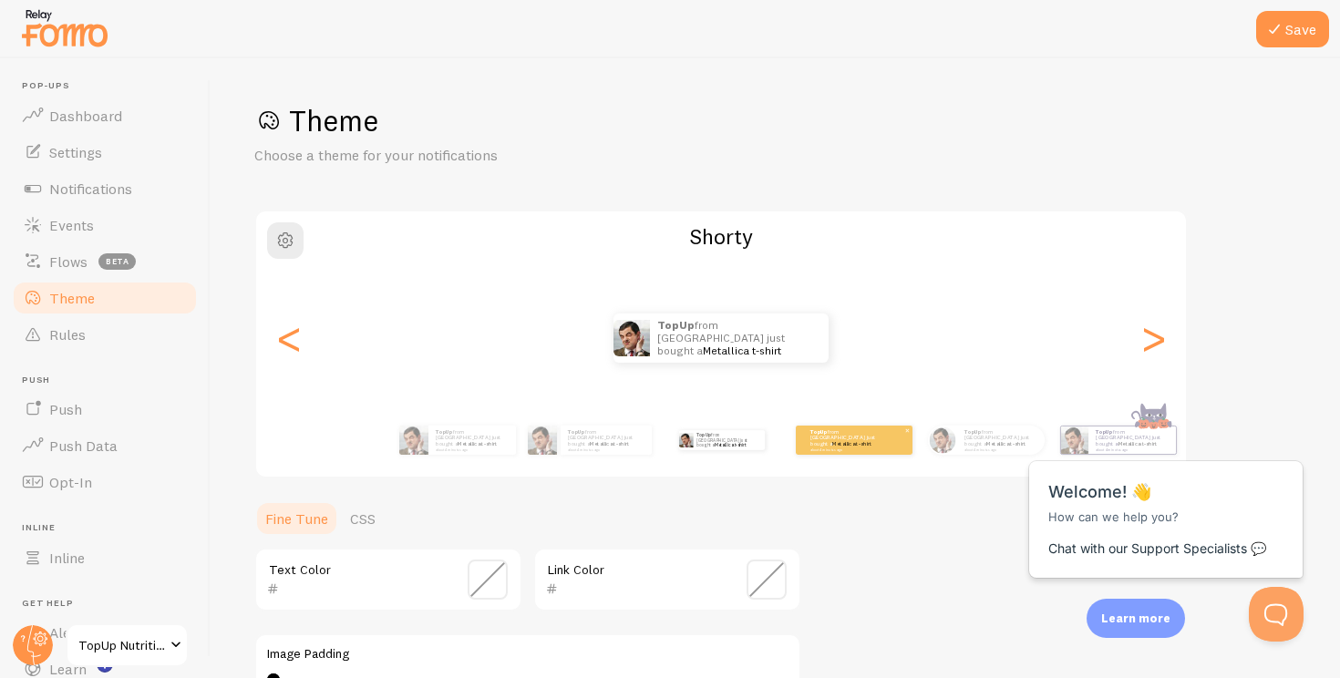
click at [897, 445] on div "TopUp from [GEOGRAPHIC_DATA] just bought a Metallica t-shirt about 4 minutes ago" at bounding box center [854, 440] width 117 height 29
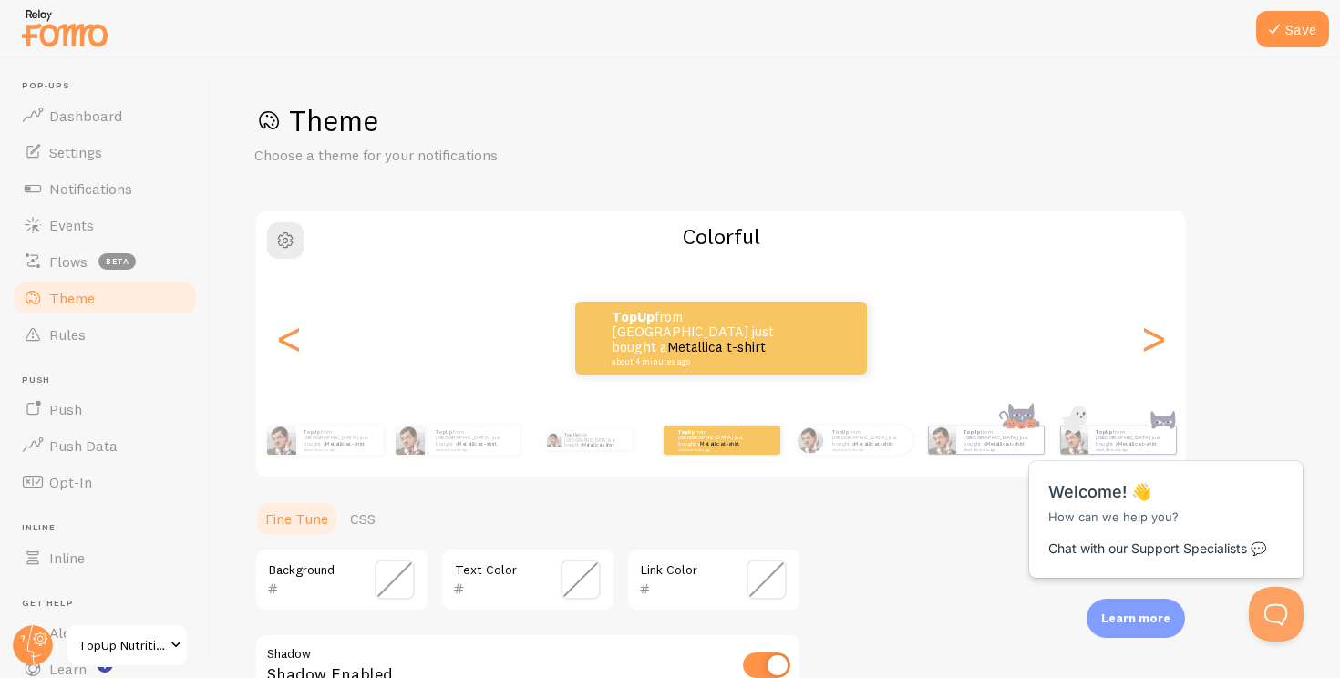
click at [926, 454] on div "TopUp from [GEOGRAPHIC_DATA] just bought a Metallica t-shirt about 4 minutes ag…" at bounding box center [789, 440] width 1047 height 51
click at [865, 447] on div "TopUp from [GEOGRAPHIC_DATA] just bought a Metallica t-shirt about 4 minutes ago" at bounding box center [869, 440] width 88 height 29
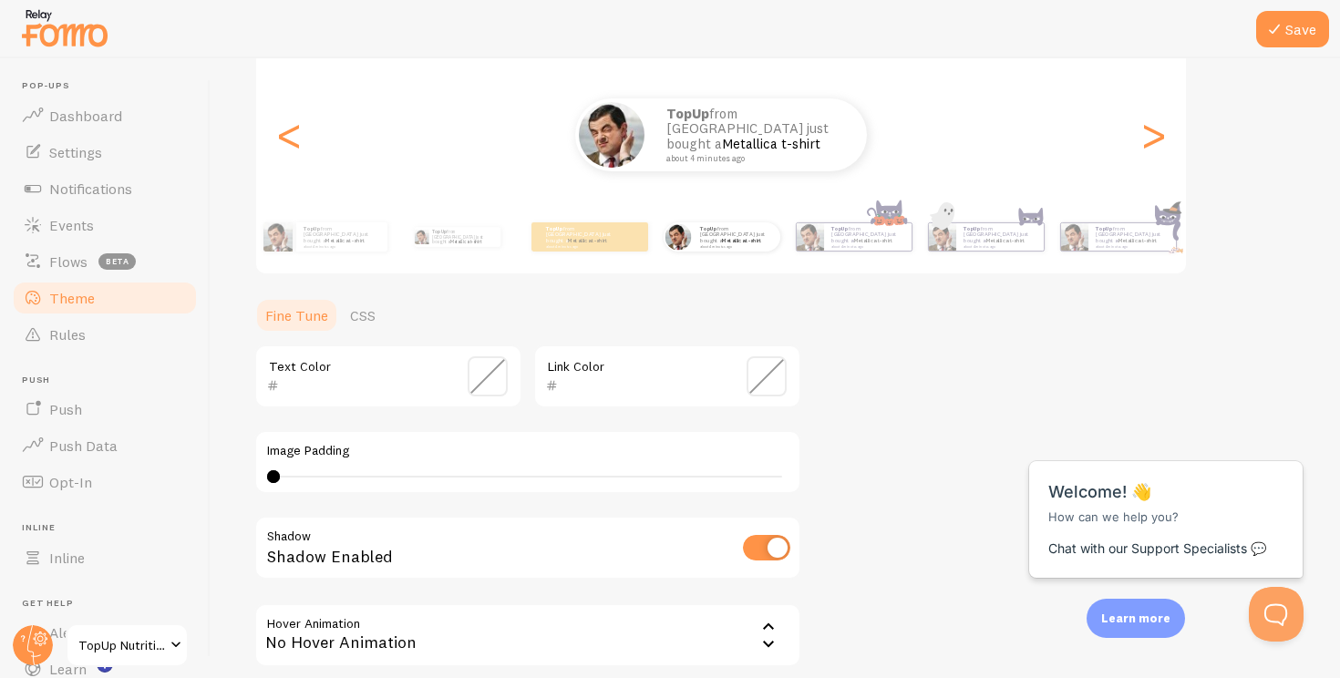
scroll to position [211, 0]
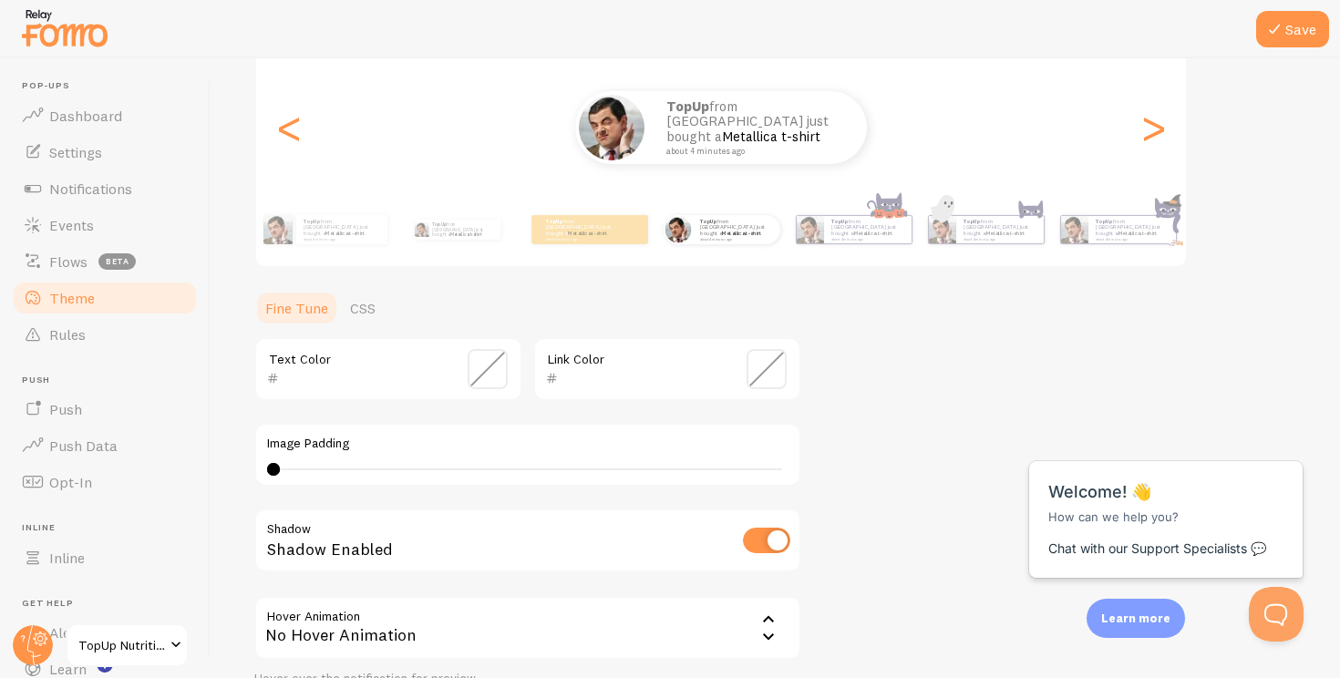
click at [491, 367] on span at bounding box center [488, 369] width 40 height 40
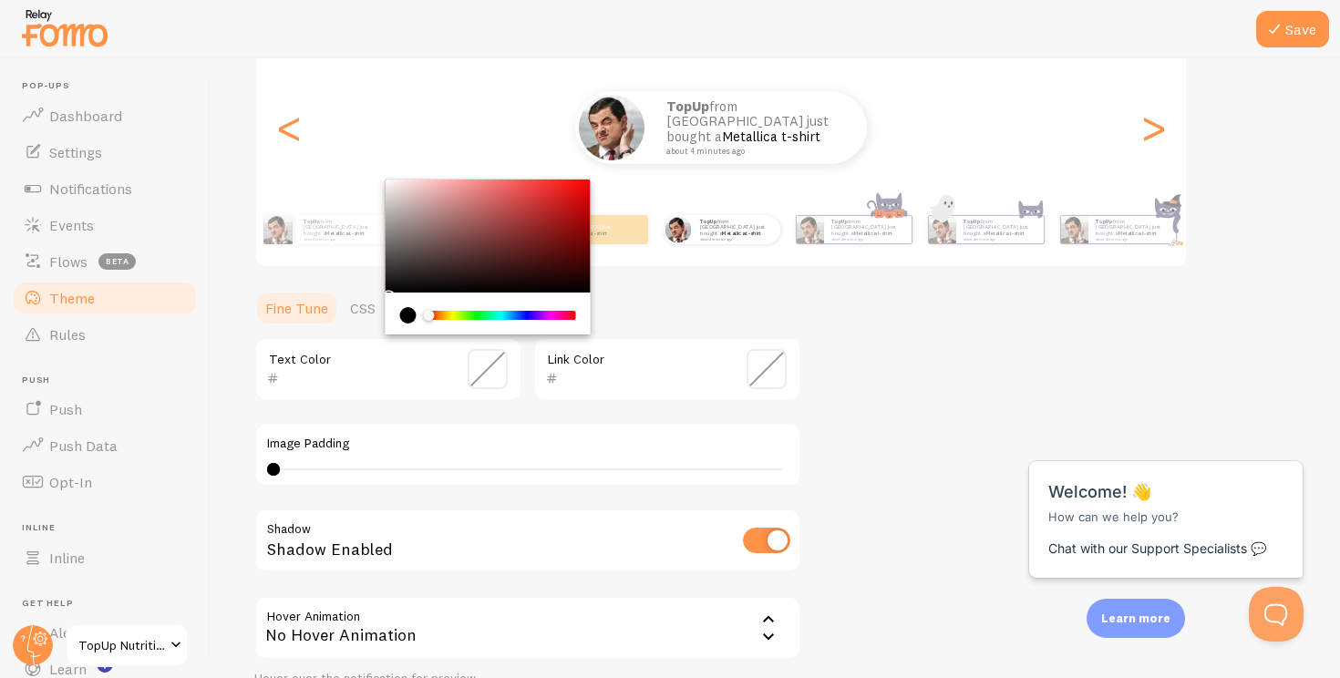
click at [761, 371] on span at bounding box center [767, 369] width 40 height 40
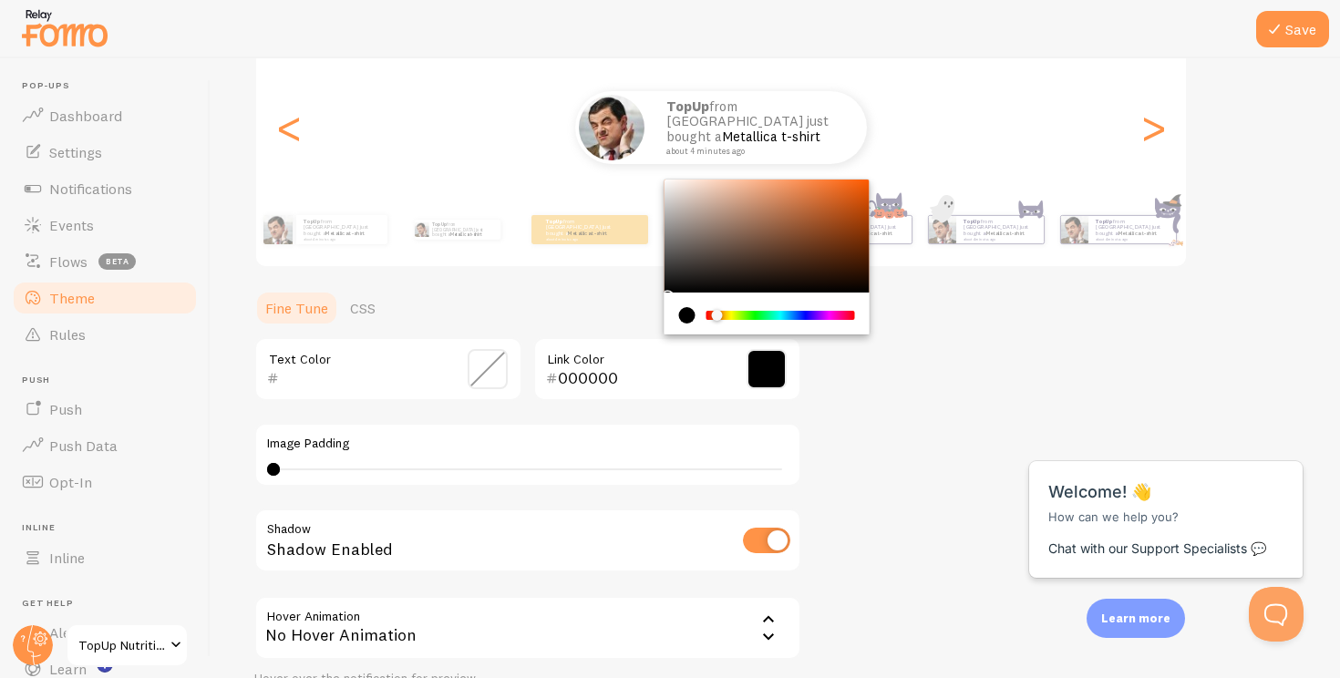
click at [717, 315] on div "Chrome color picker" at bounding box center [722, 317] width 11 height 12
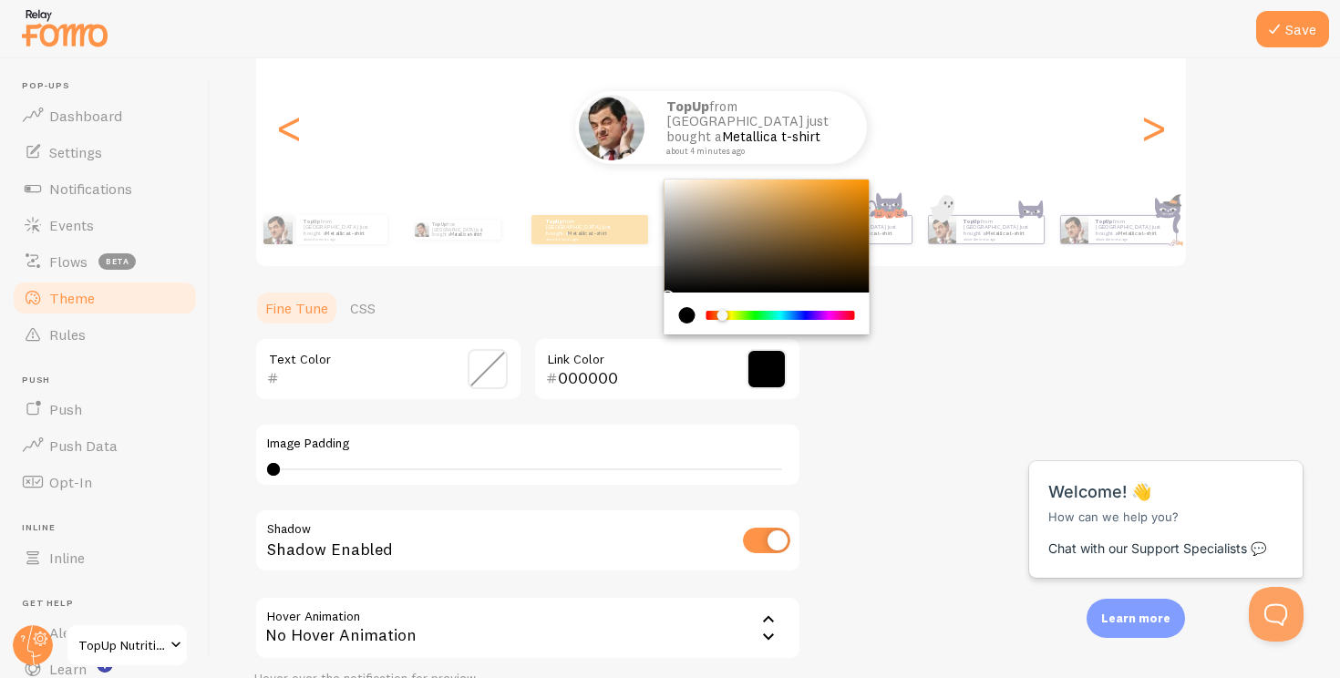
click at [722, 315] on div "Chrome color picker" at bounding box center [722, 315] width 11 height 11
click at [861, 198] on div "Chrome color picker" at bounding box center [767, 236] width 205 height 113
click at [846, 208] on div "Chrome color picker" at bounding box center [767, 236] width 205 height 113
click at [846, 209] on div "Chrome color picker" at bounding box center [849, 214] width 11 height 11
click at [849, 192] on div "Chrome color picker" at bounding box center [767, 236] width 205 height 113
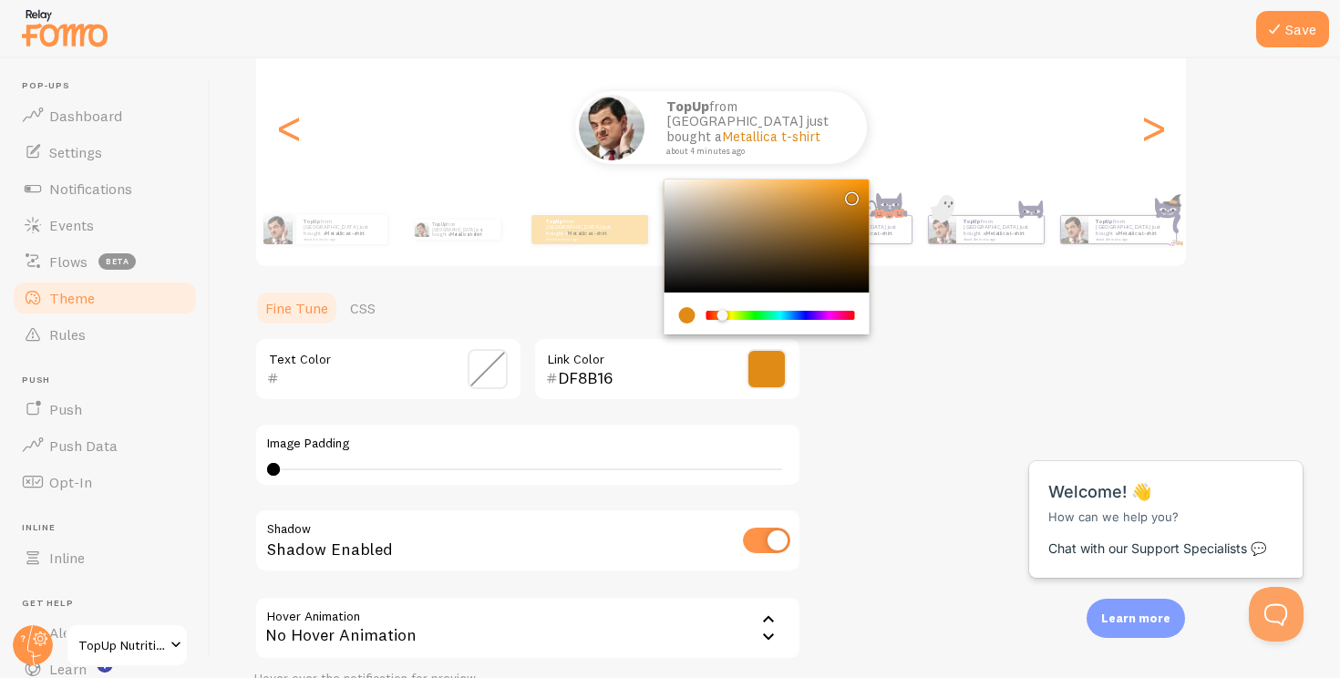
click at [851, 191] on div "Chrome color picker" at bounding box center [767, 236] width 205 height 113
click at [853, 212] on div "Chrome color picker" at bounding box center [767, 236] width 205 height 113
click at [852, 191] on div "Chrome color picker" at bounding box center [767, 236] width 205 height 113
click at [855, 201] on div "Chrome color picker" at bounding box center [856, 196] width 11 height 11
click at [860, 185] on div "Chrome color picker" at bounding box center [767, 236] width 205 height 113
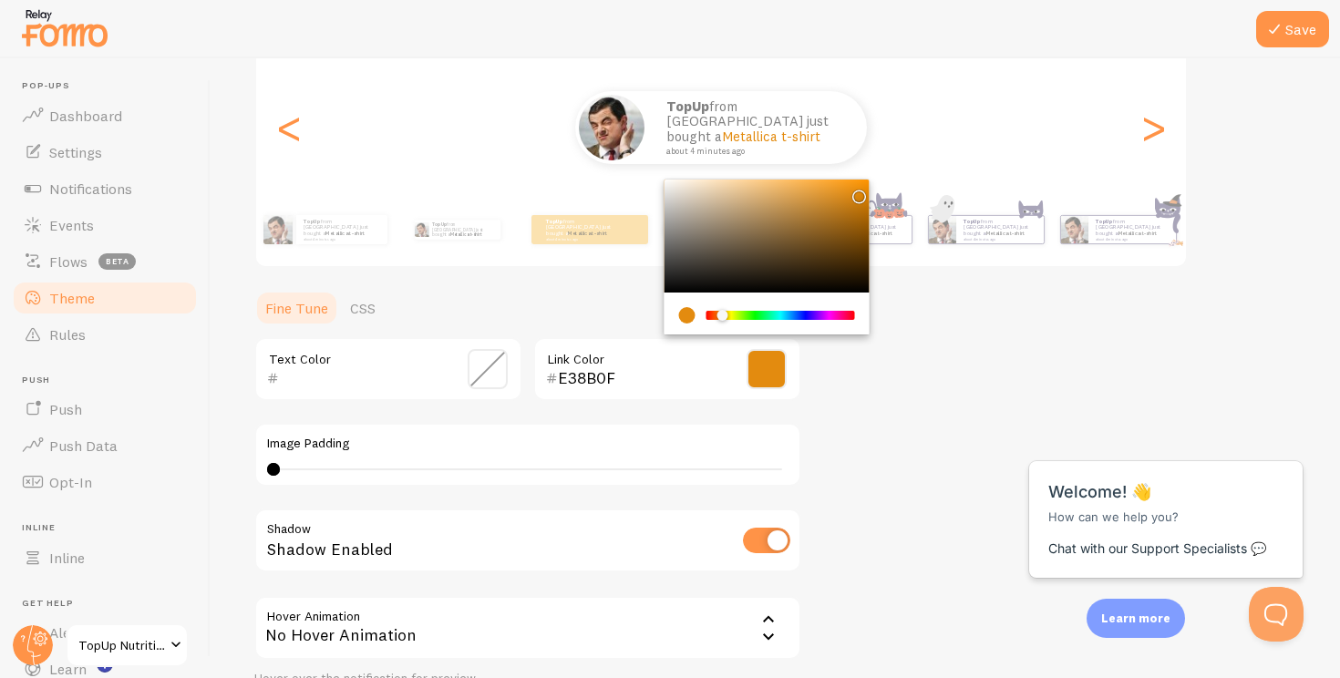
click at [856, 191] on div "Chrome color picker" at bounding box center [859, 196] width 11 height 11
type input "DA850C"
click at [858, 195] on div "Chrome color picker" at bounding box center [861, 200] width 11 height 11
click at [883, 359] on div "Theme Choose a theme for your notifications Curved TopUp from [GEOGRAPHIC_DATA]…" at bounding box center [775, 324] width 1042 height 865
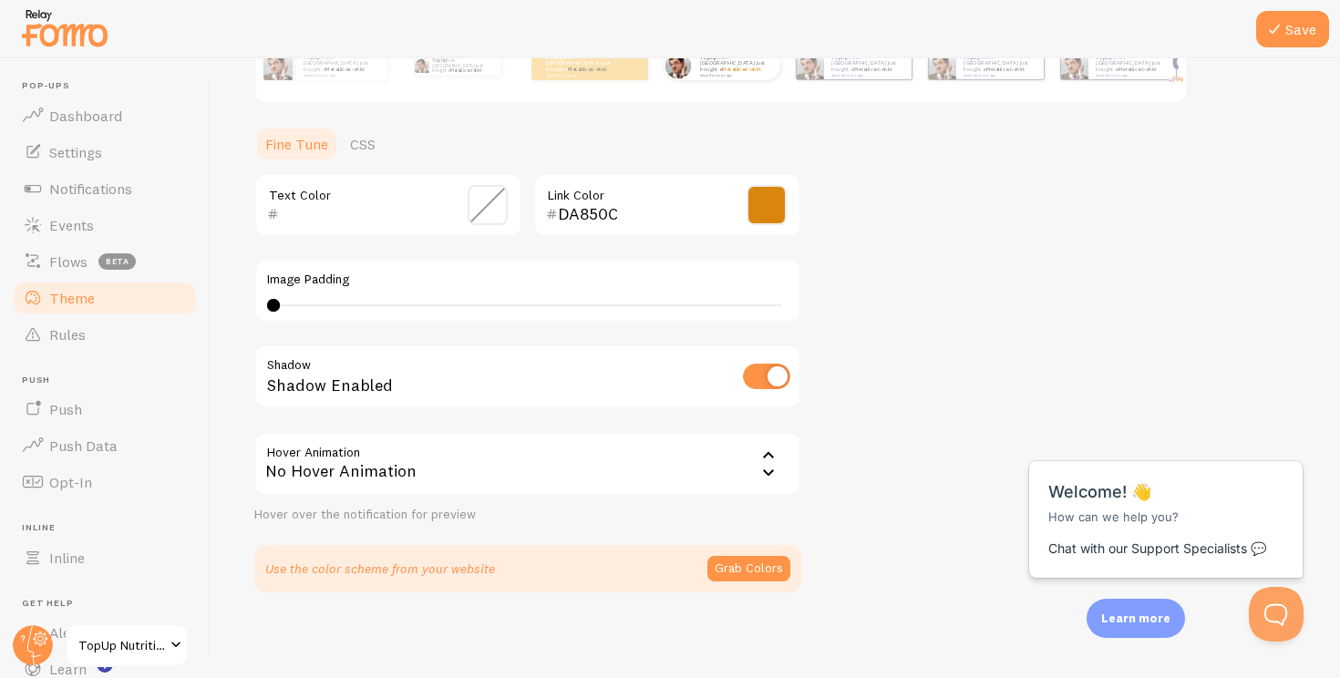
scroll to position [374, 0]
click at [1297, 37] on button "Save" at bounding box center [1292, 29] width 73 height 36
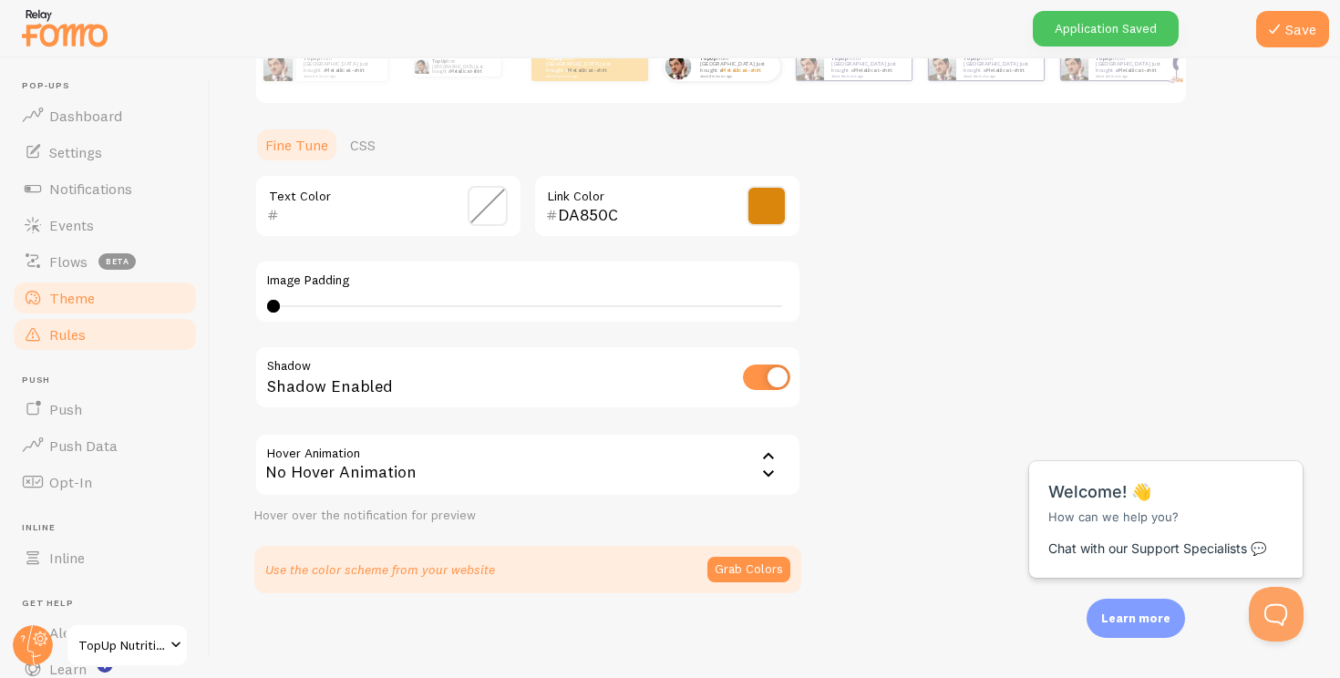
click at [53, 339] on span "Rules" at bounding box center [67, 334] width 36 height 18
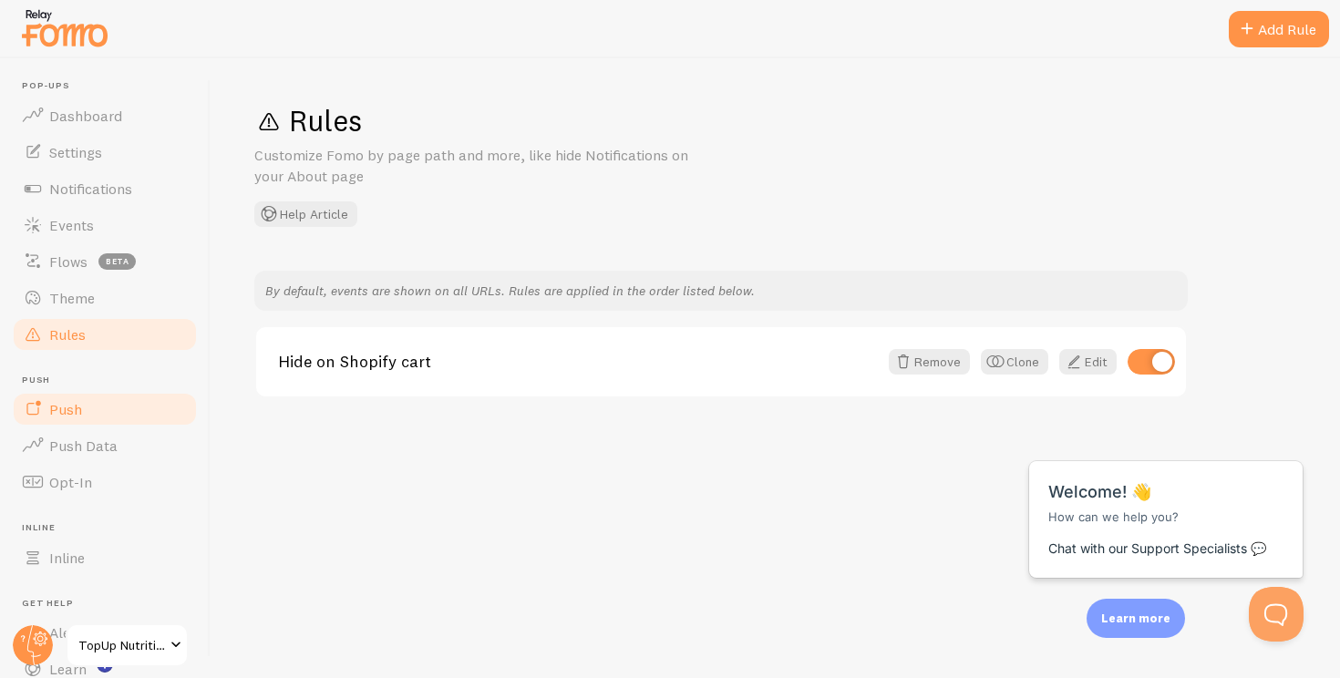
click at [74, 393] on link "Push" at bounding box center [105, 409] width 188 height 36
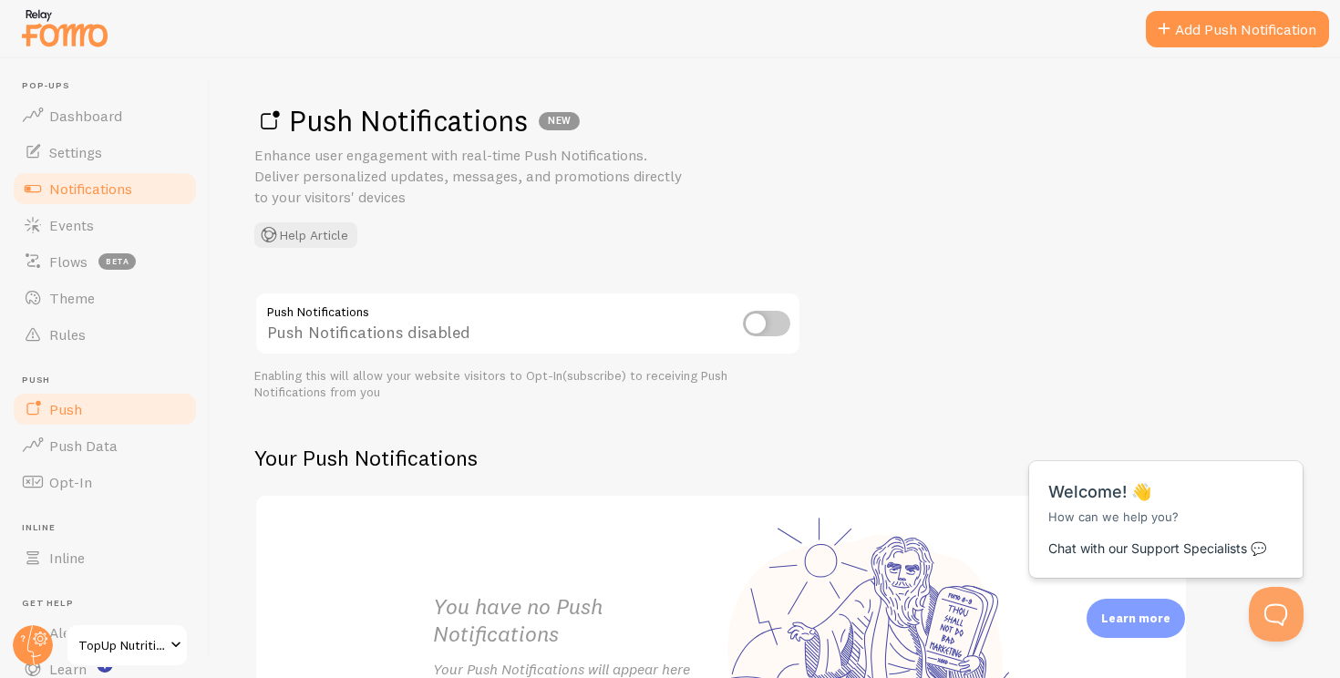
click at [94, 188] on span "Notifications" at bounding box center [90, 189] width 83 height 18
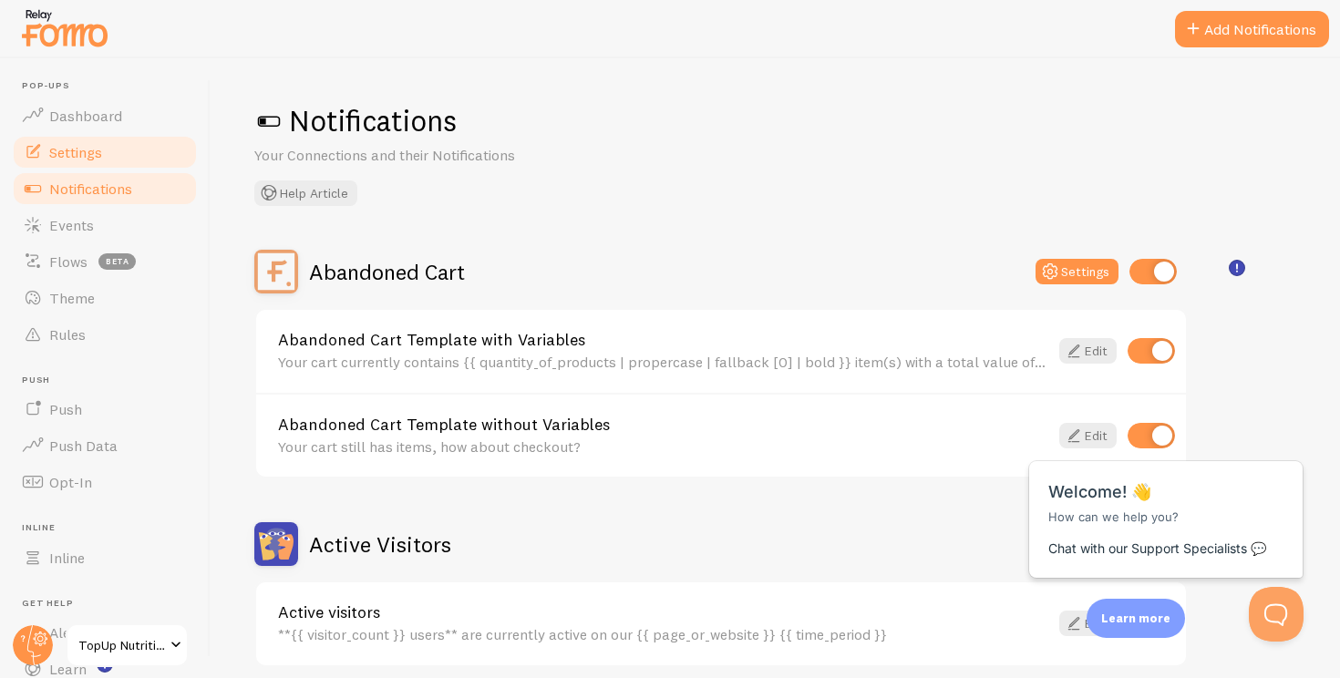
click at [106, 160] on link "Settings" at bounding box center [105, 152] width 188 height 36
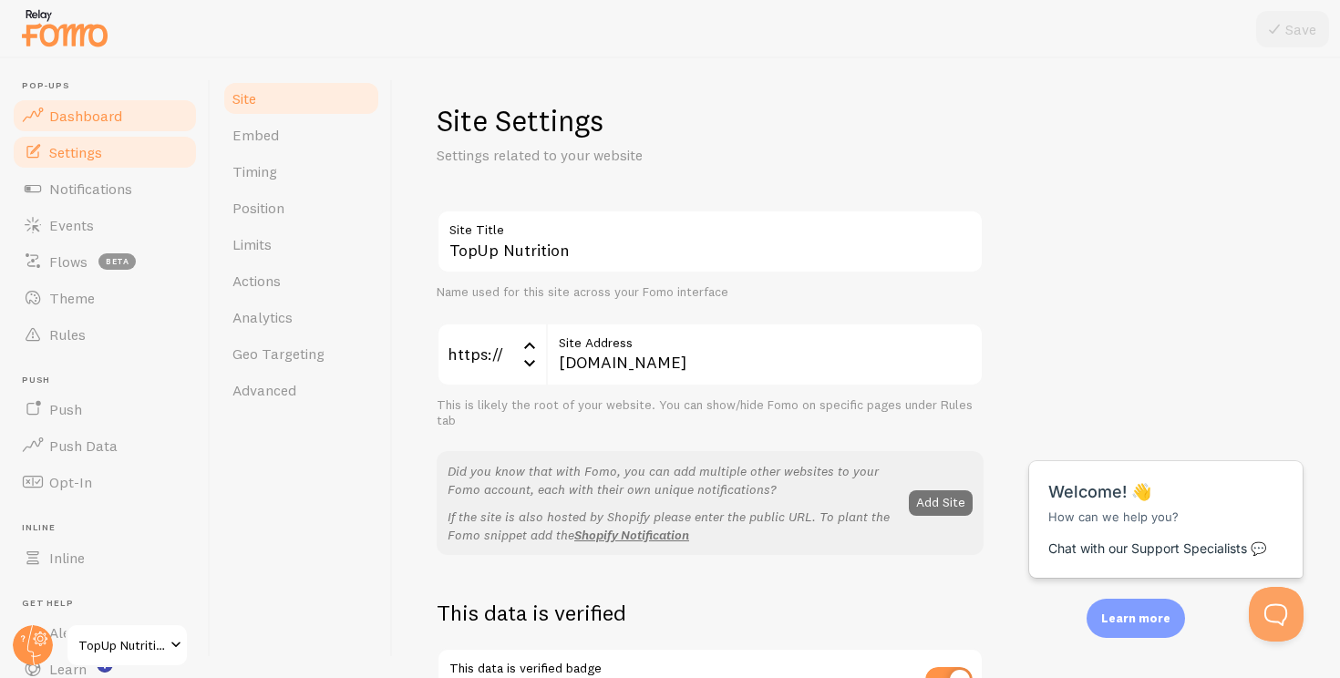
click at [124, 124] on link "Dashboard" at bounding box center [105, 116] width 188 height 36
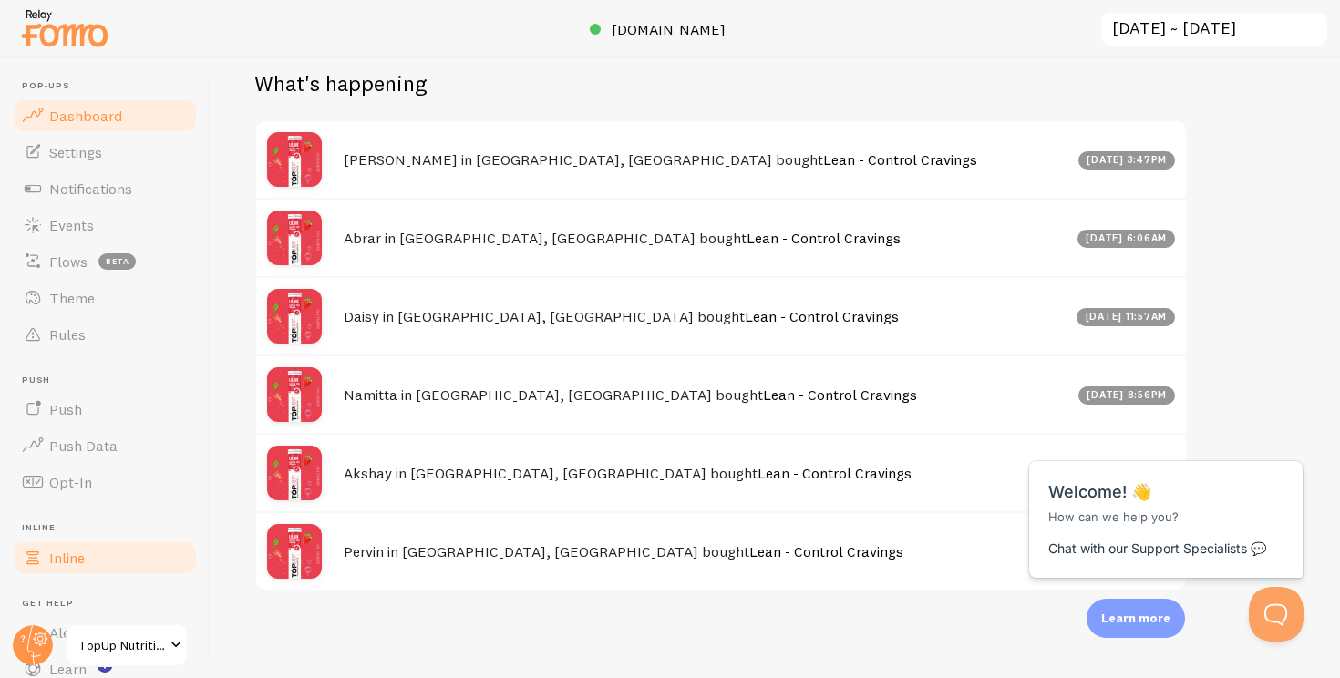
scroll to position [634, 0]
click at [87, 561] on link "Inline" at bounding box center [105, 558] width 188 height 36
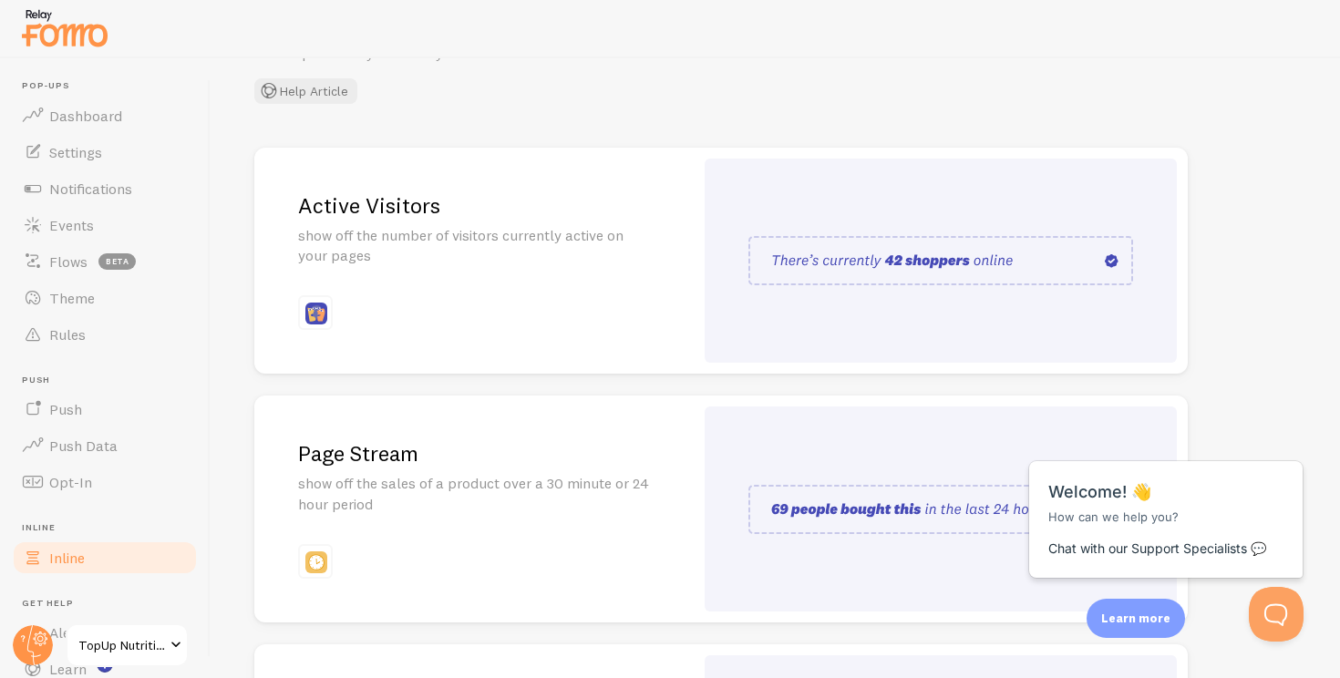
scroll to position [120, 0]
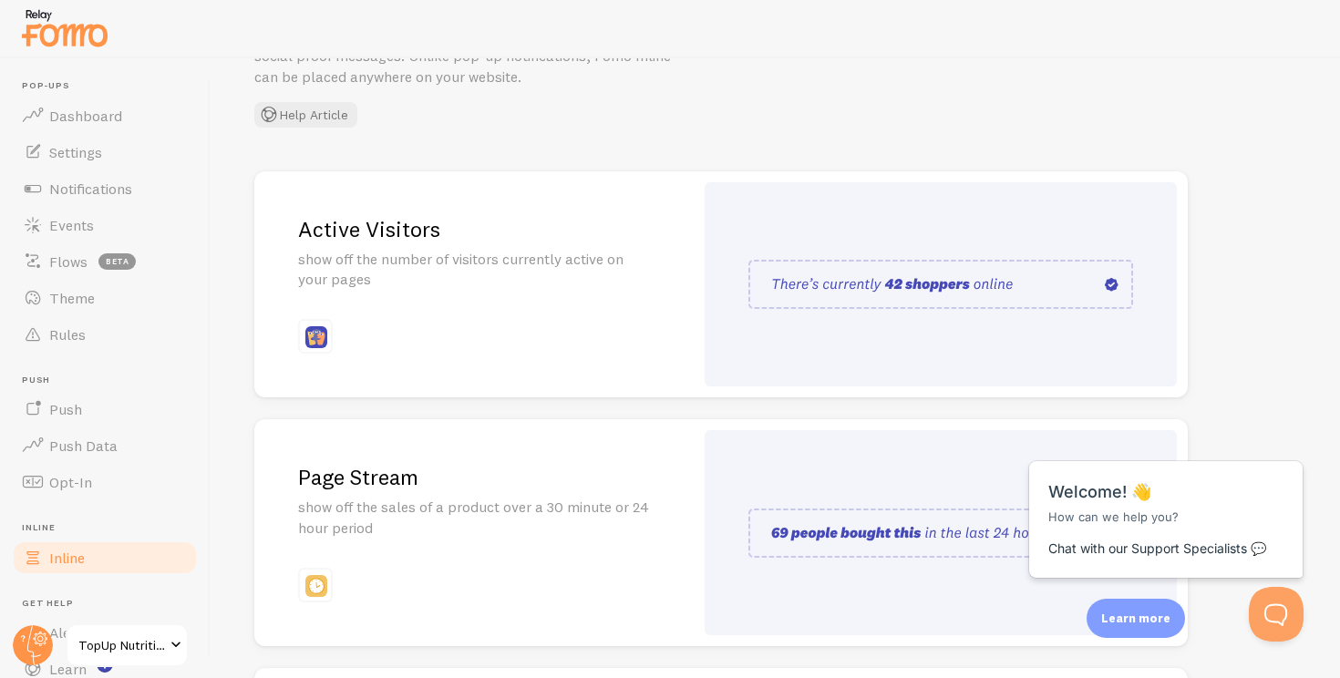
click at [880, 287] on img at bounding box center [941, 284] width 385 height 49
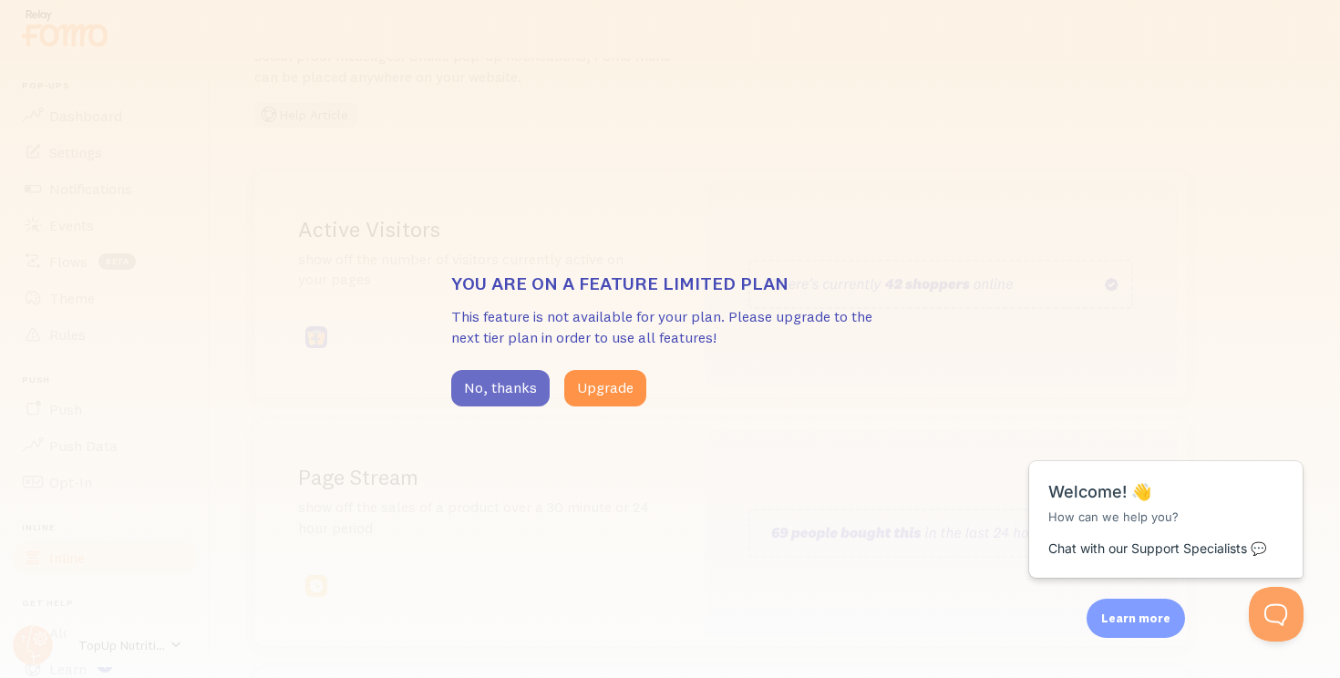
click at [478, 395] on button "No, thanks" at bounding box center [500, 388] width 98 height 36
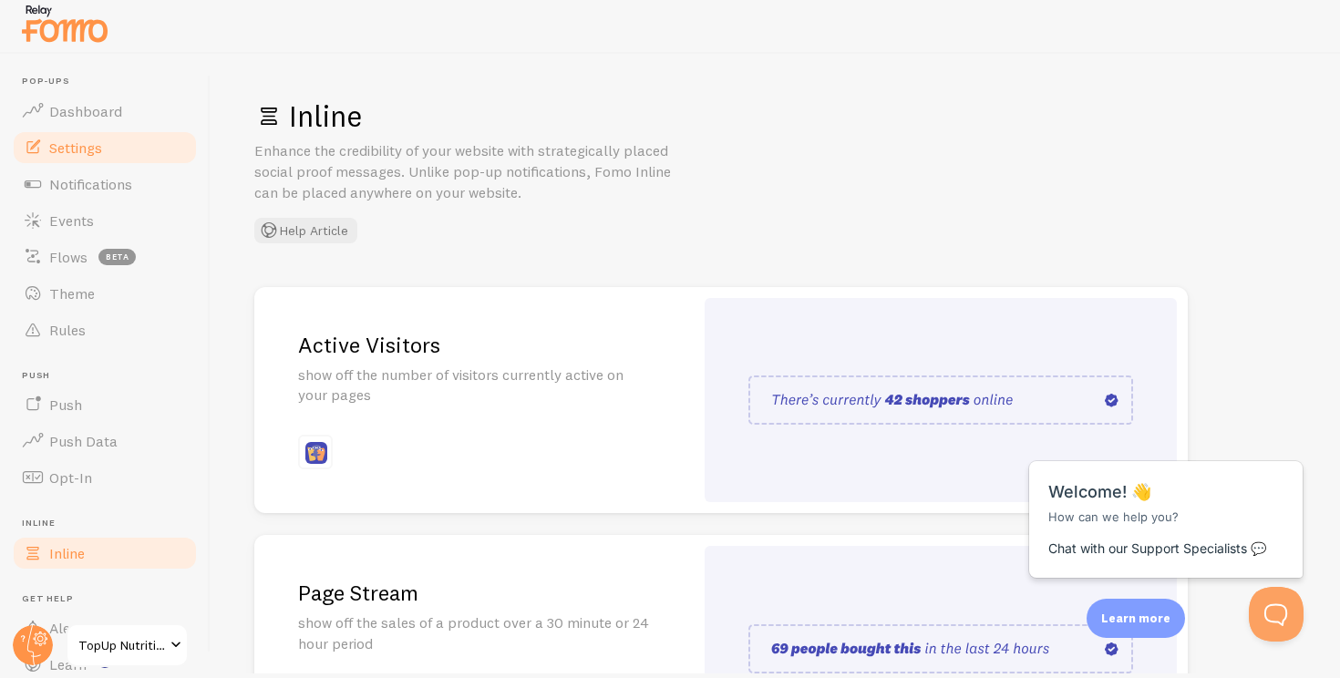
scroll to position [0, 0]
click at [122, 113] on link "Dashboard" at bounding box center [105, 111] width 188 height 36
